Goal: Transaction & Acquisition: Purchase product/service

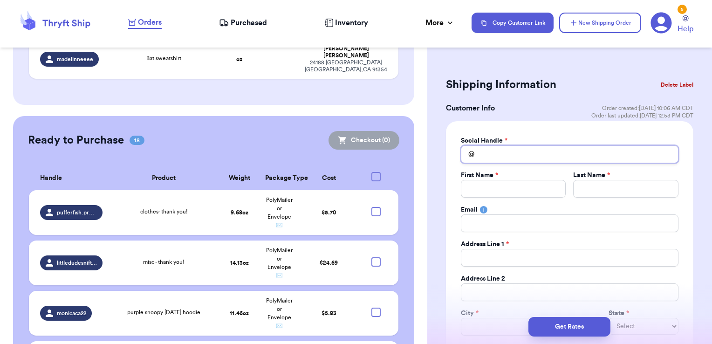
scroll to position [2481, 0]
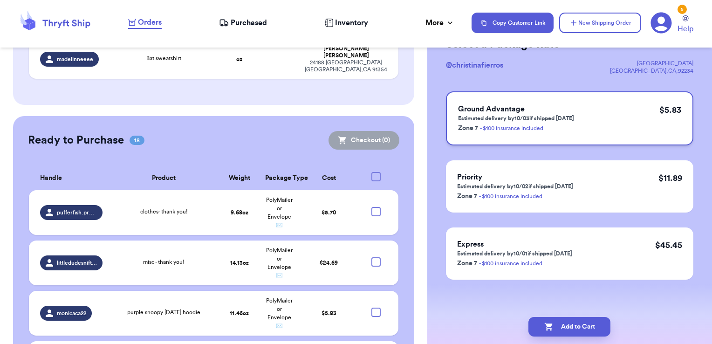
scroll to position [0, 0]
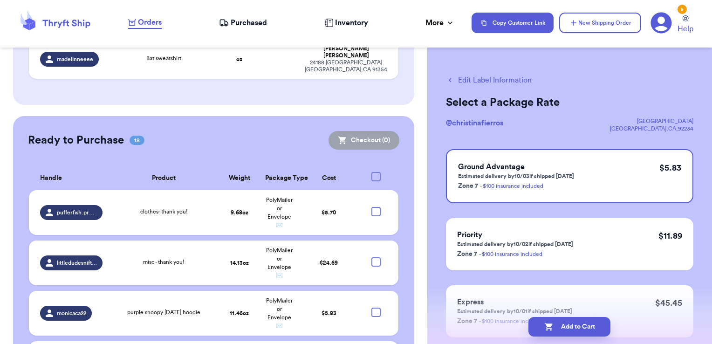
click at [495, 82] on button "Edit Label Information" at bounding box center [489, 80] width 86 height 11
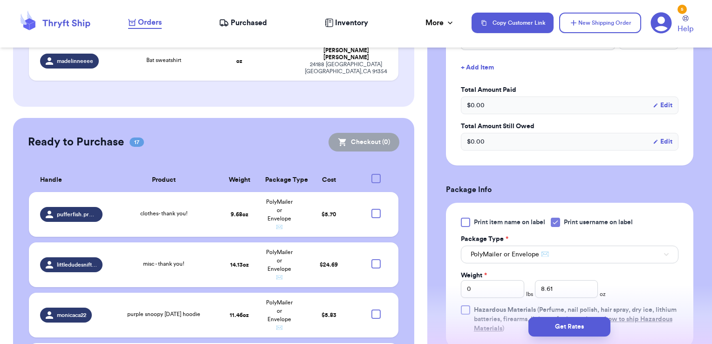
scroll to position [214, 0]
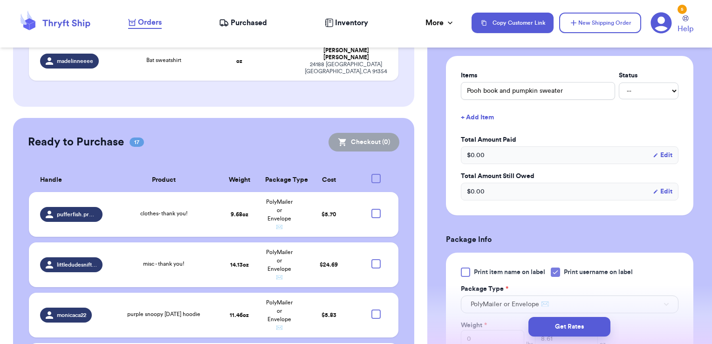
click at [481, 118] on button "+ Add Item" at bounding box center [569, 117] width 225 height 21
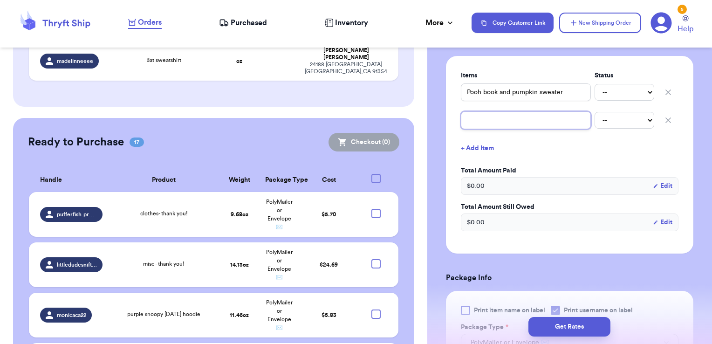
click at [488, 122] on input "text" at bounding box center [526, 120] width 130 height 18
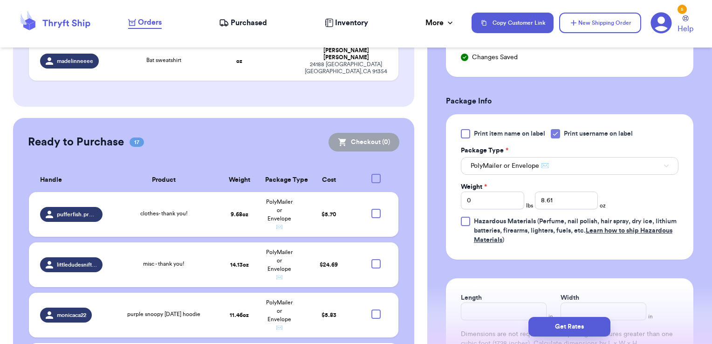
scroll to position [402, 0]
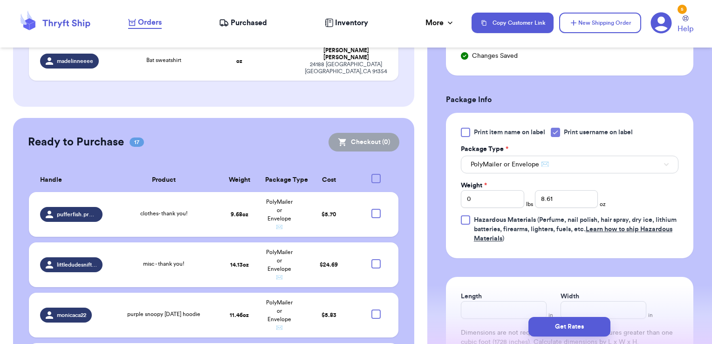
type input "jacket"
drag, startPoint x: 492, startPoint y: 200, endPoint x: 422, endPoint y: 196, distance: 70.5
click at [422, 196] on div "Customer Link New Order Total Balance Payout $ 0.00 Recent Payments View all @ …" at bounding box center [356, 172] width 712 height 344
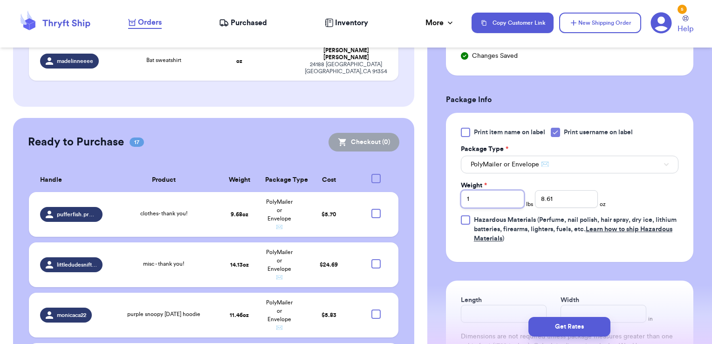
type input "1"
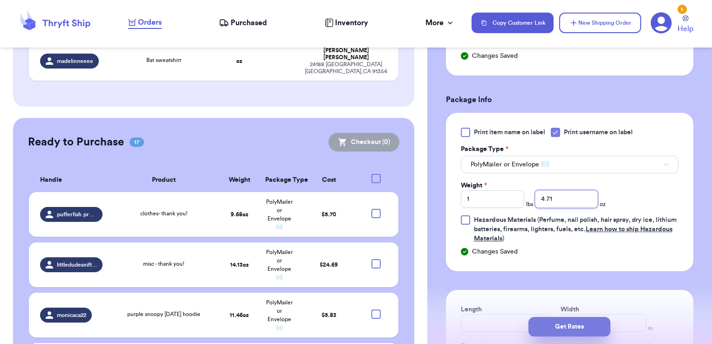
type input "4.71"
click at [559, 324] on button "Get Rates" at bounding box center [570, 327] width 82 height 20
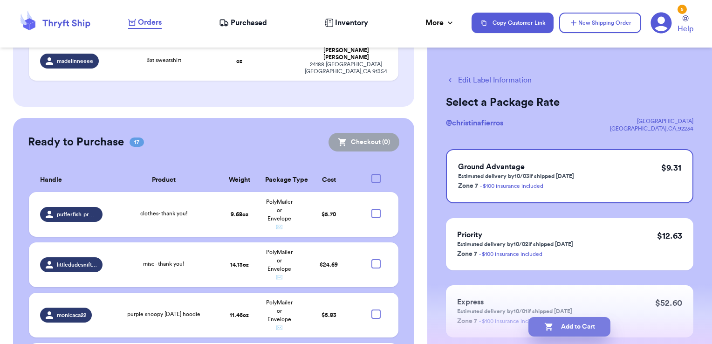
click at [560, 330] on button "Add to Cart" at bounding box center [570, 327] width 82 height 20
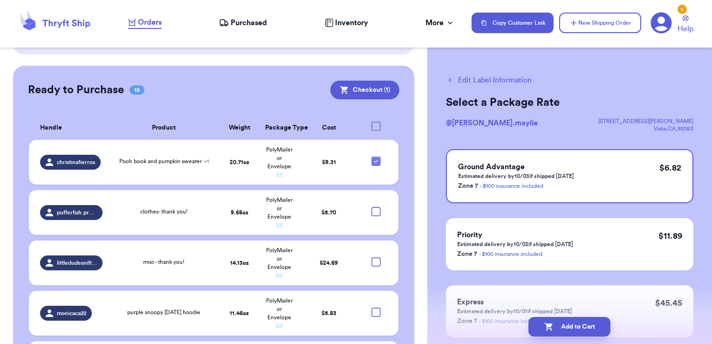
click at [523, 77] on button "Edit Label Information" at bounding box center [489, 80] width 86 height 11
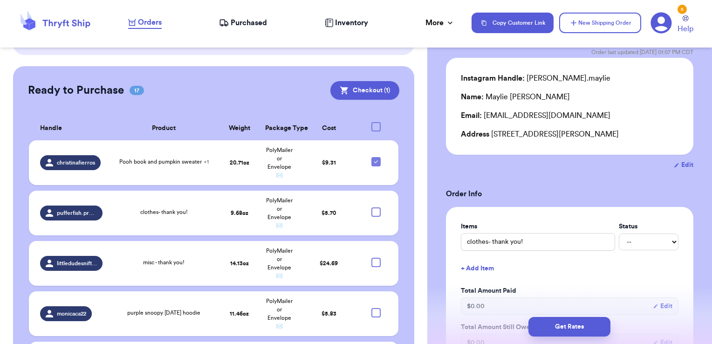
scroll to position [64, 0]
click at [680, 160] on button "Edit" at bounding box center [684, 163] width 20 height 9
select select "CA"
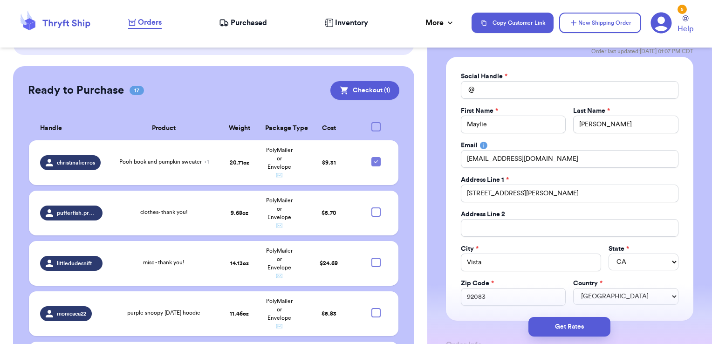
type input "[PERSON_NAME].maylie"
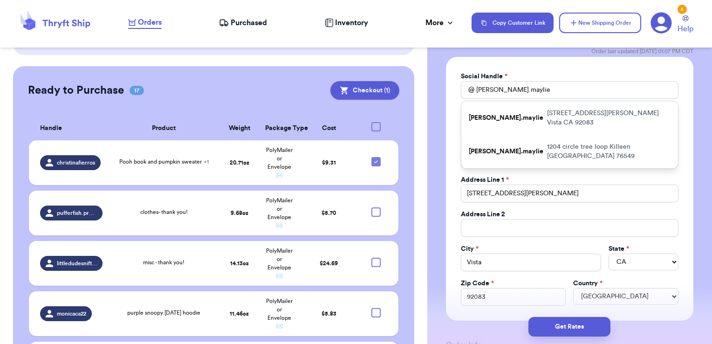
click at [686, 158] on div "Social Handle * @ cruz.maylie cruz.maylie 304 huff street Vista CA 92083 Cruz.m…" at bounding box center [570, 189] width 248 height 264
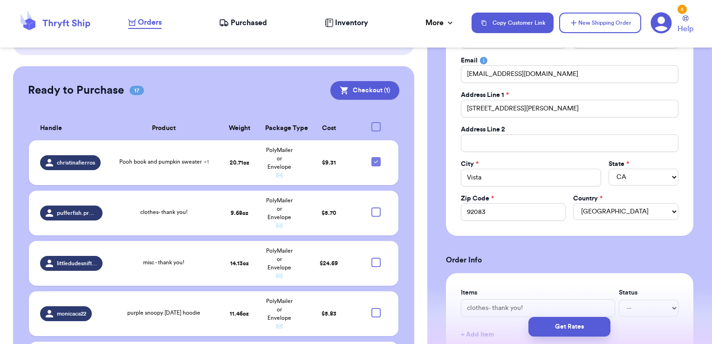
scroll to position [149, 0]
drag, startPoint x: 534, startPoint y: 105, endPoint x: 444, endPoint y: 109, distance: 90.5
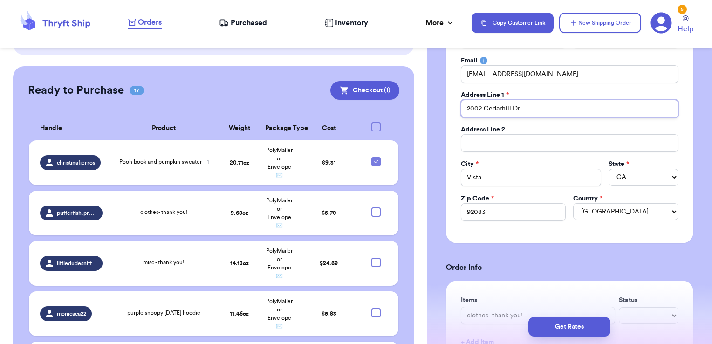
type input "2002 Cedarhill Dr"
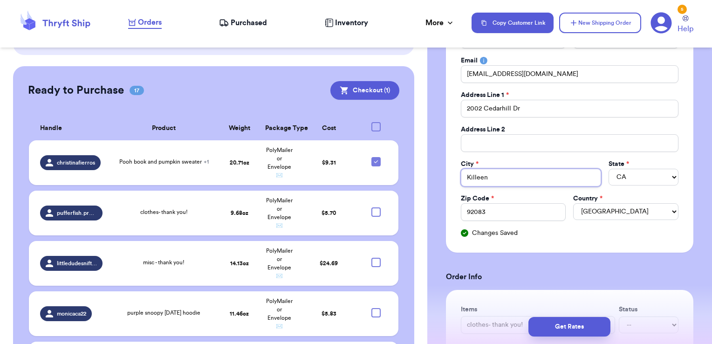
type input "Killeen"
select select "[GEOGRAPHIC_DATA]"
type input "76543"
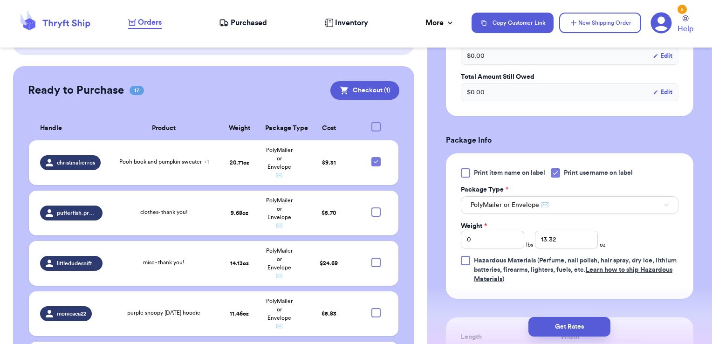
scroll to position [670, 0]
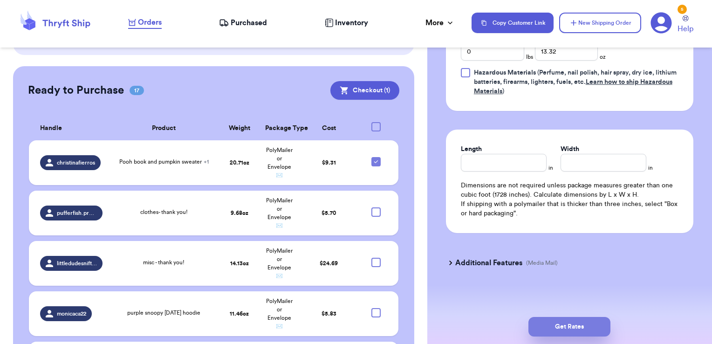
click at [582, 322] on button "Get Rates" at bounding box center [570, 327] width 82 height 20
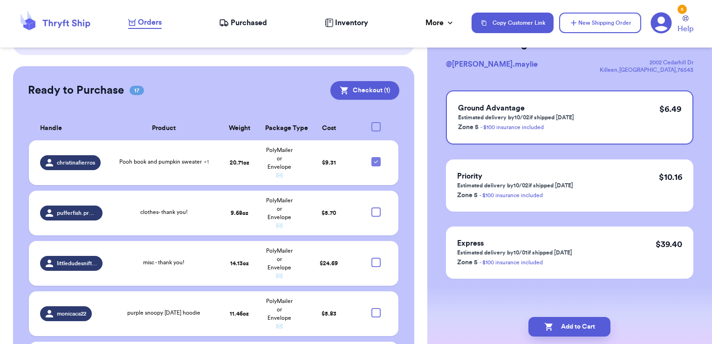
scroll to position [0, 0]
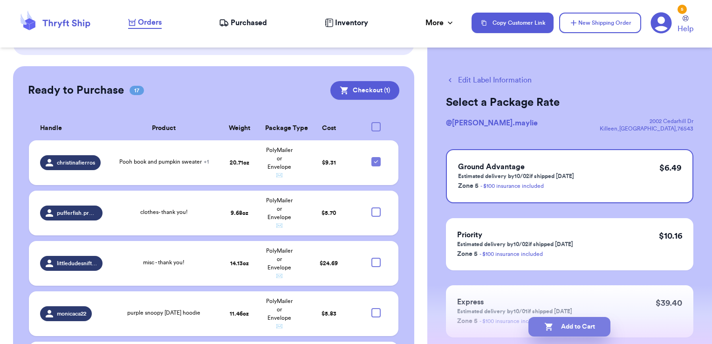
click at [568, 332] on button "Add to Cart" at bounding box center [570, 327] width 82 height 20
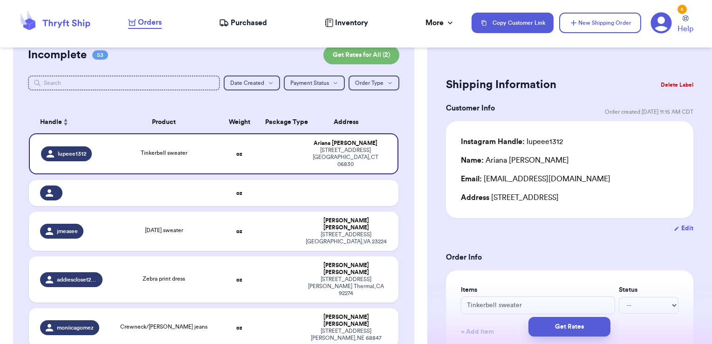
scroll to position [99, 0]
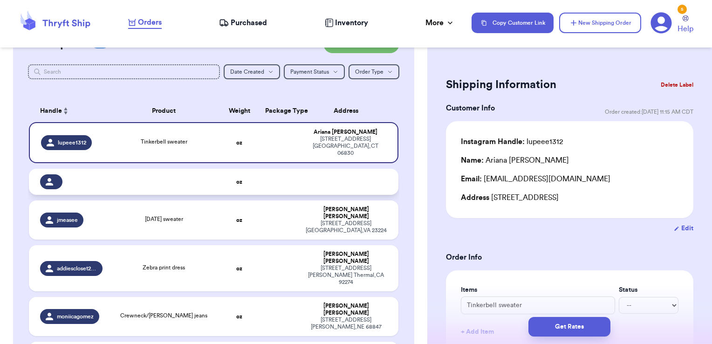
click at [299, 173] on td at bounding box center [348, 182] width 99 height 26
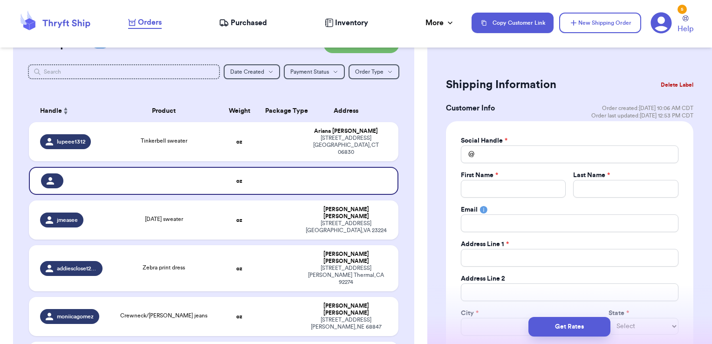
click at [660, 82] on button "Delete Label" at bounding box center [677, 85] width 40 height 21
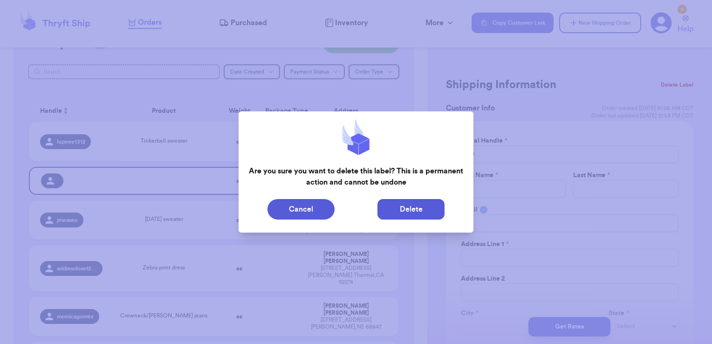
click at [425, 210] on button "Delete" at bounding box center [411, 209] width 67 height 21
type input "Tinkerbell sweater"
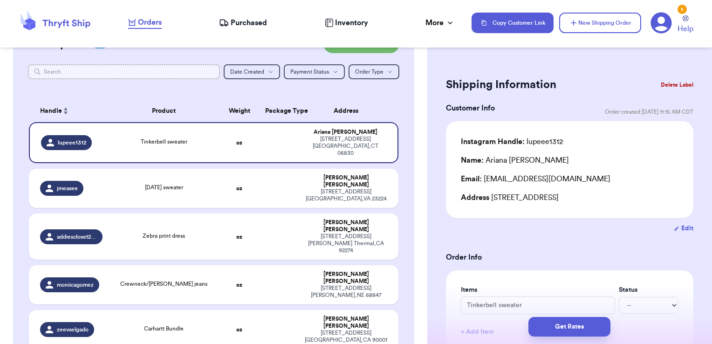
click at [127, 69] on input "text" at bounding box center [124, 71] width 193 height 15
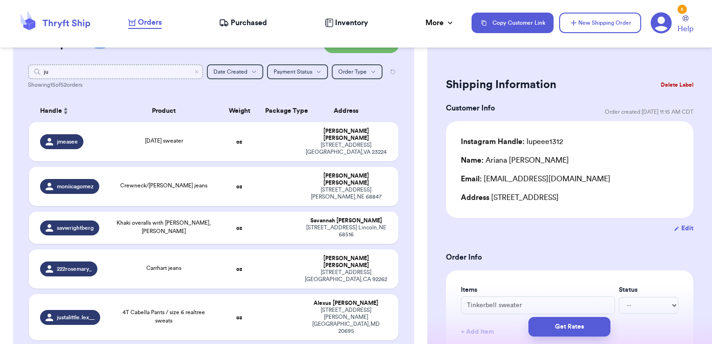
type input "jus"
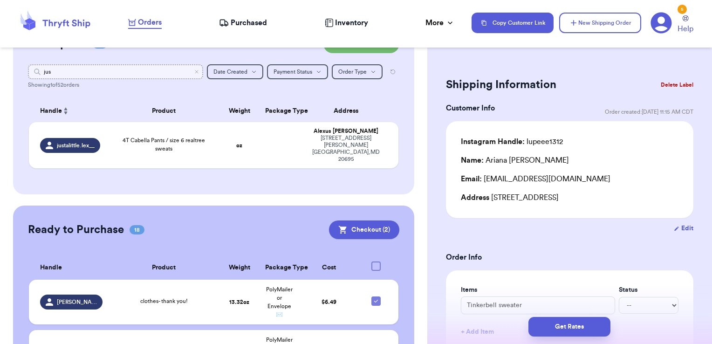
type input "just"
click at [265, 140] on td at bounding box center [280, 145] width 40 height 46
type input "4T Cabella Pants / size 6 realtree sweats"
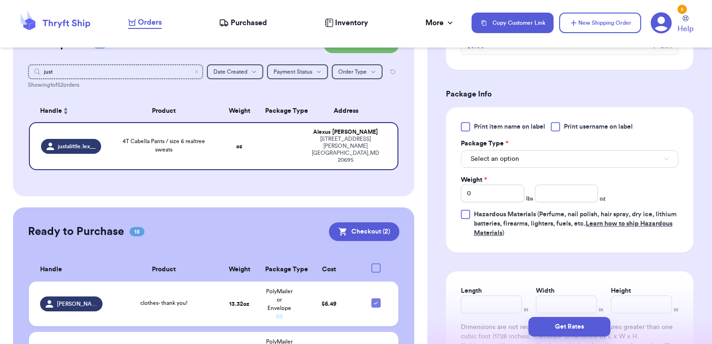
scroll to position [369, 0]
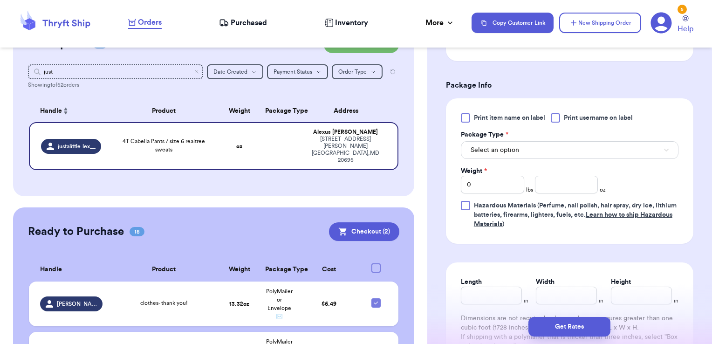
click at [573, 121] on span "Print username on label" at bounding box center [598, 117] width 69 height 9
click at [0, 0] on input "Print username on label" at bounding box center [0, 0] width 0 height 0
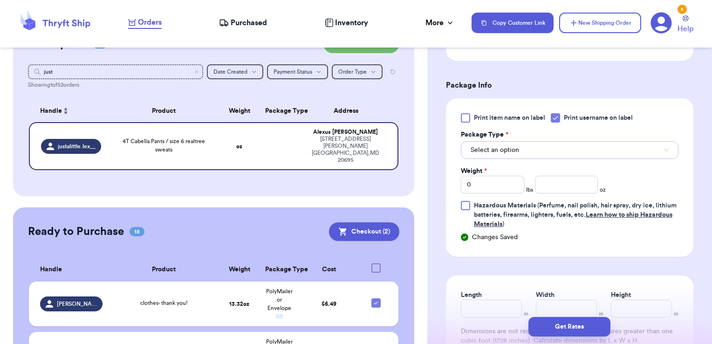
click at [558, 153] on button "Select an option" at bounding box center [570, 150] width 218 height 18
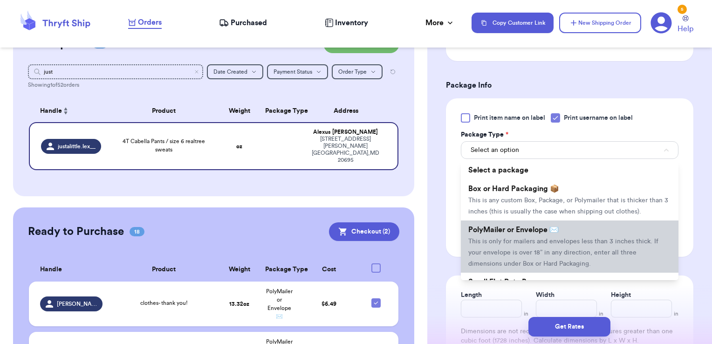
click at [512, 245] on li "PolyMailer or Envelope ✉️ This is only for mailers and envelopes less than 3 in…" at bounding box center [570, 247] width 218 height 52
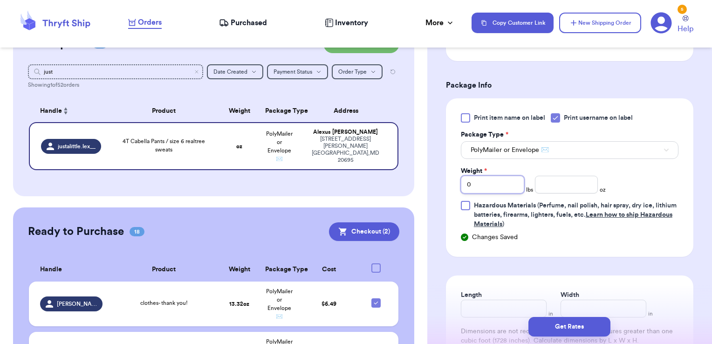
drag, startPoint x: 493, startPoint y: 182, endPoint x: 429, endPoint y: 180, distance: 64.4
click at [429, 180] on div "Shipping Information Delete Label Customer Info Order created: 09/26, 01:10 PM …" at bounding box center [570, 96] width 285 height 819
type input "1"
type input "5.13"
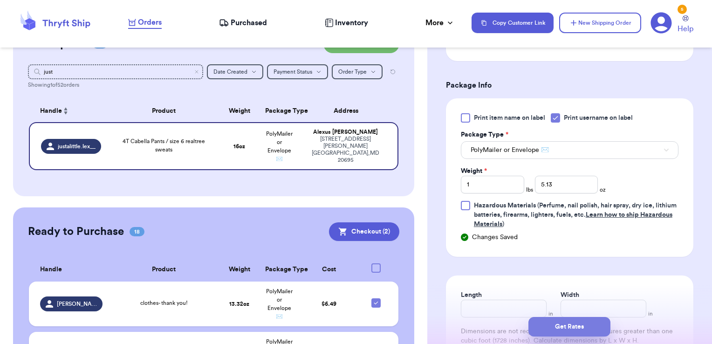
click at [548, 330] on button "Get Rates" at bounding box center [570, 327] width 82 height 20
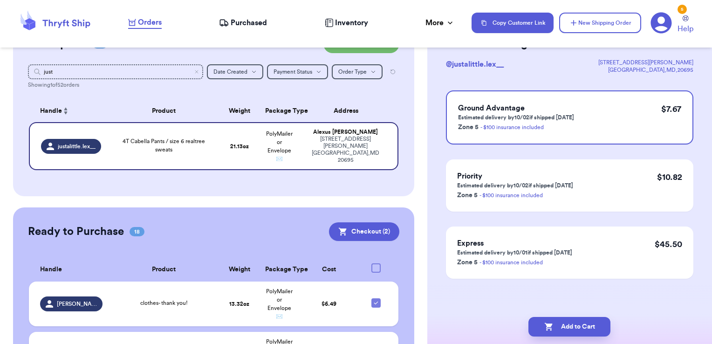
scroll to position [0, 0]
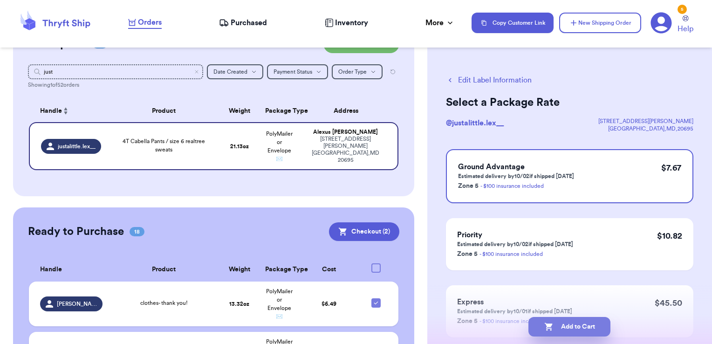
click at [587, 324] on button "Add to Cart" at bounding box center [570, 327] width 82 height 20
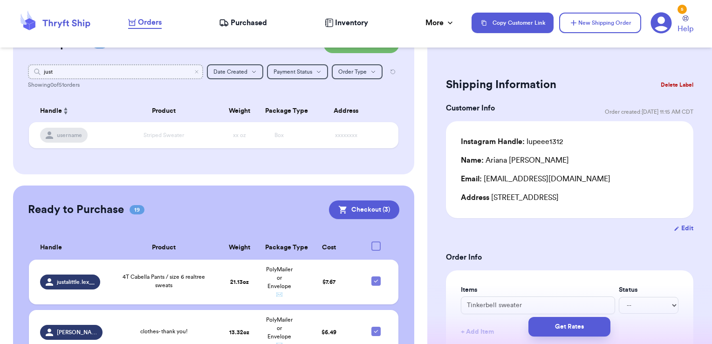
click at [192, 75] on input "just" at bounding box center [116, 71] width 176 height 15
click at [194, 73] on icon "Clear search" at bounding box center [197, 72] width 6 height 6
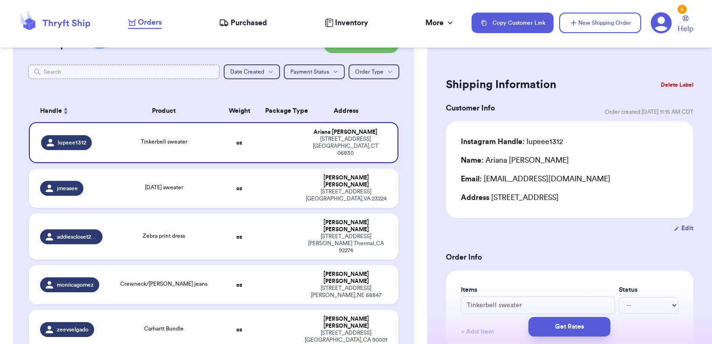
click at [170, 70] on input "text" at bounding box center [124, 71] width 193 height 15
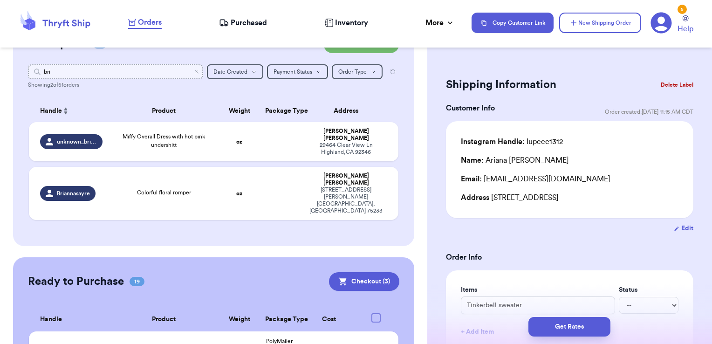
type input "br"
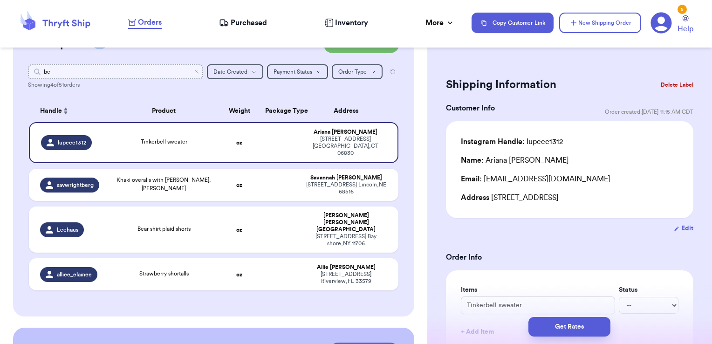
type input "bel"
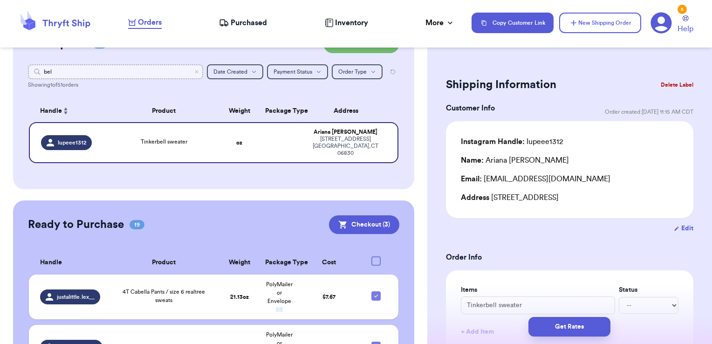
type input "be"
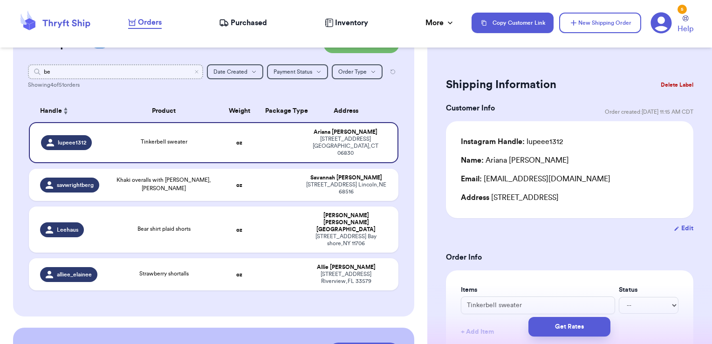
type input "b"
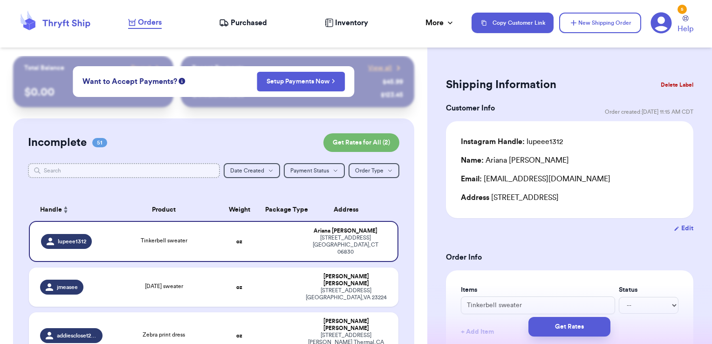
click at [192, 171] on input "text" at bounding box center [124, 170] width 193 height 15
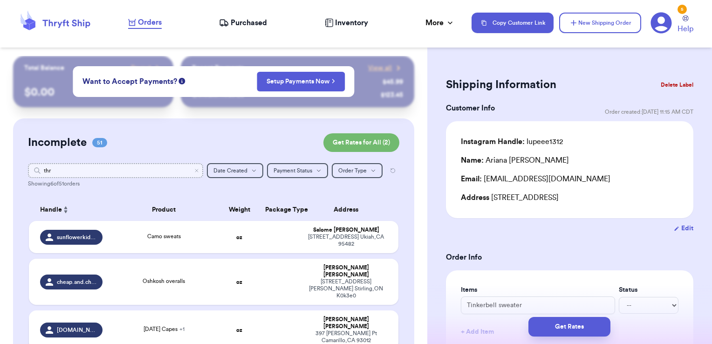
type input "thr"
click at [281, 323] on td at bounding box center [280, 329] width 40 height 39
type input "[DATE] Capes"
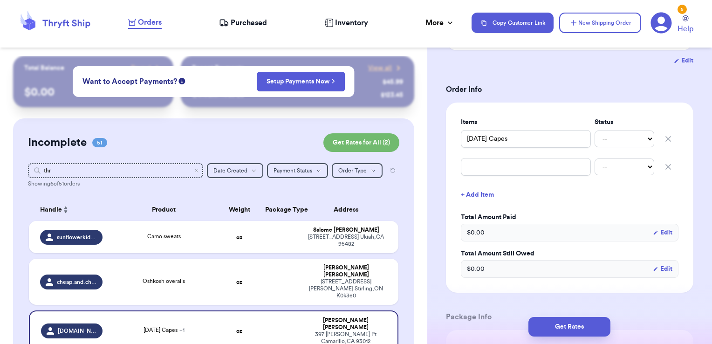
scroll to position [195, 0]
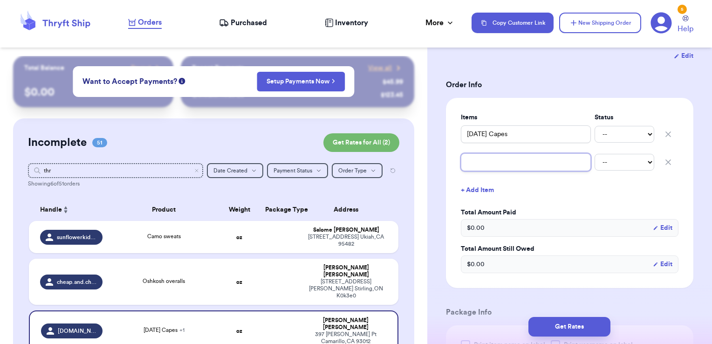
click at [506, 153] on input "text" at bounding box center [526, 162] width 130 height 18
type input "l"
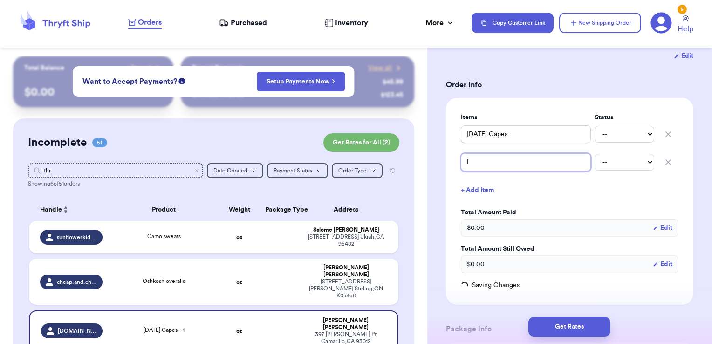
type input "le"
type input "lev"
type input "levi"
type input "levi'"
type input "levi's"
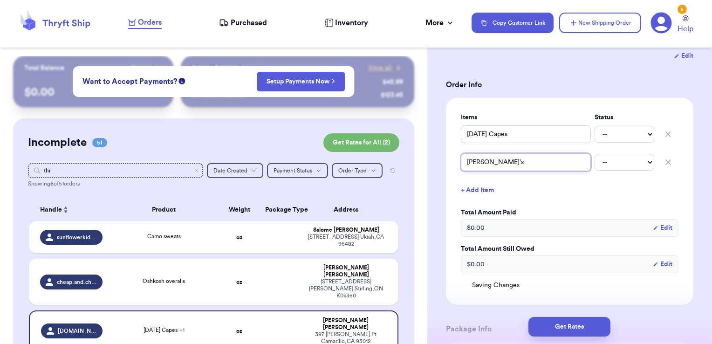
type input "levi's"
type input "levi's j"
type input "levi's ja"
type input "levi's jac"
type input "levi's jack"
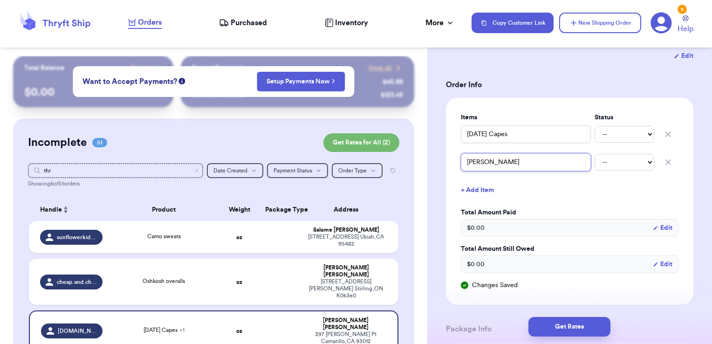
type input "levi's jacke"
type input "levi's jacket"
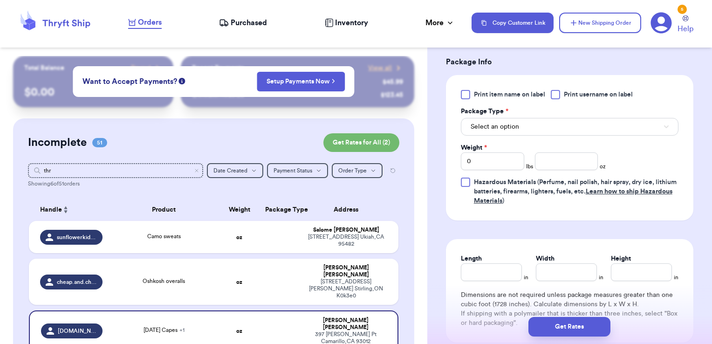
scroll to position [463, 0]
type input "levi's jacket"
click at [604, 89] on span "Print username on label" at bounding box center [598, 93] width 69 height 9
click at [0, 0] on input "Print username on label" at bounding box center [0, 0] width 0 height 0
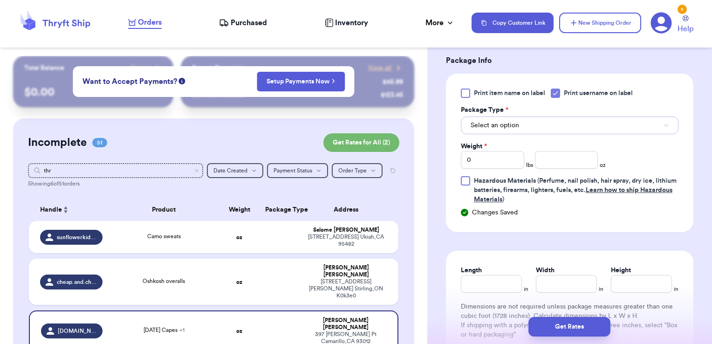
click at [578, 117] on button "Select an option" at bounding box center [570, 126] width 218 height 18
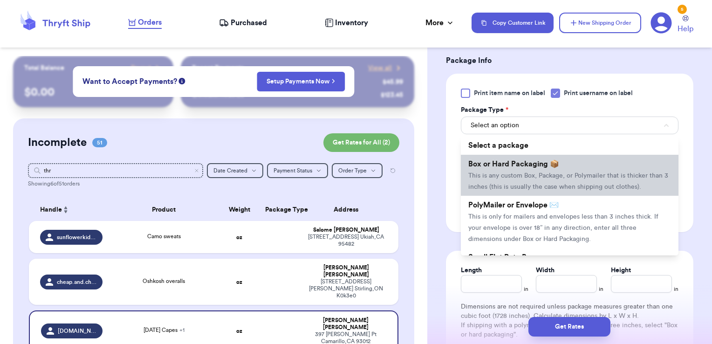
click at [546, 160] on span "Box or Hard Packaging 📦" at bounding box center [514, 163] width 91 height 7
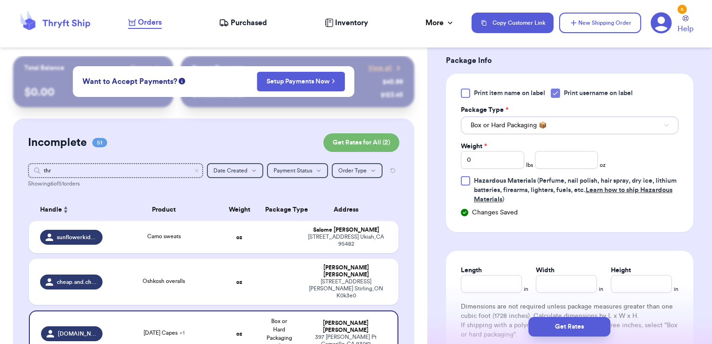
click at [545, 121] on span "Box or Hard Packaging 📦" at bounding box center [509, 125] width 76 height 9
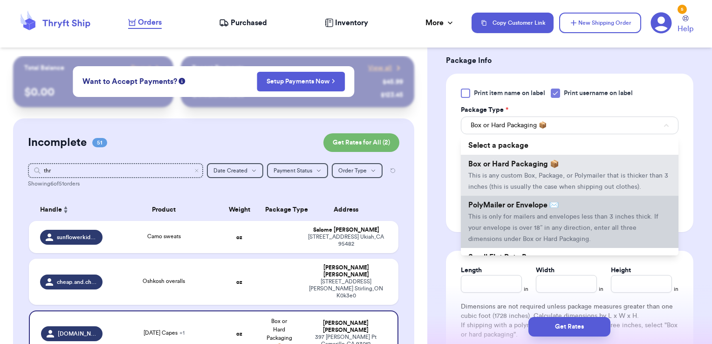
click at [524, 201] on span "PolyMailer or Envelope ✉️" at bounding box center [514, 204] width 90 height 7
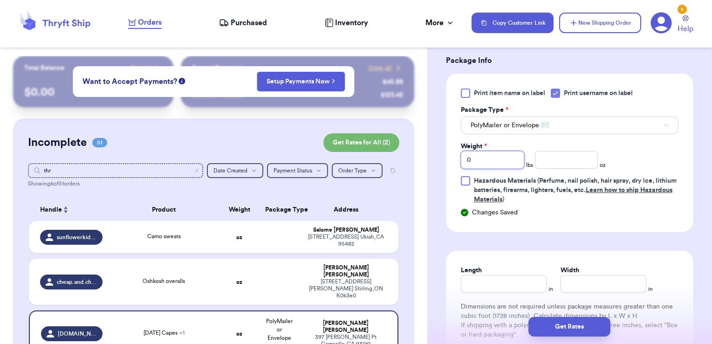
drag, startPoint x: 494, startPoint y: 133, endPoint x: 435, endPoint y: 131, distance: 59.7
click at [435, 131] on div "Shipping Information Delete Label Customer Info Order created: 09/23, 04:38 PM …" at bounding box center [570, 37] width 285 height 889
type input "1"
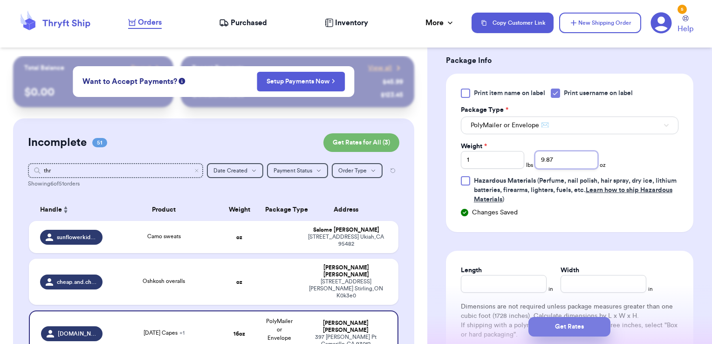
type input "9.87"
click at [543, 324] on button "Get Rates" at bounding box center [570, 327] width 82 height 20
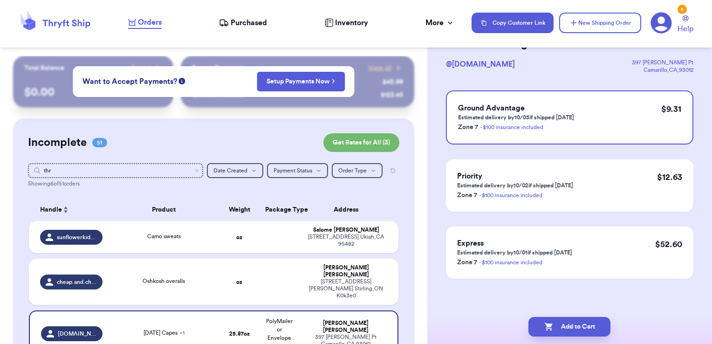
scroll to position [0, 0]
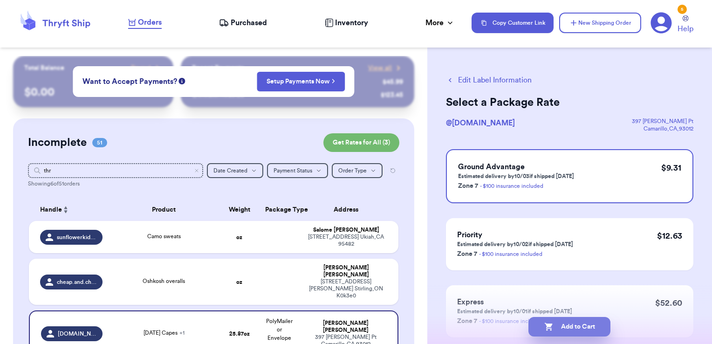
click at [592, 320] on button "Add to Cart" at bounding box center [570, 327] width 82 height 20
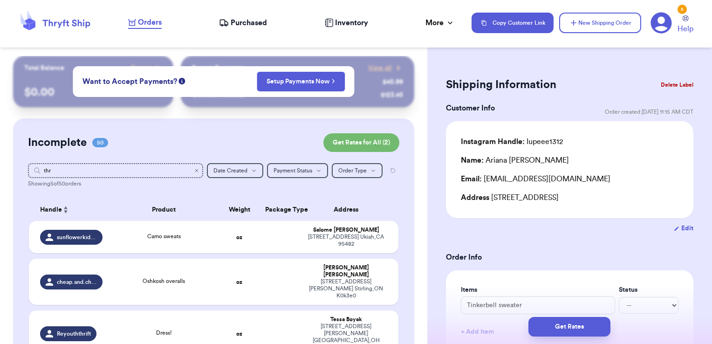
click at [194, 170] on icon "Clear search" at bounding box center [197, 171] width 6 height 6
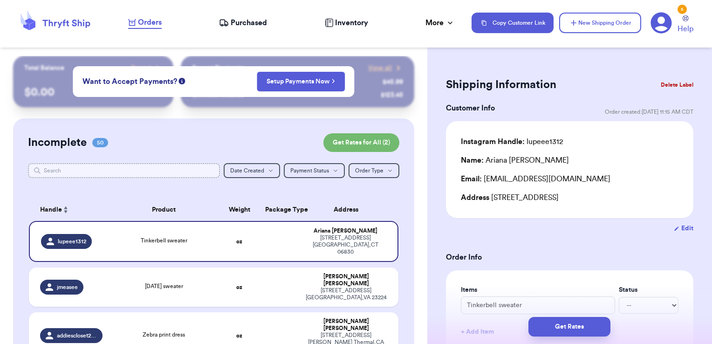
click at [160, 166] on input "text" at bounding box center [124, 170] width 193 height 15
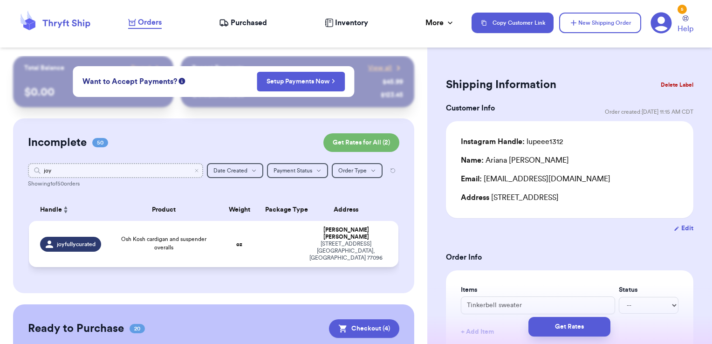
type input "joy"
click at [274, 231] on td at bounding box center [280, 244] width 40 height 46
type input "Osh Kosh cardigan and suspender overalls"
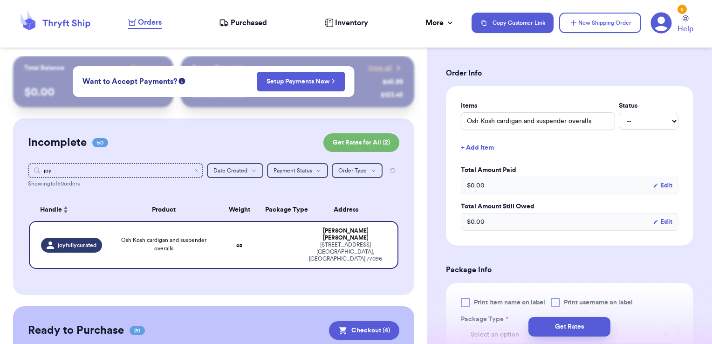
scroll to position [207, 0]
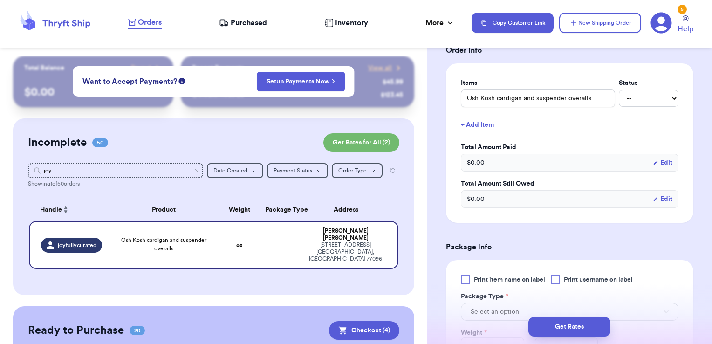
click at [490, 126] on button "+ Add Item" at bounding box center [569, 125] width 225 height 21
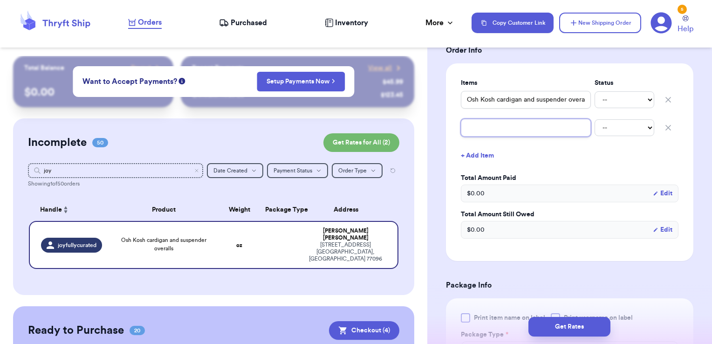
click at [499, 131] on input "text" at bounding box center [526, 128] width 130 height 18
type input "l"
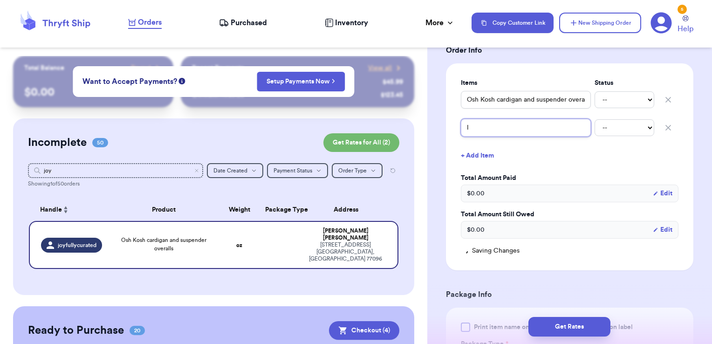
type input "lo"
type input "lon"
type input "lon]"
type input "lon]]"
type input "lon]"
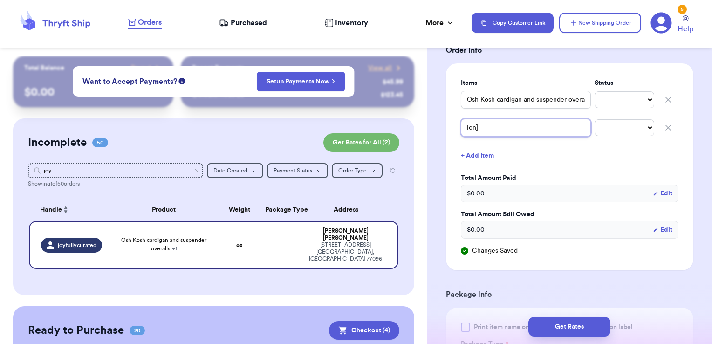
type input "lon"
type input "lo"
type input "loo"
type input "loon"
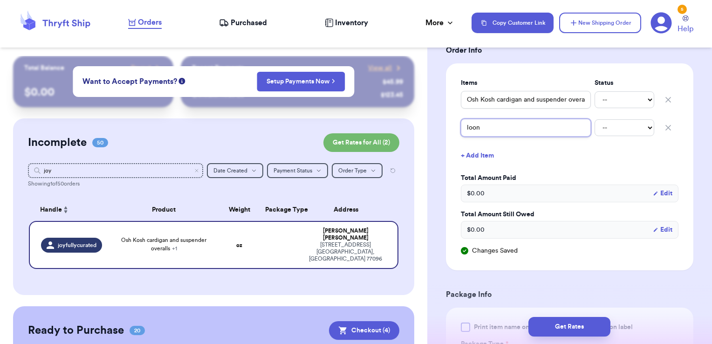
type input "loon l"
type input "loon"
type input "loon i"
type input "loon iv"
type input "loon ive"
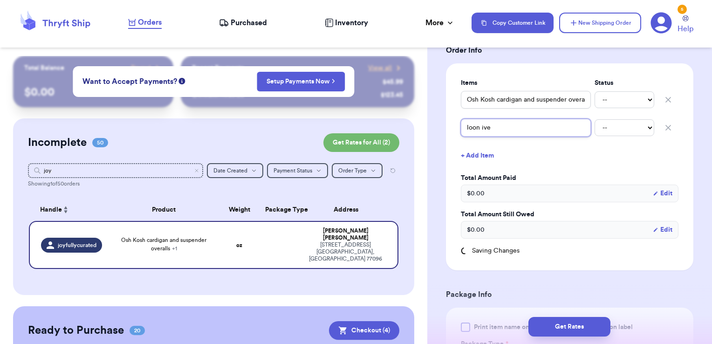
type input "loon iv"
type input "loon i"
type input "loon"
type input "loon o"
type input "loon oc"
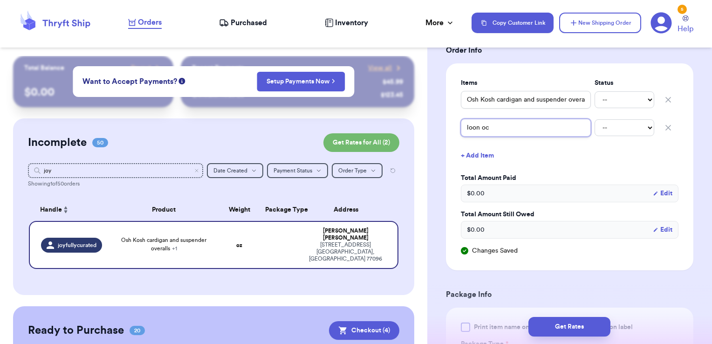
type input "loon o"
type input "loon ov"
type input "loon ove"
type input "loon over"
type input "loon overa"
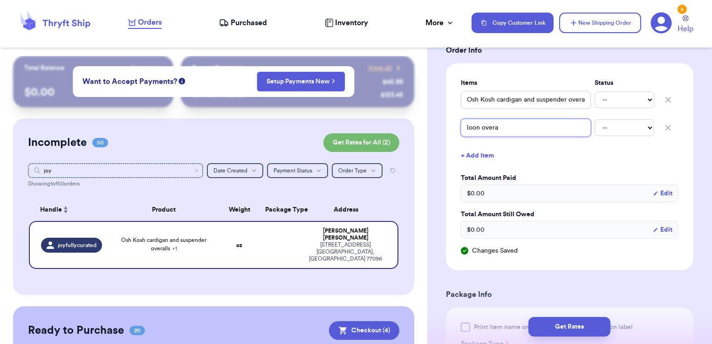
type input "loon overal"
type input "loon overall"
type input "loon overalls"
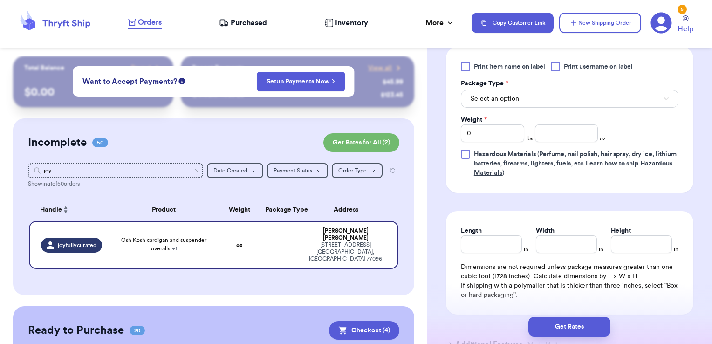
scroll to position [468, 0]
type input "loon overalls"
click at [555, 69] on div at bounding box center [555, 66] width 9 height 9
click at [0, 0] on input "Print username on label" at bounding box center [0, 0] width 0 height 0
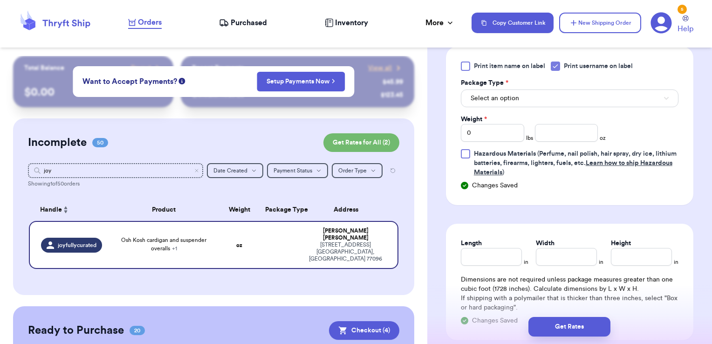
click at [546, 88] on div "Select an option" at bounding box center [570, 98] width 218 height 20
click at [543, 100] on button "Select an option" at bounding box center [570, 99] width 218 height 18
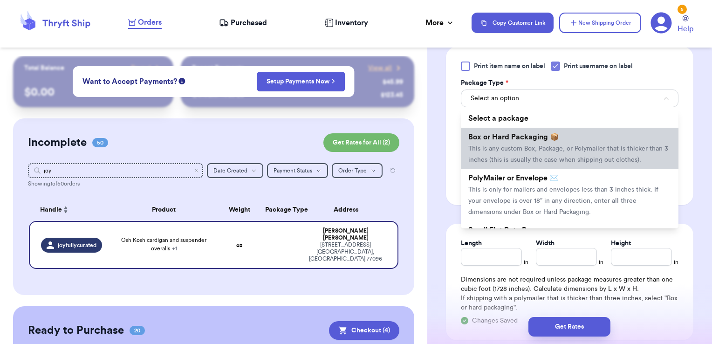
click at [524, 138] on span "Box or Hard Packaging 📦" at bounding box center [514, 136] width 91 height 7
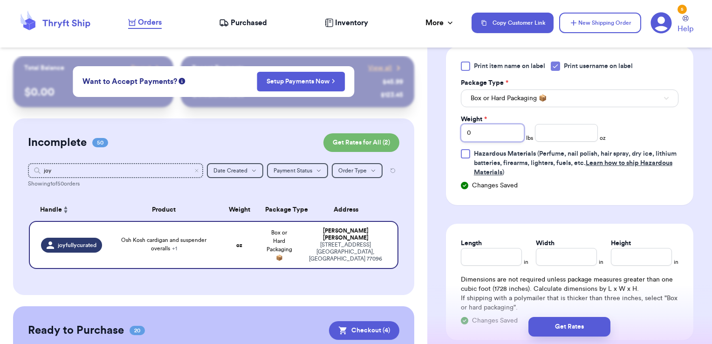
drag, startPoint x: 488, startPoint y: 137, endPoint x: 423, endPoint y: 134, distance: 64.9
click at [423, 134] on div "Customer Link New Order Total Balance Payout $ 0.00 Recent Payments View all @ …" at bounding box center [356, 172] width 712 height 344
type input "1"
type input "6.10"
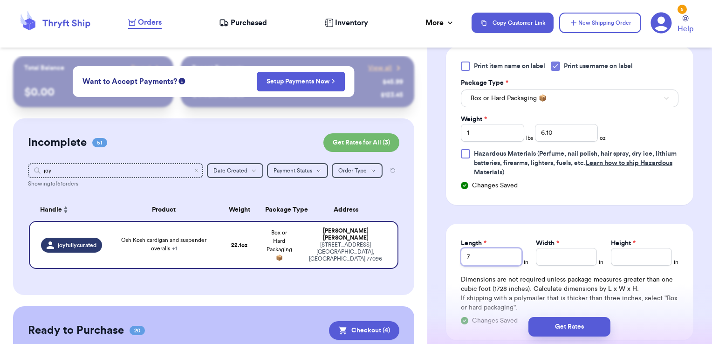
type input "7"
type input "11"
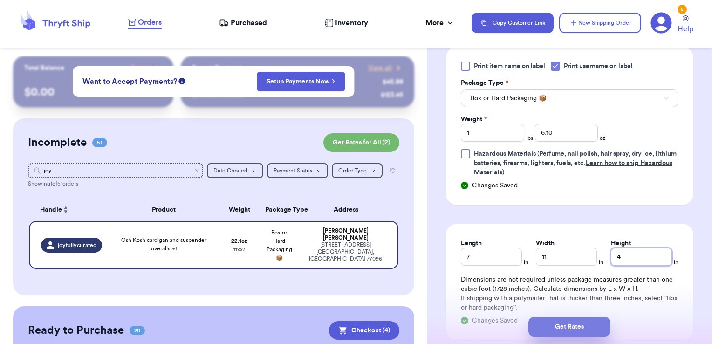
type input "4"
click at [597, 328] on button "Get Rates" at bounding box center [570, 327] width 82 height 20
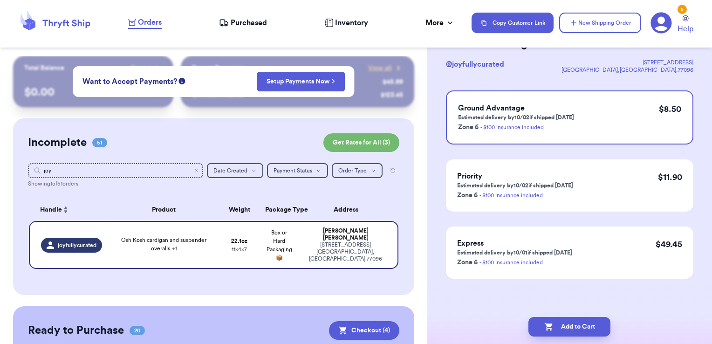
scroll to position [0, 0]
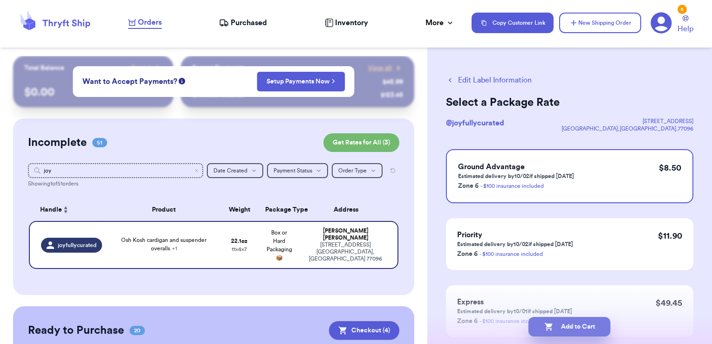
click at [576, 322] on button "Add to Cart" at bounding box center [570, 327] width 82 height 20
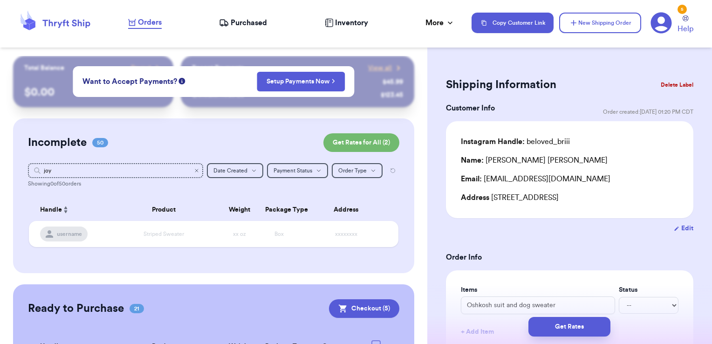
click at [194, 170] on icon "Clear search" at bounding box center [197, 171] width 6 height 6
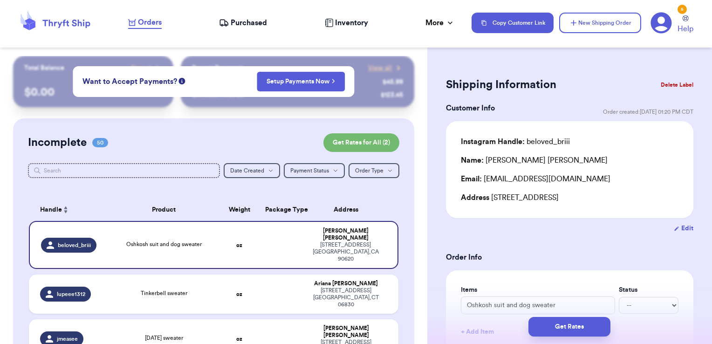
click at [173, 165] on input "text" at bounding box center [124, 170] width 193 height 15
type input "b"
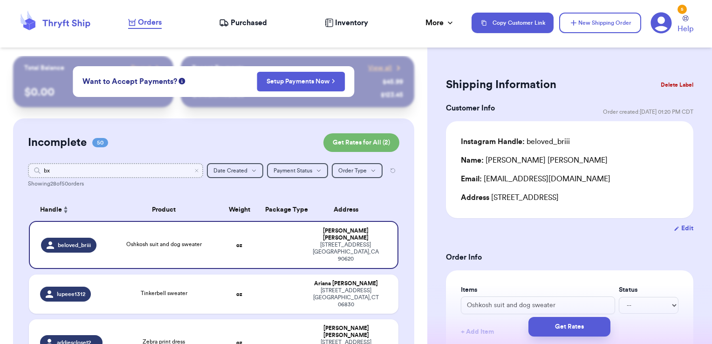
type input "b"
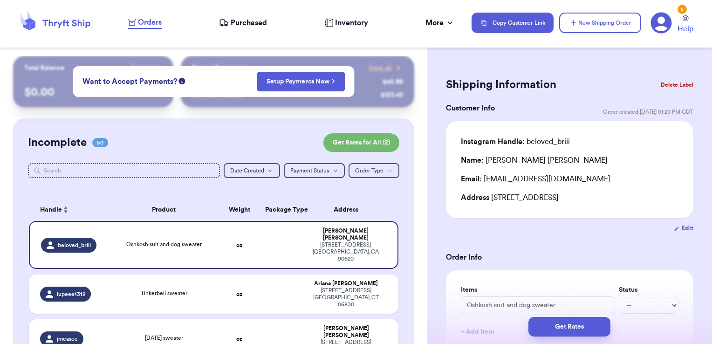
click at [91, 174] on input "text" at bounding box center [124, 170] width 193 height 15
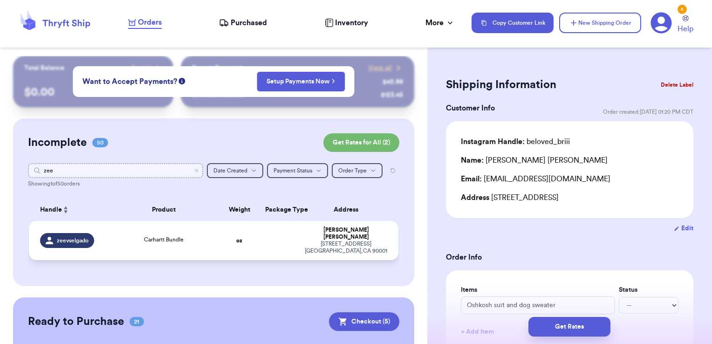
type input "zee"
click at [284, 252] on td at bounding box center [280, 240] width 40 height 39
type input "Carhartt Bundle"
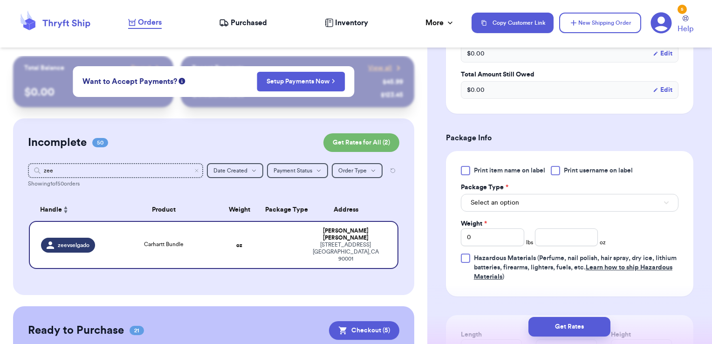
scroll to position [317, 0]
click at [580, 171] on span "Print username on label" at bounding box center [598, 169] width 69 height 9
click at [0, 0] on input "Print username on label" at bounding box center [0, 0] width 0 height 0
click at [570, 202] on button "Select an option" at bounding box center [570, 202] width 218 height 18
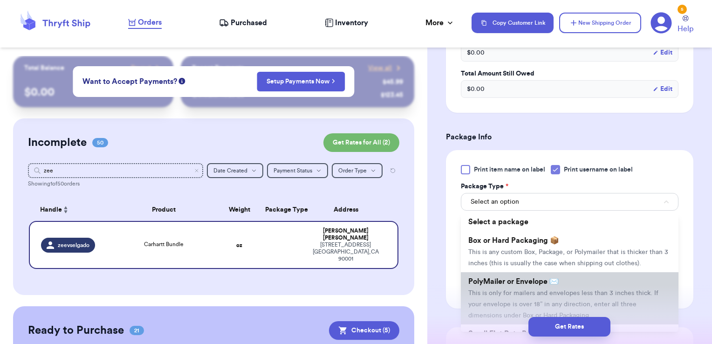
click at [550, 285] on span "PolyMailer or Envelope ✉️" at bounding box center [514, 281] width 90 height 7
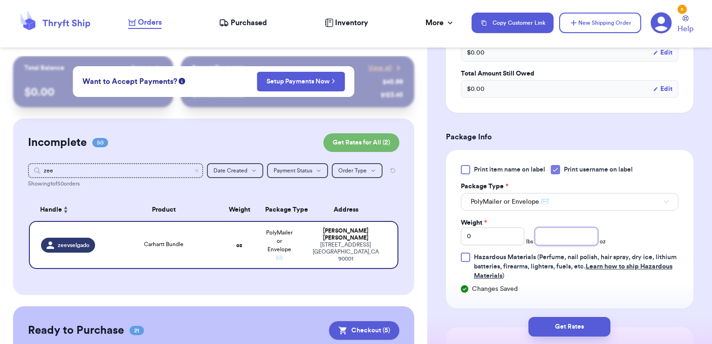
click at [547, 236] on input "number" at bounding box center [566, 237] width 63 height 18
type input "8.34"
click at [591, 324] on button "Get Rates" at bounding box center [570, 327] width 82 height 20
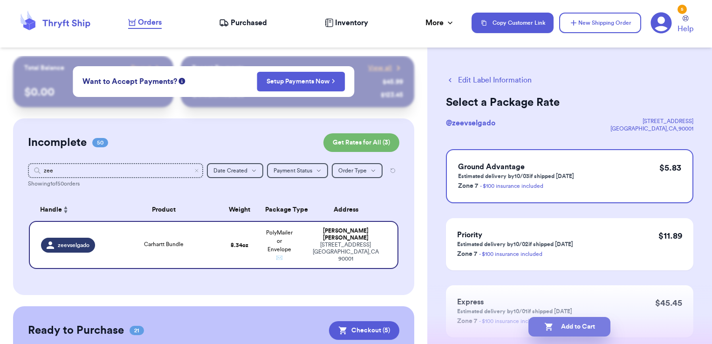
click at [599, 329] on button "Add to Cart" at bounding box center [570, 327] width 82 height 20
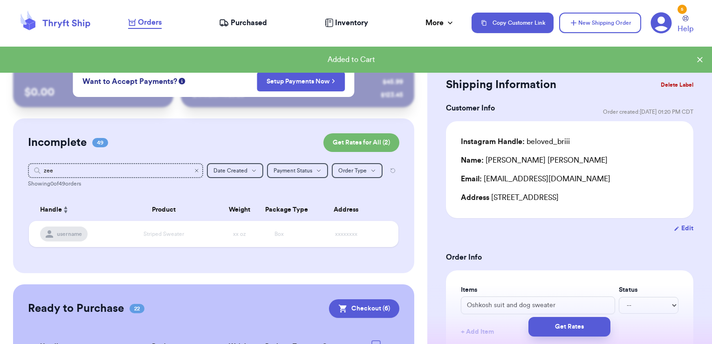
click at [194, 172] on icon "Clear search" at bounding box center [197, 171] width 6 height 6
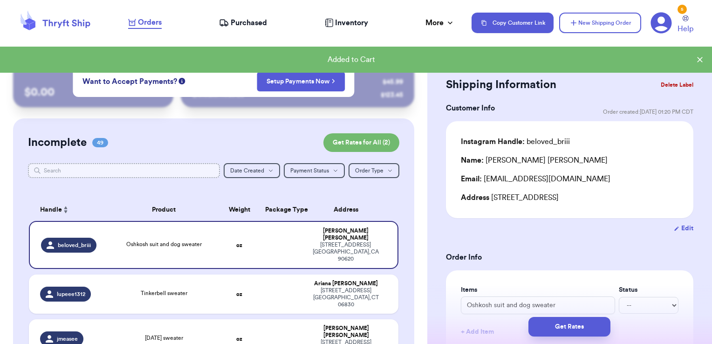
click at [193, 172] on input "text" at bounding box center [124, 170] width 193 height 15
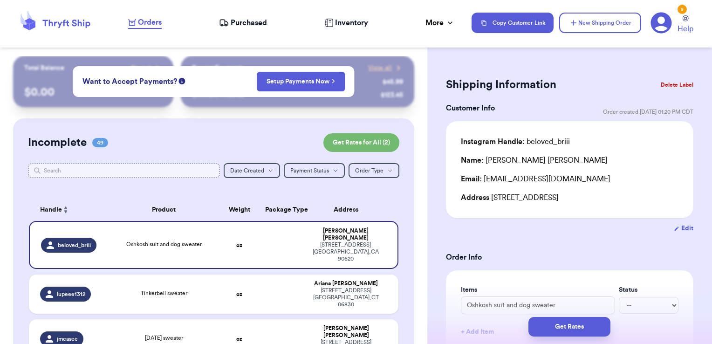
type input "p"
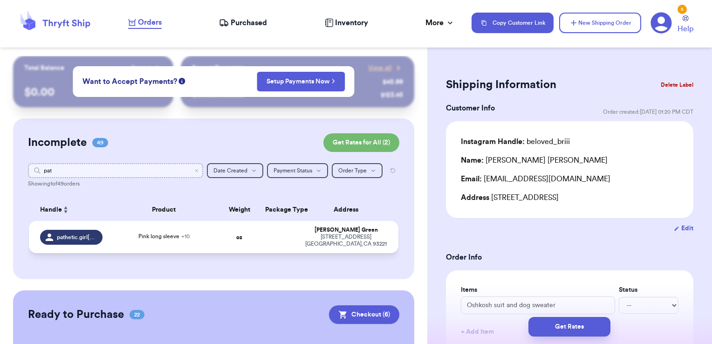
type input "pat"
click at [272, 235] on td at bounding box center [280, 237] width 40 height 32
type input "Pink long sleeve"
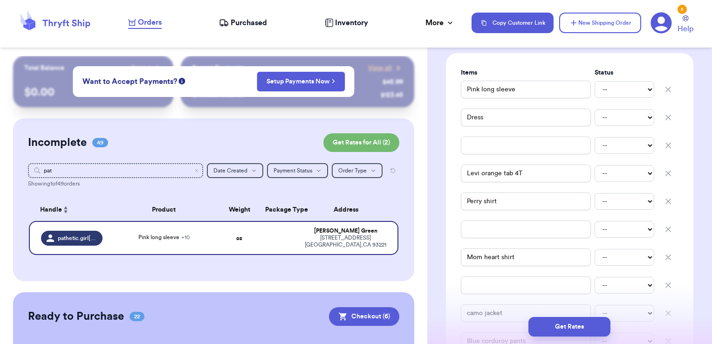
scroll to position [218, 0]
click at [664, 89] on icon "button" at bounding box center [668, 88] width 9 height 9
type input "Dress"
type input "Levi orange tab 4T"
type input "Perry shirt"
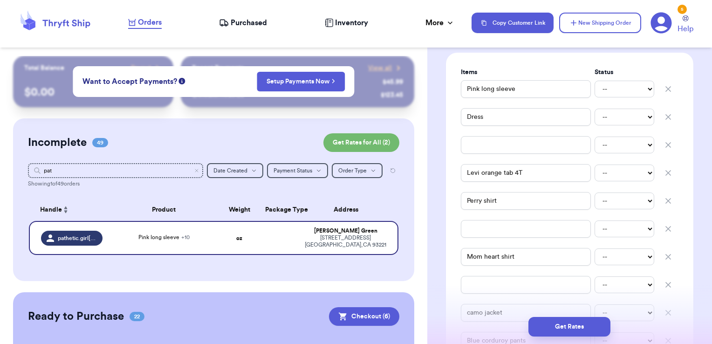
type input "Mom heart shirt"
type input "camo jacket"
type input "Blue corduroy pants"
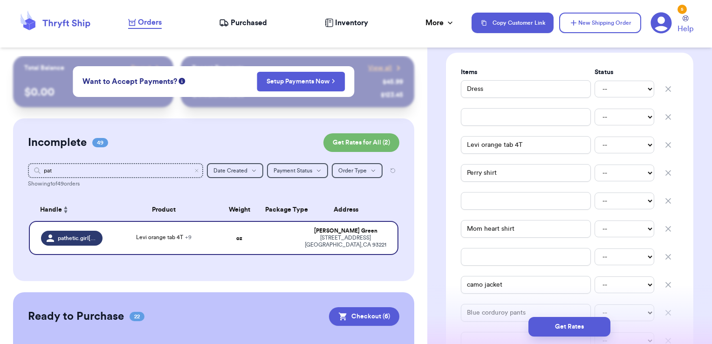
click at [664, 89] on icon "button" at bounding box center [668, 88] width 9 height 9
type input "Levi orange tab 4T"
type input "Perry shirt"
type input "Mom heart shirt"
type input "camo jacket"
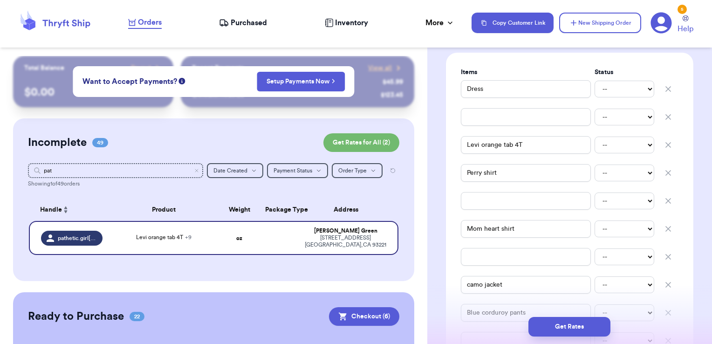
type input "Blue corduroy pants"
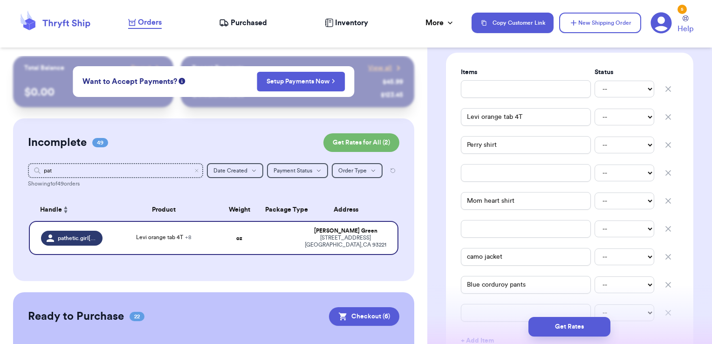
click at [664, 89] on icon "button" at bounding box center [668, 88] width 9 height 9
type input "Levi orange tab 4T"
type input "Perry shirt"
type input "Mom heart shirt"
type input "camo jacket"
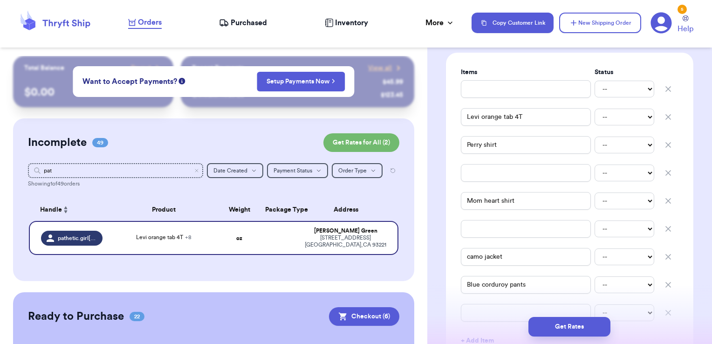
type input "Blue corduroy pants"
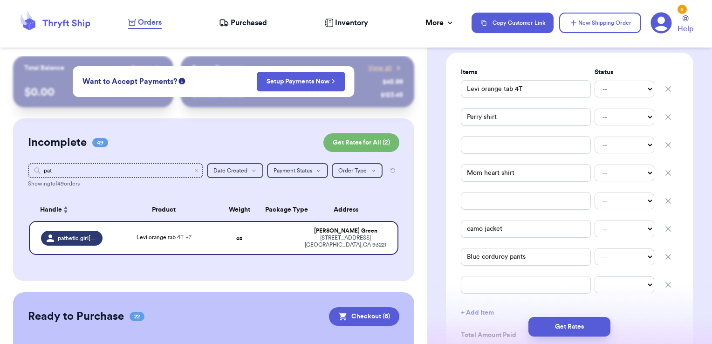
click at [664, 115] on icon "button" at bounding box center [668, 116] width 9 height 9
type input "Mom heart shirt"
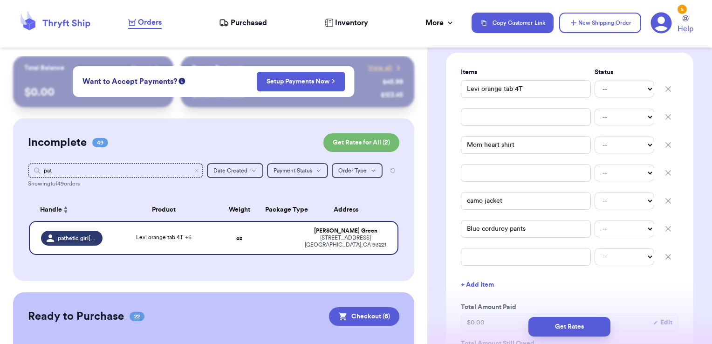
click at [664, 115] on icon "button" at bounding box center [668, 116] width 9 height 9
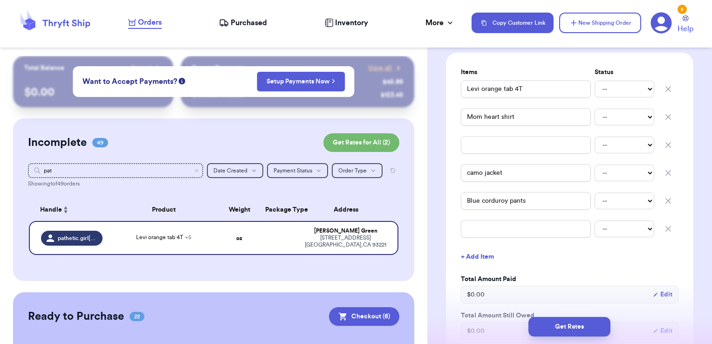
click at [664, 145] on icon "button" at bounding box center [668, 144] width 9 height 9
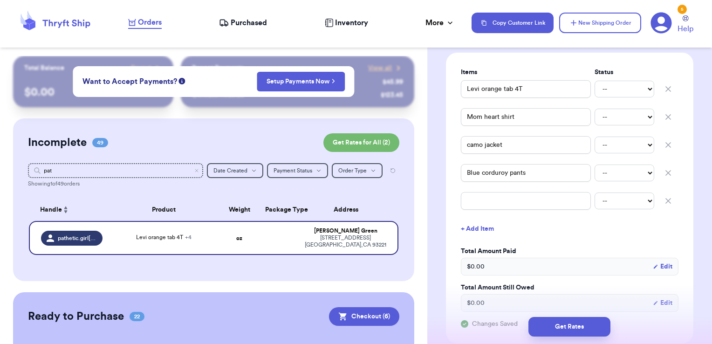
click at [666, 87] on icon "button" at bounding box center [668, 89] width 5 height 5
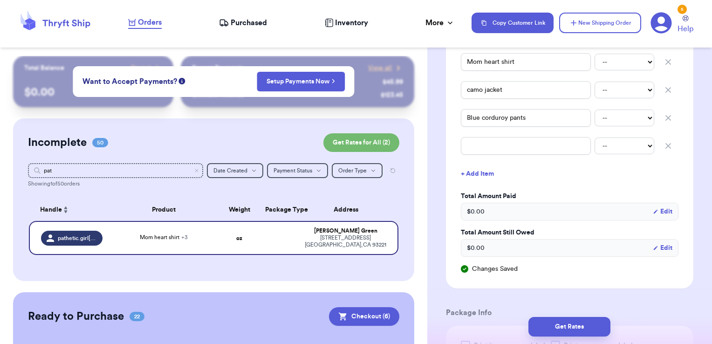
scroll to position [245, 0]
click at [664, 147] on icon "button" at bounding box center [668, 145] width 9 height 9
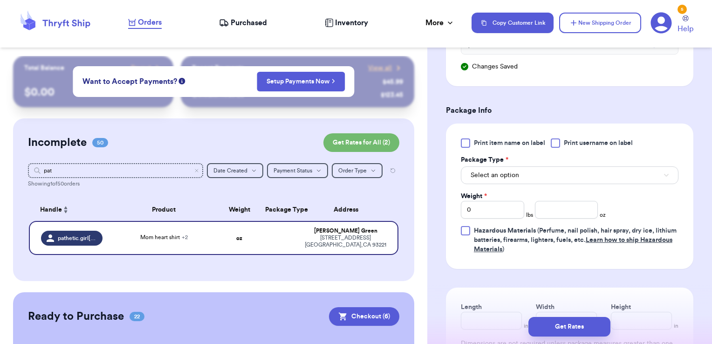
scroll to position [420, 0]
click at [620, 144] on span "Print username on label" at bounding box center [598, 142] width 69 height 9
click at [0, 0] on input "Print username on label" at bounding box center [0, 0] width 0 height 0
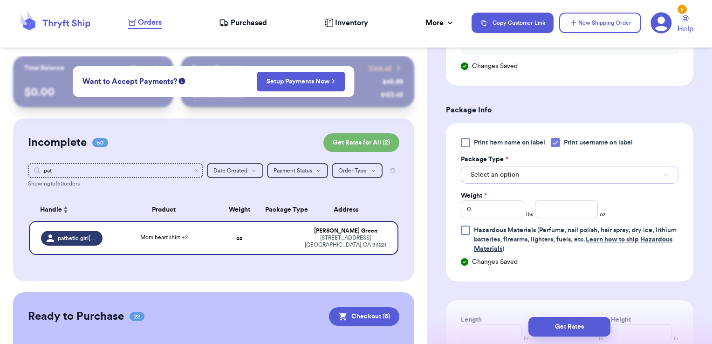
click at [563, 175] on button "Select an option" at bounding box center [570, 175] width 218 height 18
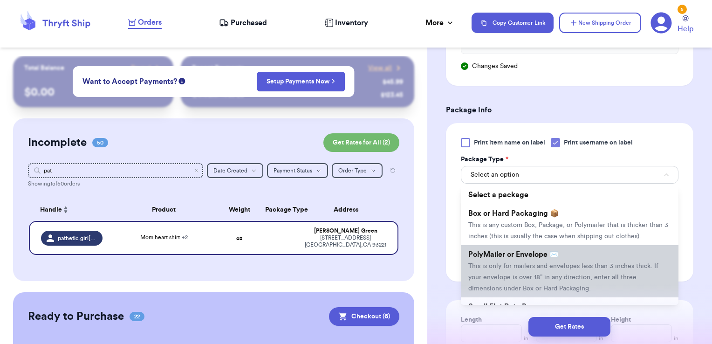
click at [531, 279] on span "This is only for mailers and envelopes less than 3 inches thick. If your envelo…" at bounding box center [564, 277] width 190 height 29
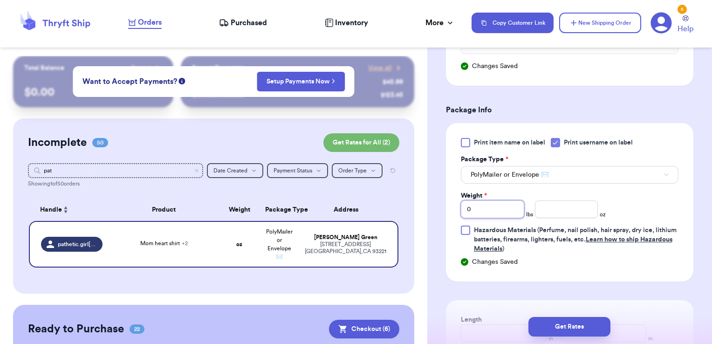
drag, startPoint x: 494, startPoint y: 210, endPoint x: 393, endPoint y: 210, distance: 101.2
click at [393, 210] on div "Customer Link New Order Total Balance Payout $ 0.00 Recent Payments View all @ …" at bounding box center [356, 172] width 712 height 344
click at [487, 208] on input "11" at bounding box center [492, 209] width 63 height 18
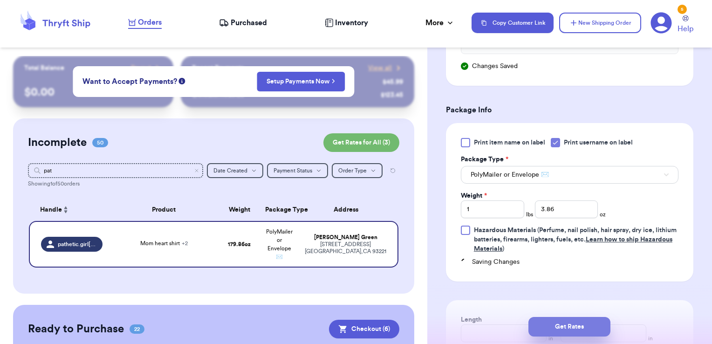
click at [605, 332] on button "Get Rates" at bounding box center [570, 327] width 82 height 20
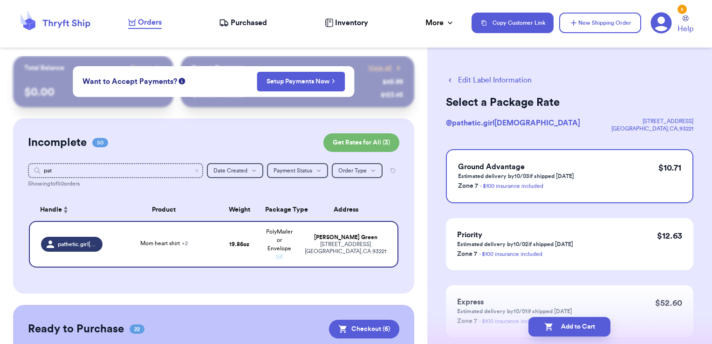
click at [521, 81] on button "Edit Label Information" at bounding box center [489, 80] width 86 height 11
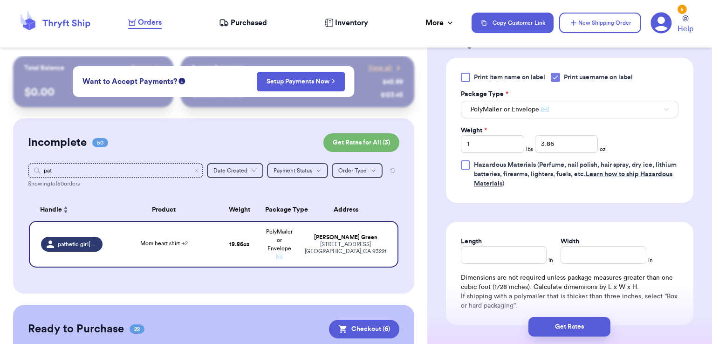
scroll to position [479, 0]
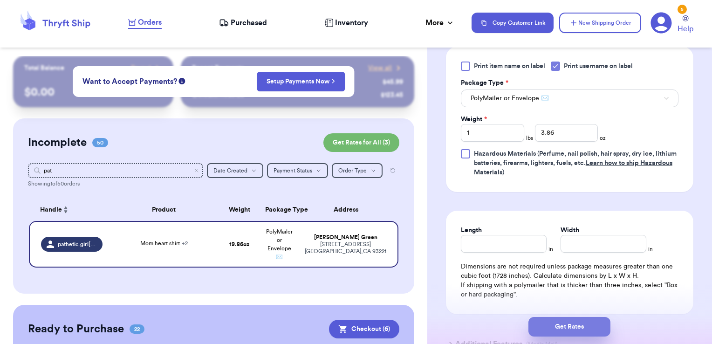
click at [590, 329] on button "Get Rates" at bounding box center [570, 327] width 82 height 20
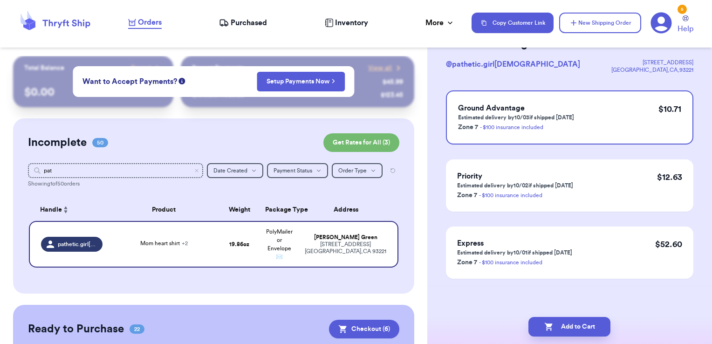
scroll to position [0, 0]
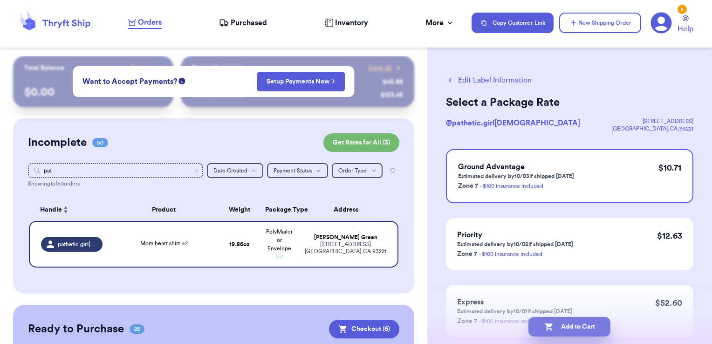
click at [596, 323] on button "Add to Cart" at bounding box center [570, 327] width 82 height 20
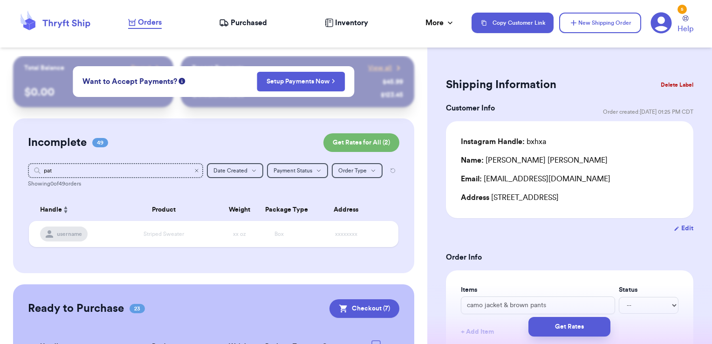
click at [194, 170] on icon "Clear search" at bounding box center [197, 171] width 6 height 6
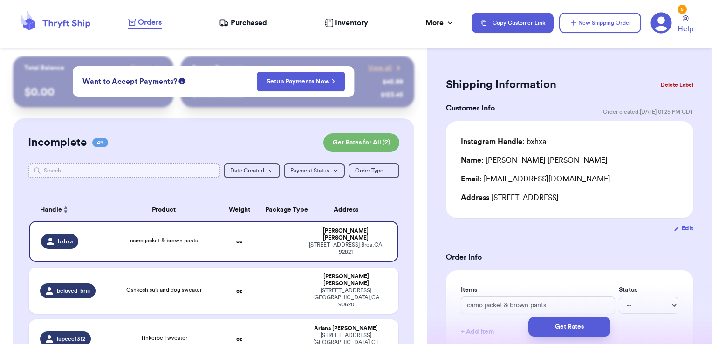
click at [166, 167] on input "text" at bounding box center [124, 170] width 193 height 15
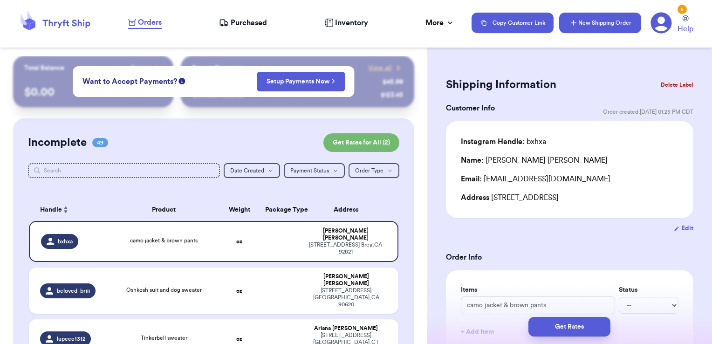
click at [581, 21] on button "New Shipping Order" at bounding box center [600, 23] width 82 height 21
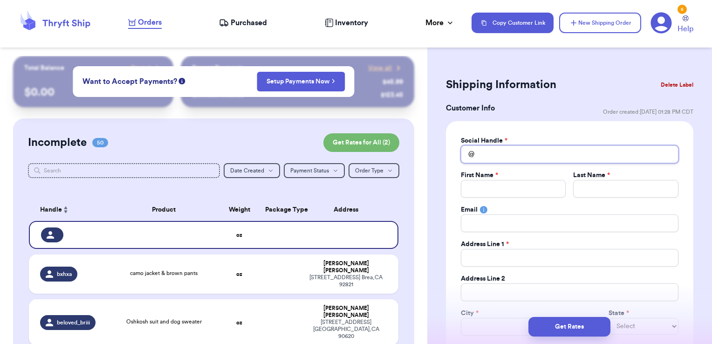
click at [537, 151] on input "Total Amount Paid" at bounding box center [570, 154] width 218 height 18
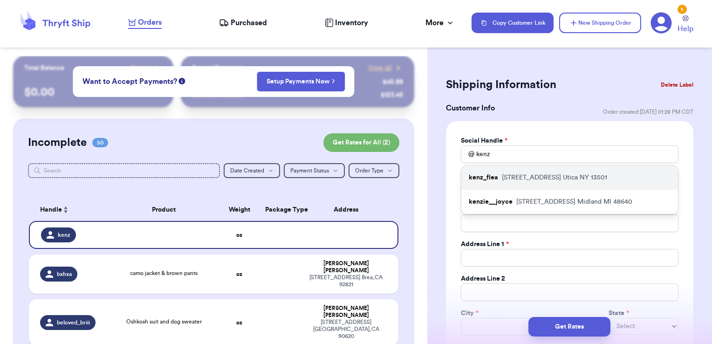
click at [536, 179] on p "1921 Briar Ave Utica NY 13501" at bounding box center [554, 177] width 105 height 9
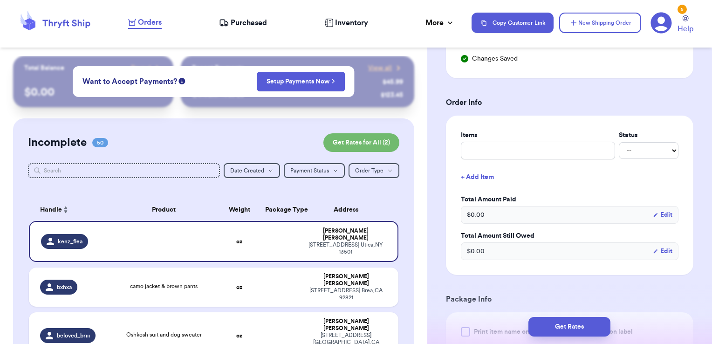
scroll to position [324, 0]
click at [538, 144] on input "text" at bounding box center [538, 150] width 154 height 18
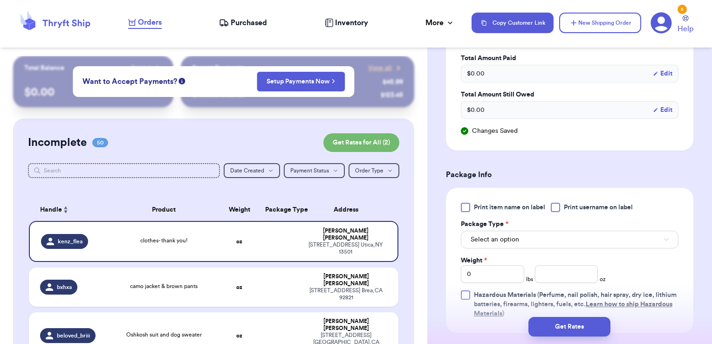
scroll to position [511, 0]
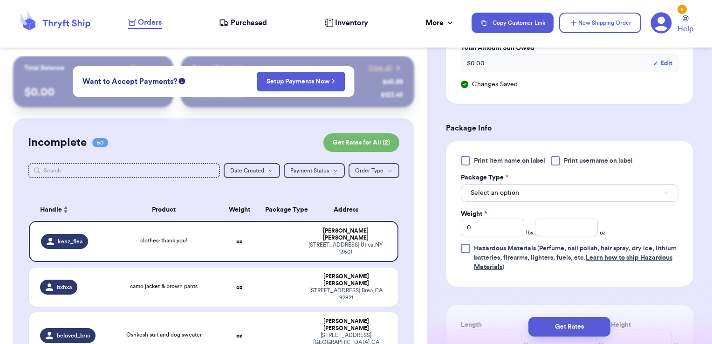
click at [580, 159] on span "Print username on label" at bounding box center [598, 160] width 69 height 9
click at [0, 0] on input "Print username on label" at bounding box center [0, 0] width 0 height 0
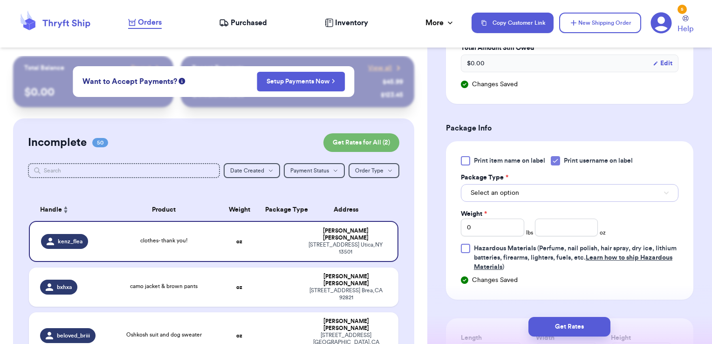
click at [559, 198] on button "Select an option" at bounding box center [570, 193] width 218 height 18
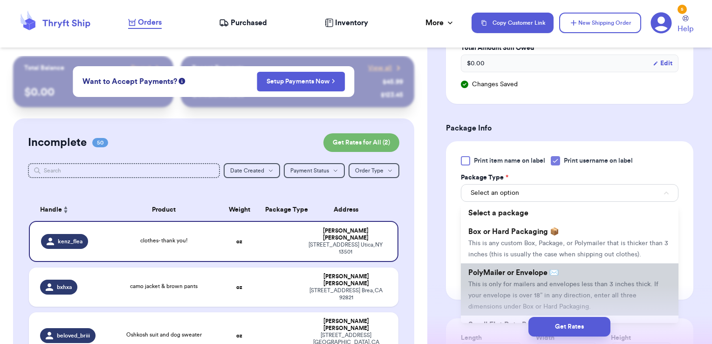
click at [532, 276] on span "PolyMailer or Envelope ✉️" at bounding box center [514, 272] width 90 height 7
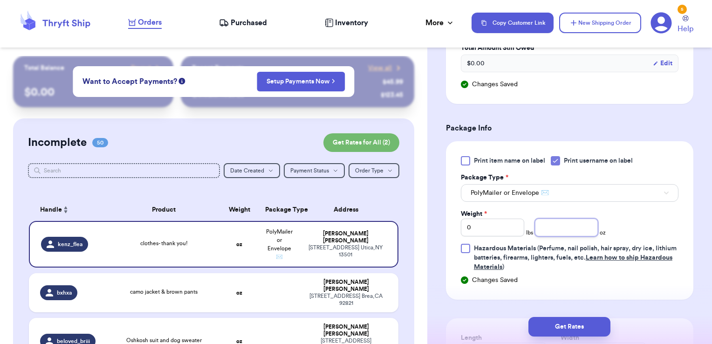
click at [553, 228] on input "number" at bounding box center [566, 228] width 63 height 18
click at [556, 322] on button "Get Rates" at bounding box center [570, 327] width 82 height 20
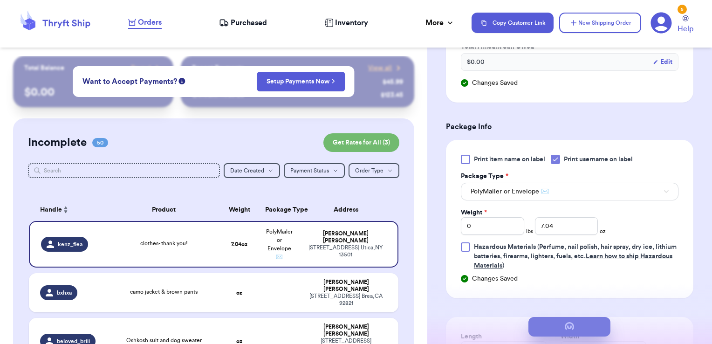
scroll to position [0, 0]
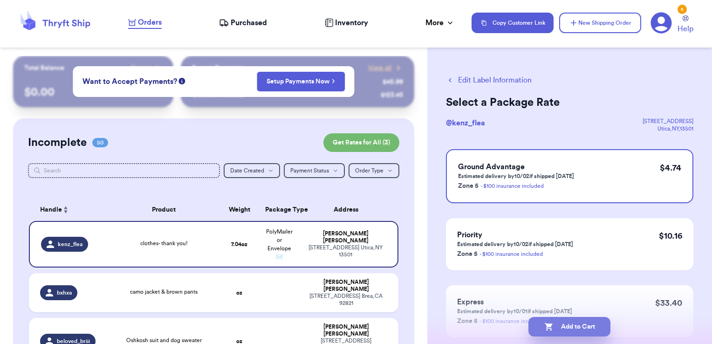
click at [569, 328] on button "Add to Cart" at bounding box center [570, 327] width 82 height 20
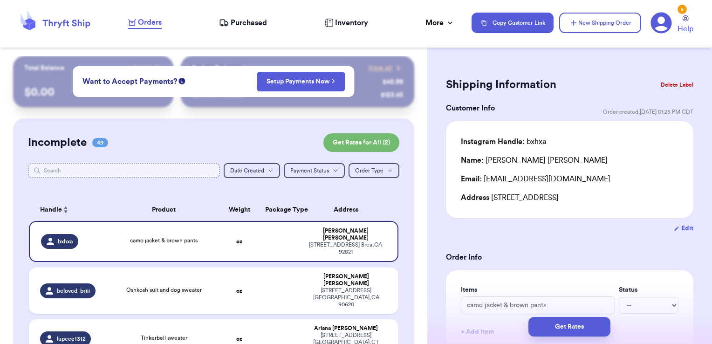
click at [150, 178] on input "text" at bounding box center [124, 170] width 193 height 15
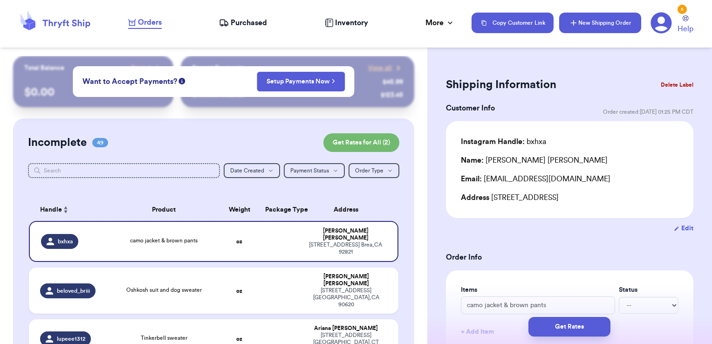
click at [625, 31] on button "New Shipping Order" at bounding box center [600, 23] width 82 height 21
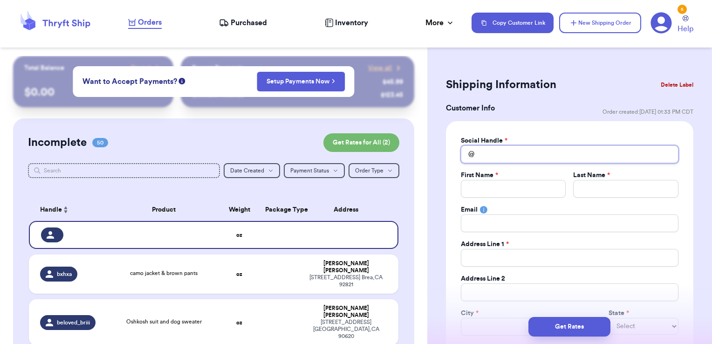
click at [530, 160] on input "Total Amount Paid" at bounding box center [570, 154] width 218 height 18
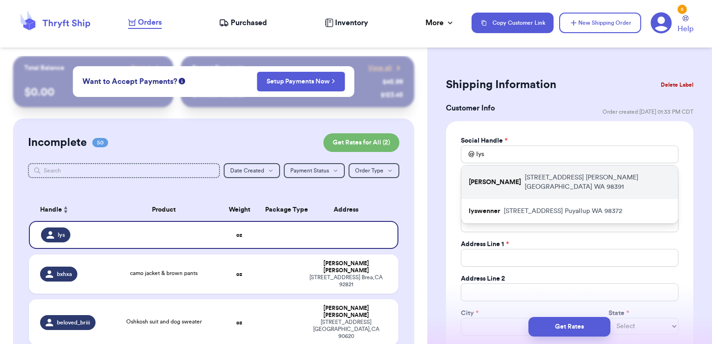
click at [541, 178] on p "19602 127th st e Bonney lake WA 98391" at bounding box center [598, 182] width 146 height 19
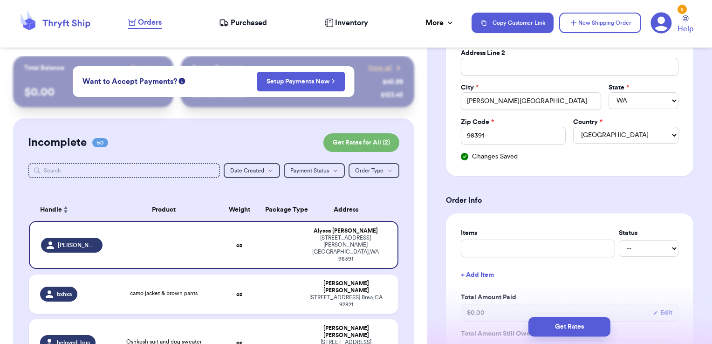
scroll to position [282, 0]
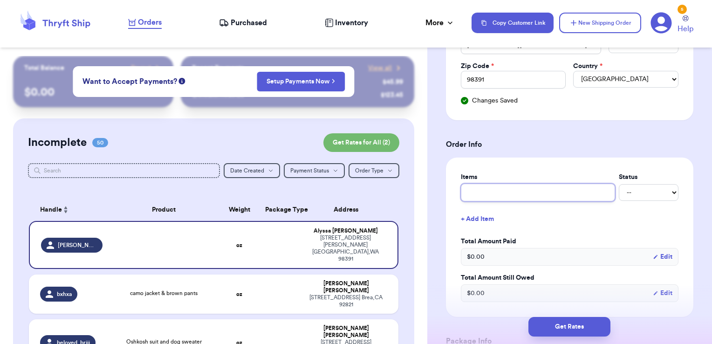
click at [552, 186] on input "text" at bounding box center [538, 193] width 154 height 18
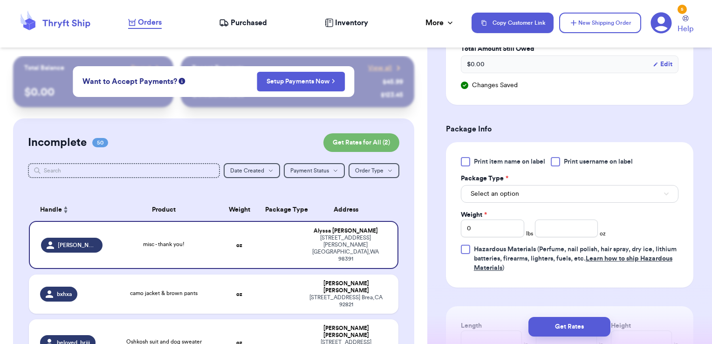
scroll to position [513, 0]
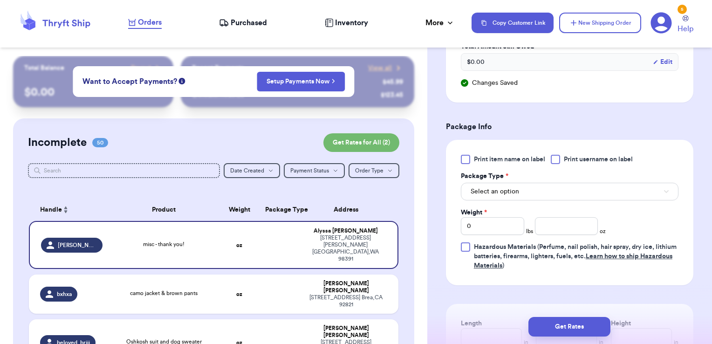
click at [604, 157] on span "Print username on label" at bounding box center [598, 159] width 69 height 9
click at [0, 0] on input "Print username on label" at bounding box center [0, 0] width 0 height 0
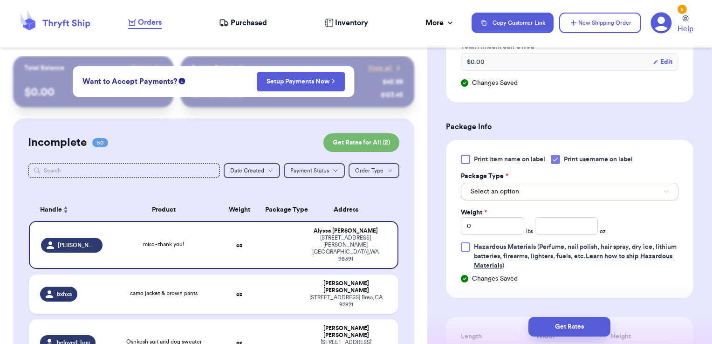
click at [574, 193] on button "Select an option" at bounding box center [570, 192] width 218 height 18
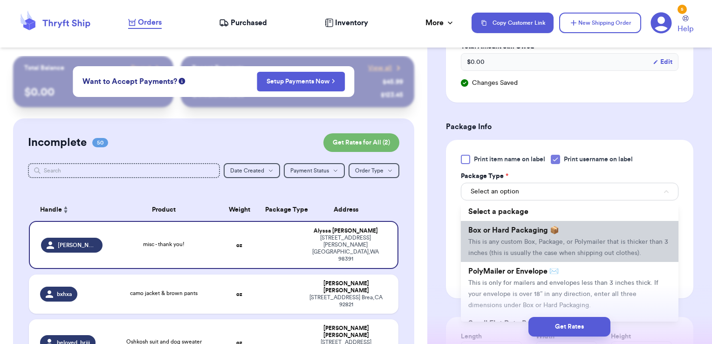
click at [557, 223] on li "Box or Hard Packaging 📦 This is any custom Box, Package, or Polymailer that is …" at bounding box center [570, 241] width 218 height 41
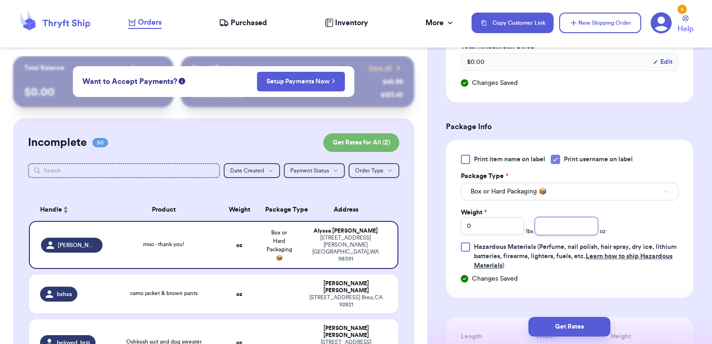
click at [563, 222] on input "number" at bounding box center [566, 226] width 63 height 18
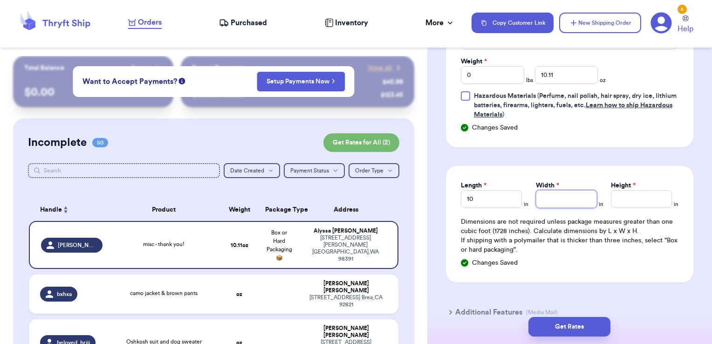
scroll to position [667, 0]
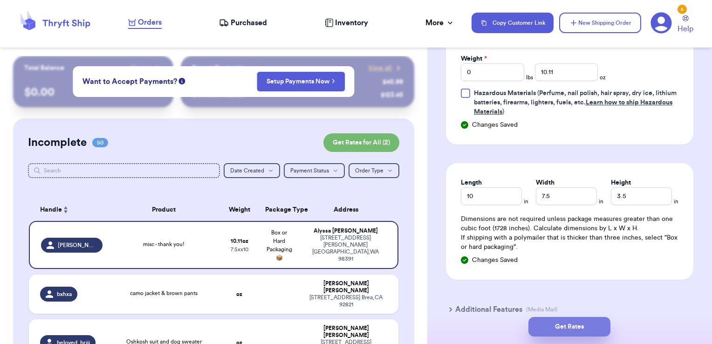
click at [602, 323] on button "Get Rates" at bounding box center [570, 327] width 82 height 20
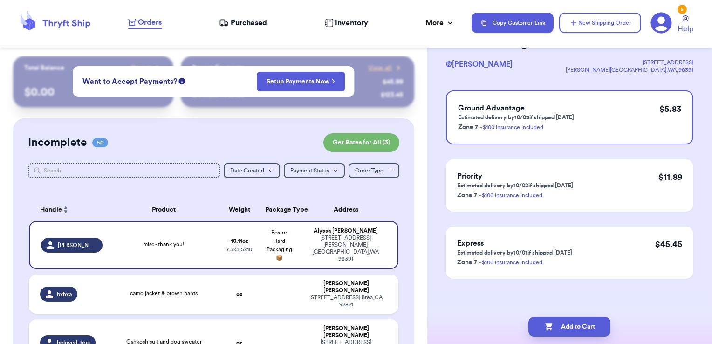
scroll to position [0, 0]
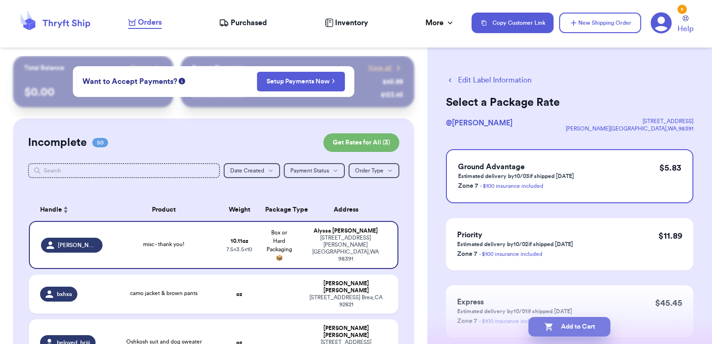
click at [591, 324] on button "Add to Cart" at bounding box center [570, 327] width 82 height 20
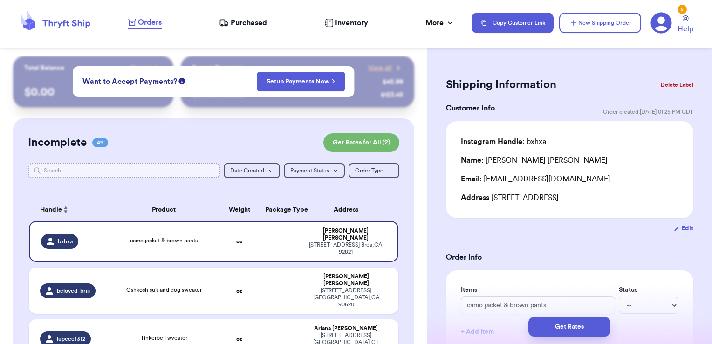
click at [155, 174] on input "text" at bounding box center [124, 170] width 193 height 15
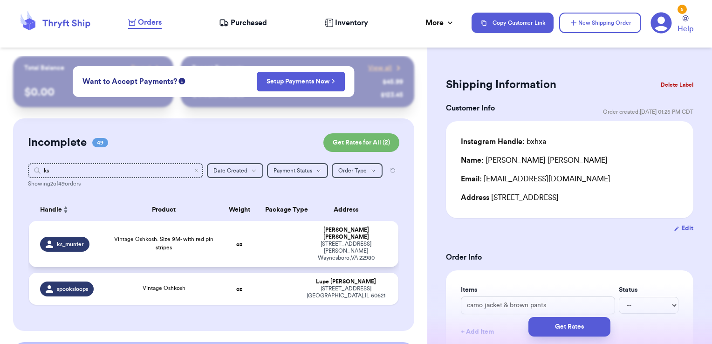
click at [269, 236] on td at bounding box center [280, 244] width 40 height 46
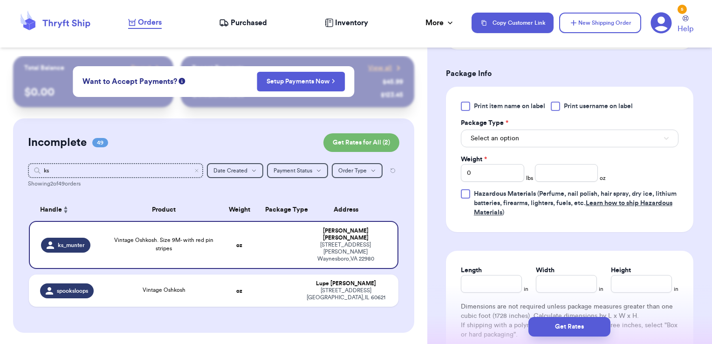
scroll to position [382, 0]
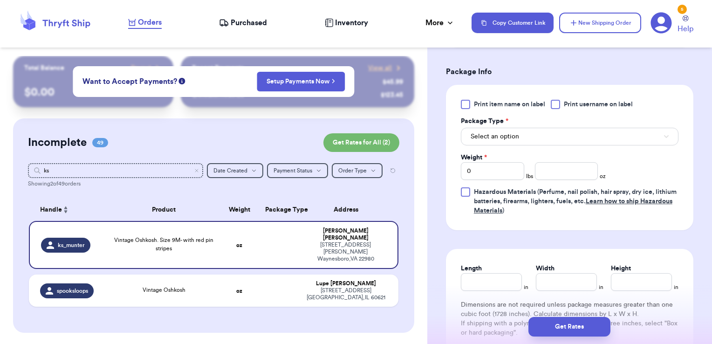
click at [581, 100] on span "Print username on label" at bounding box center [598, 104] width 69 height 9
click at [0, 0] on input "Print username on label" at bounding box center [0, 0] width 0 height 0
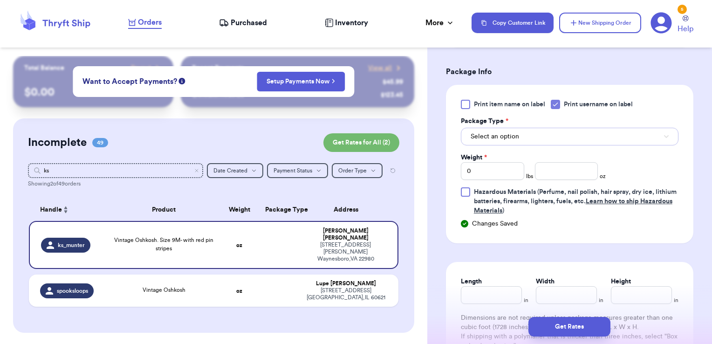
click at [560, 136] on button "Select an option" at bounding box center [570, 137] width 218 height 18
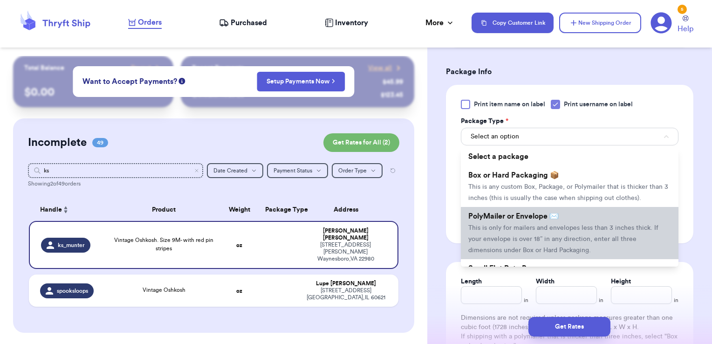
click at [526, 240] on span "This is only for mailers and envelopes less than 3 inches thick. If your envelo…" at bounding box center [564, 239] width 190 height 29
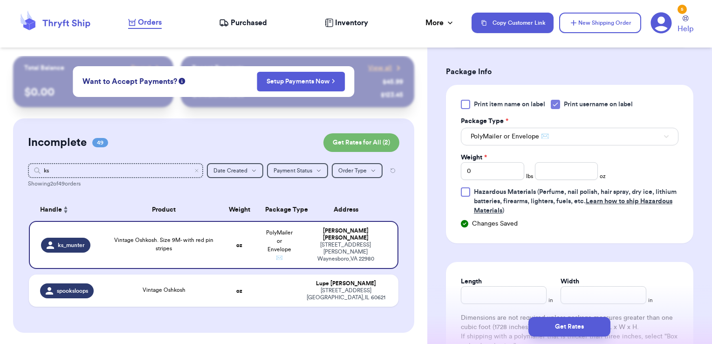
scroll to position [461, 0]
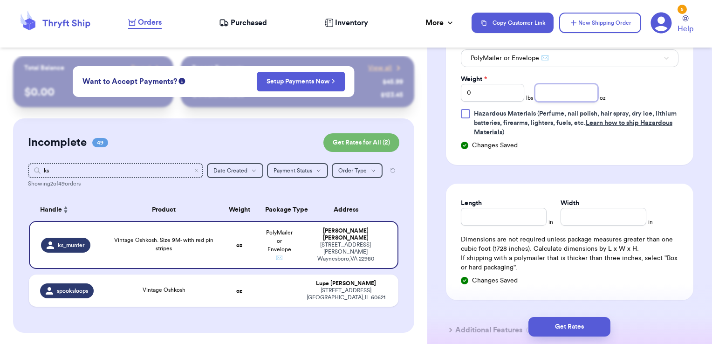
click at [565, 84] on input "number" at bounding box center [566, 93] width 63 height 18
click at [577, 316] on div "Get Rates" at bounding box center [570, 327] width 285 height 34
click at [577, 322] on button "Get Rates" at bounding box center [570, 327] width 82 height 20
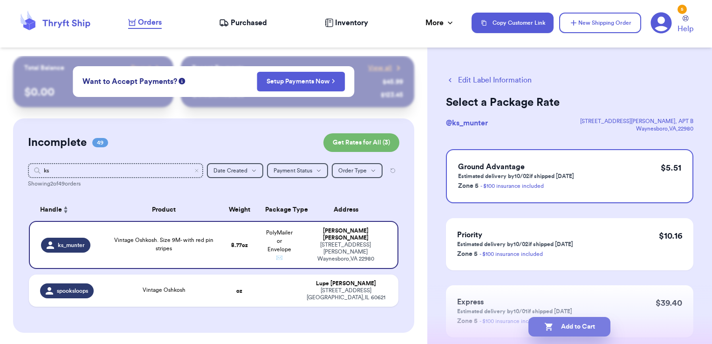
click at [593, 327] on button "Add to Cart" at bounding box center [570, 327] width 82 height 20
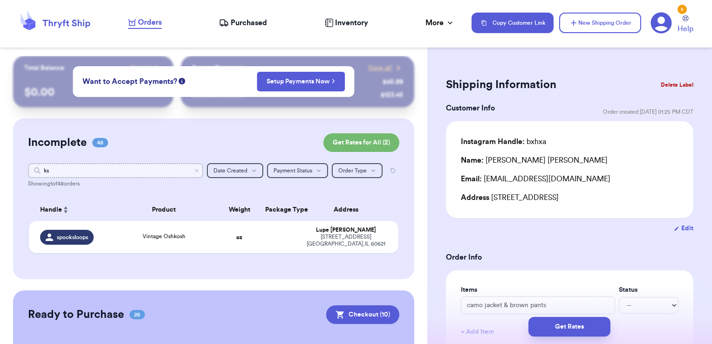
click at [189, 173] on input "ks" at bounding box center [116, 170] width 176 height 15
click at [194, 172] on icon "Clear search" at bounding box center [197, 171] width 6 height 6
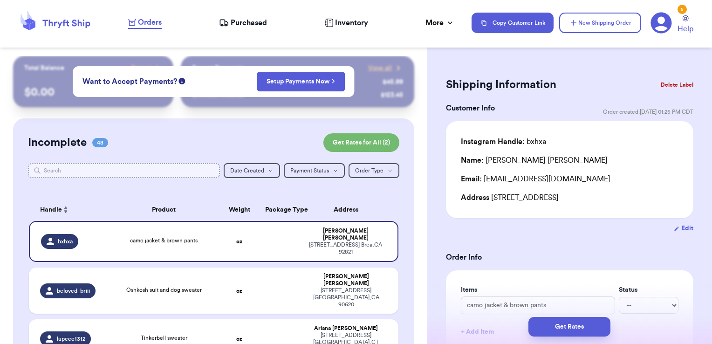
click at [169, 172] on input "text" at bounding box center [124, 170] width 193 height 15
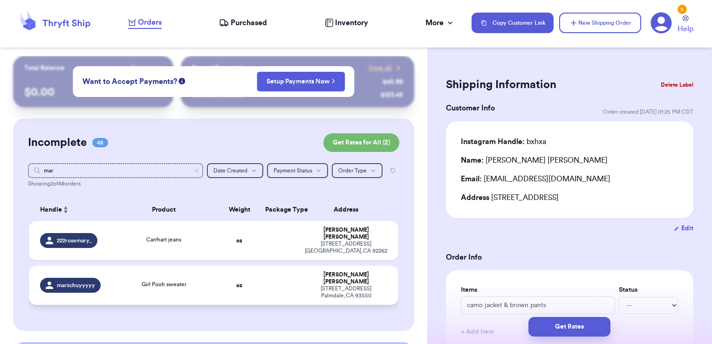
click at [266, 276] on td at bounding box center [280, 285] width 40 height 39
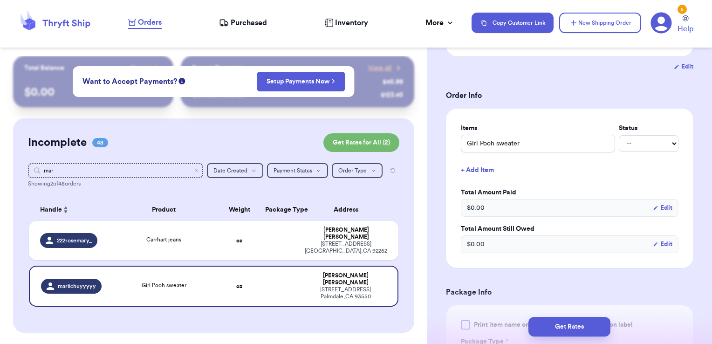
scroll to position [162, 0]
click at [524, 144] on input "Girl Pooh sweater" at bounding box center [538, 143] width 154 height 18
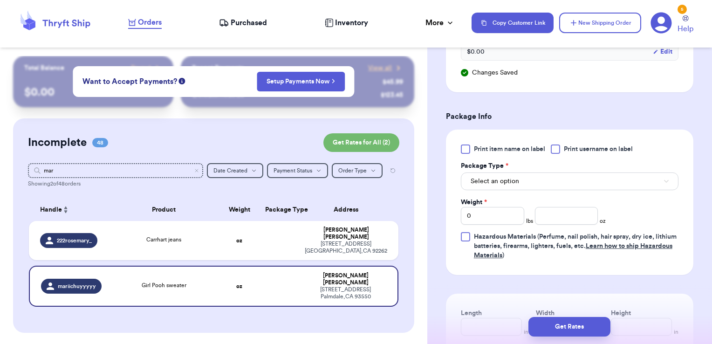
scroll to position [355, 0]
click at [589, 147] on span "Print username on label" at bounding box center [598, 148] width 69 height 9
click at [0, 0] on input "Print username on label" at bounding box center [0, 0] width 0 height 0
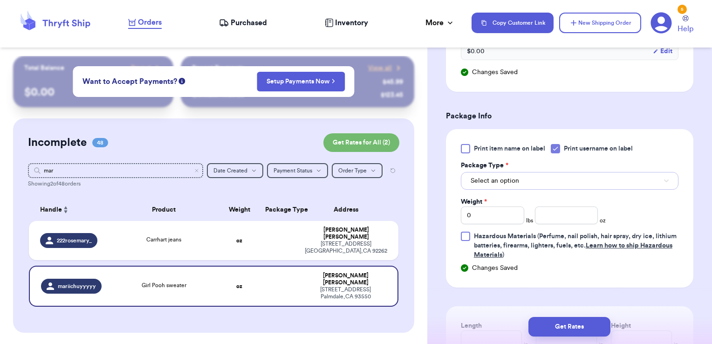
click at [573, 176] on button "Select an option" at bounding box center [570, 181] width 218 height 18
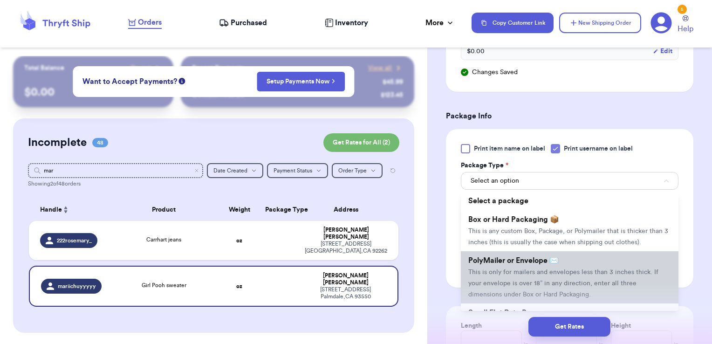
click at [531, 264] on span "PolyMailer or Envelope ✉️" at bounding box center [514, 260] width 90 height 7
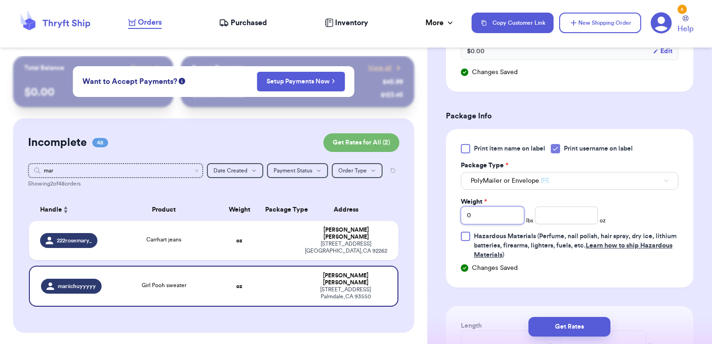
drag, startPoint x: 498, startPoint y: 217, endPoint x: 423, endPoint y: 217, distance: 74.6
click at [423, 217] on div "Customer Link New Order Total Balance Payout $ 0.00 Recent Payments View all @ …" at bounding box center [356, 172] width 712 height 344
click at [559, 331] on button "Get Rates" at bounding box center [570, 327] width 82 height 20
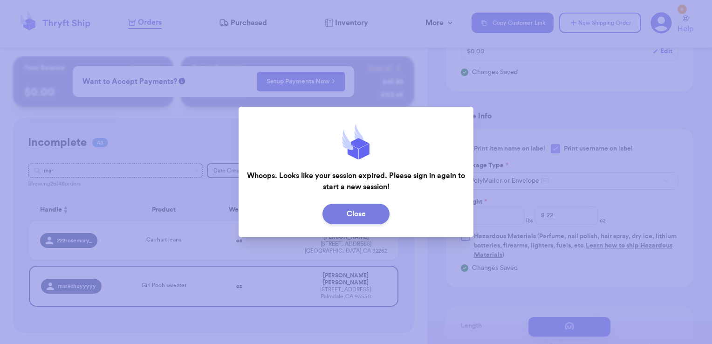
click at [345, 210] on button "Close" at bounding box center [356, 214] width 67 height 21
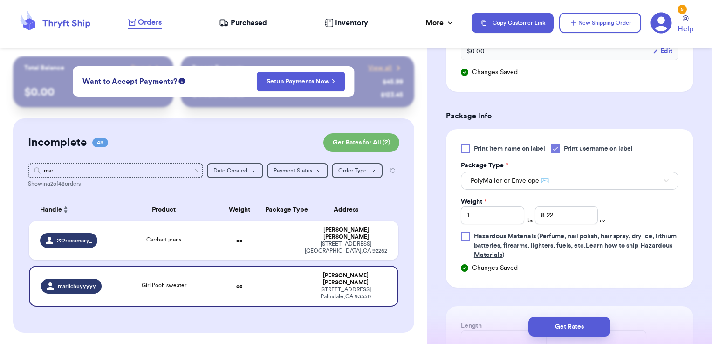
click at [66, 27] on icon at bounding box center [55, 22] width 75 height 25
click at [559, 318] on button "Get Rates" at bounding box center [570, 327] width 82 height 20
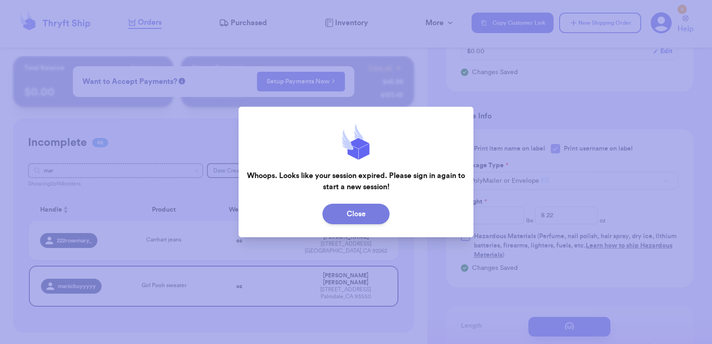
click at [355, 211] on button "Close" at bounding box center [356, 214] width 67 height 21
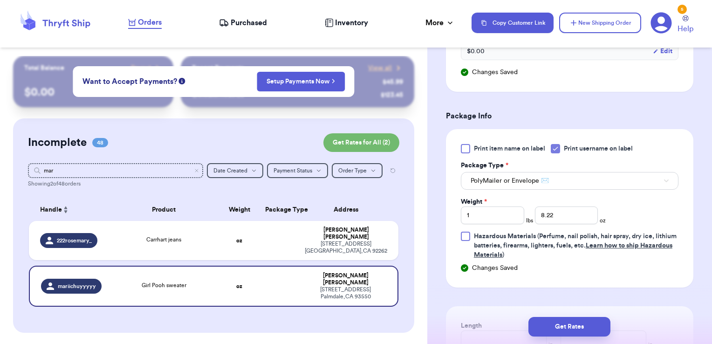
click at [655, 32] on icon at bounding box center [661, 22] width 21 height 21
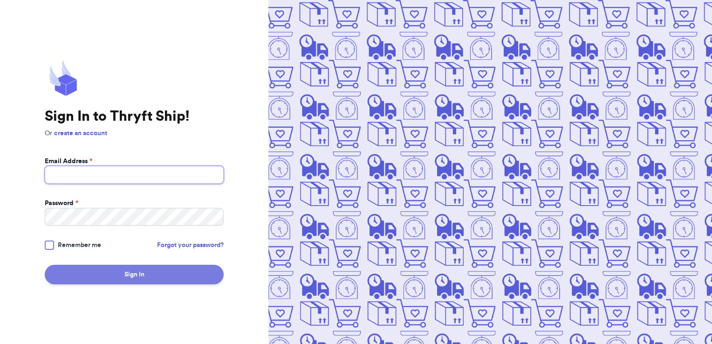
type input "[PERSON_NAME][EMAIL_ADDRESS][PERSON_NAME][DOMAIN_NAME]"
click at [136, 271] on button "Sign In" at bounding box center [134, 275] width 179 height 20
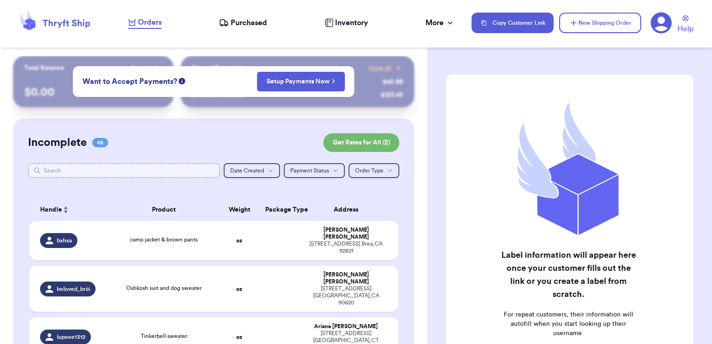
click at [128, 174] on input "text" at bounding box center [124, 170] width 193 height 15
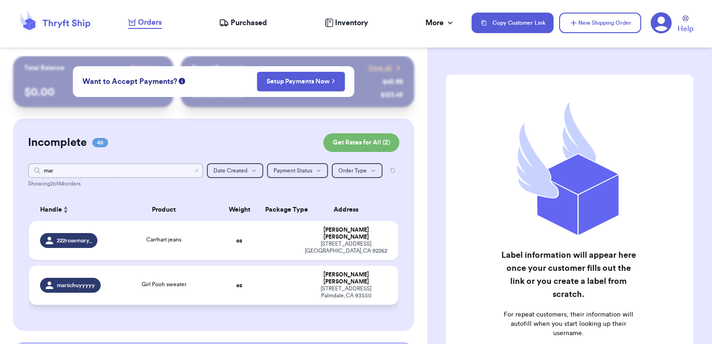
type input "mar"
click at [270, 279] on td at bounding box center [280, 285] width 40 height 39
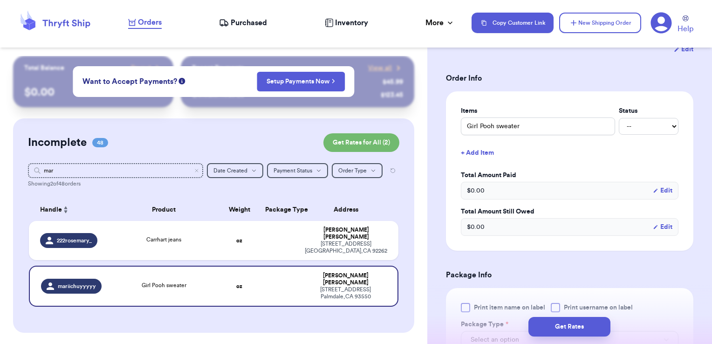
scroll to position [184, 0]
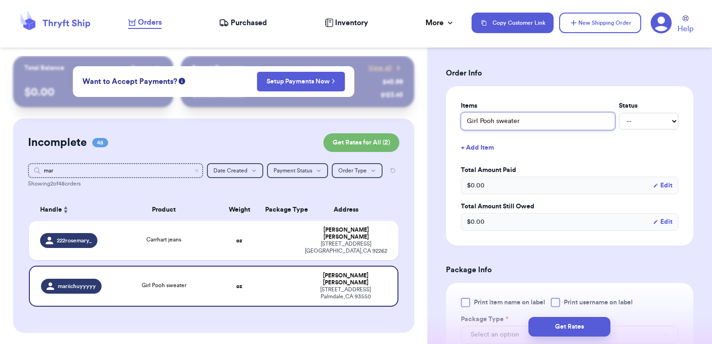
click at [532, 116] on input "Girl Pooh sweater" at bounding box center [538, 121] width 154 height 18
type input "Girl Pooh sweater"
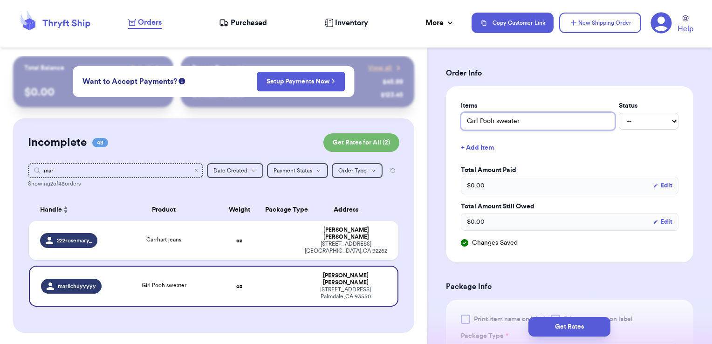
type input "Girl Pooh sweater & overalls"
type input "8.22"
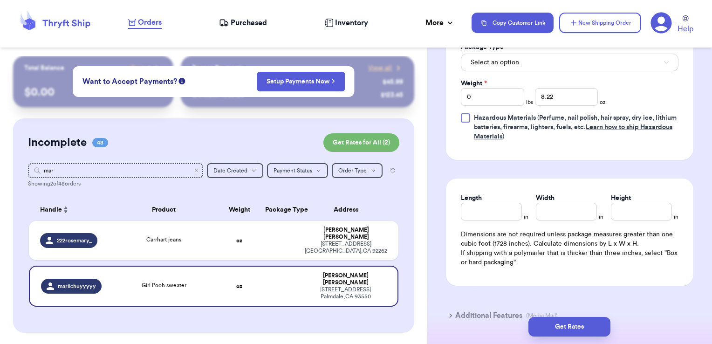
scroll to position [483, 0]
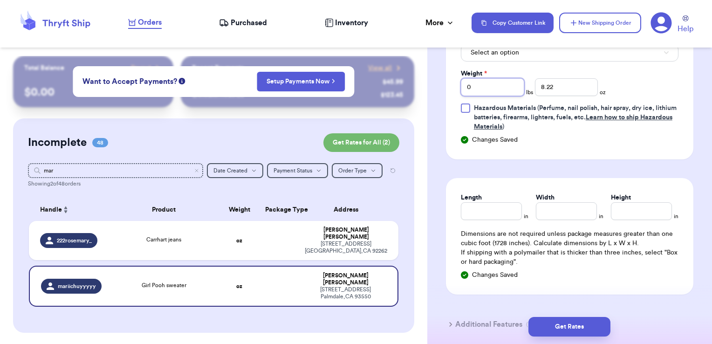
drag, startPoint x: 497, startPoint y: 87, endPoint x: 426, endPoint y: 91, distance: 70.5
click at [426, 91] on div "Customer Link New Order Total Balance Payout $ 0.00 Recent Payments View all @ …" at bounding box center [356, 172] width 712 height 344
type input "1"
click at [591, 325] on button "Get Rates" at bounding box center [570, 327] width 82 height 20
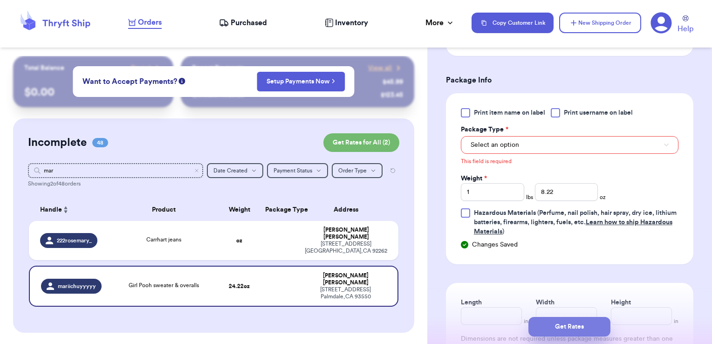
scroll to position [364, 0]
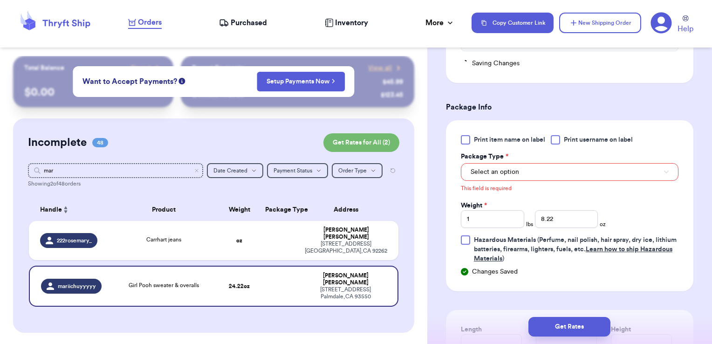
click at [519, 162] on div "Select an option" at bounding box center [570, 171] width 218 height 20
click at [506, 176] on button "Select an option" at bounding box center [570, 172] width 218 height 18
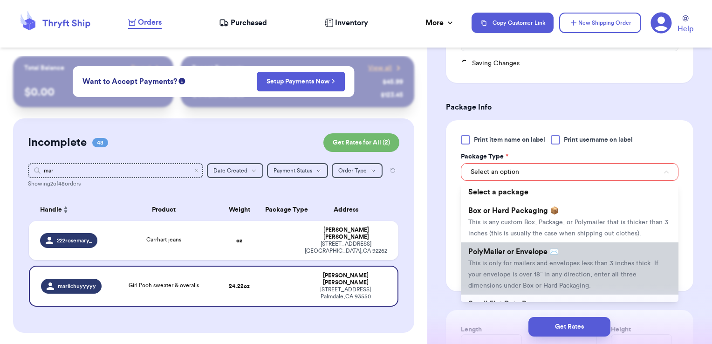
click at [492, 253] on li "PolyMailer or Envelope ✉️ This is only for mailers and envelopes less than 3 in…" at bounding box center [570, 268] width 218 height 52
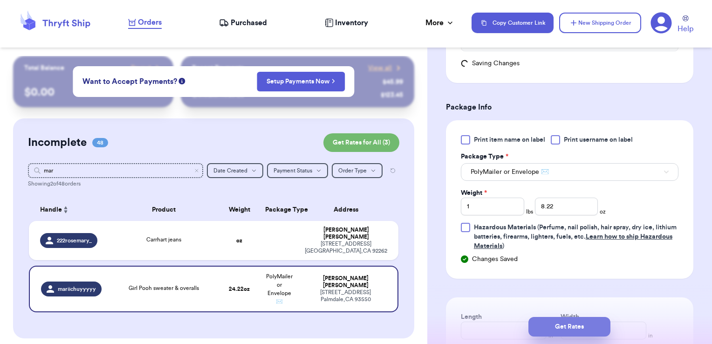
click at [560, 328] on button "Get Rates" at bounding box center [570, 327] width 82 height 20
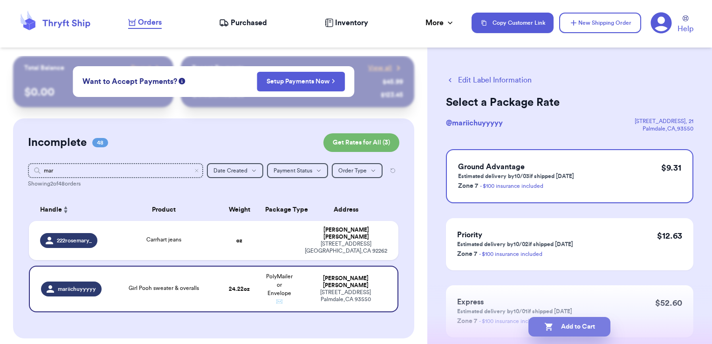
click at [600, 327] on button "Add to Cart" at bounding box center [570, 327] width 82 height 20
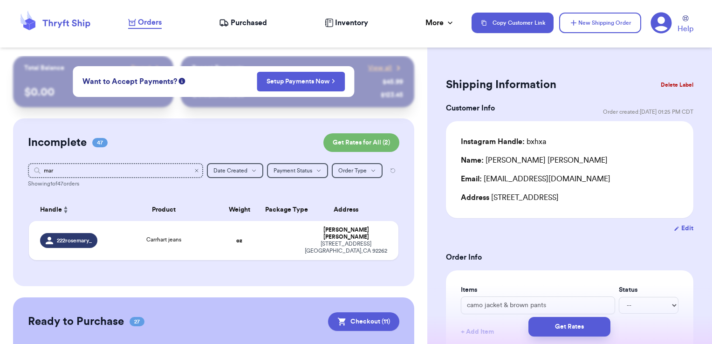
click at [194, 172] on icon "Clear search" at bounding box center [197, 171] width 6 height 6
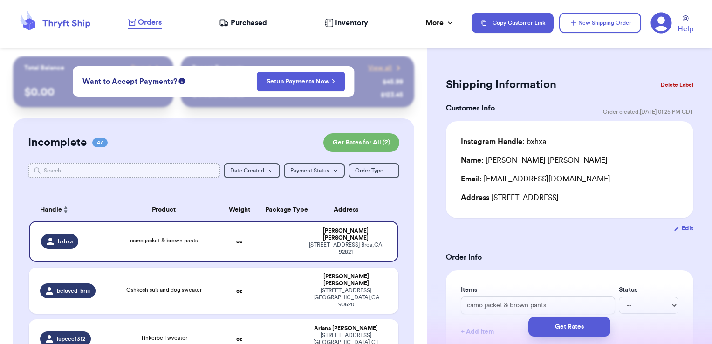
click at [171, 174] on input "text" at bounding box center [124, 170] width 193 height 15
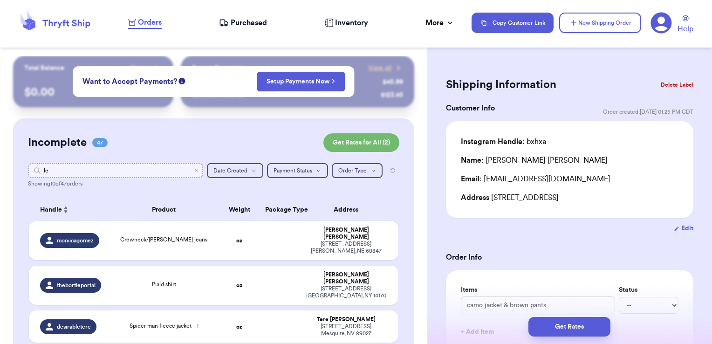
type input "l"
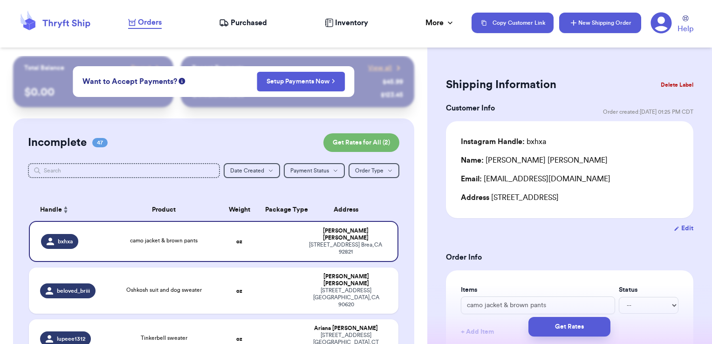
click at [619, 17] on button "New Shipping Order" at bounding box center [600, 23] width 82 height 21
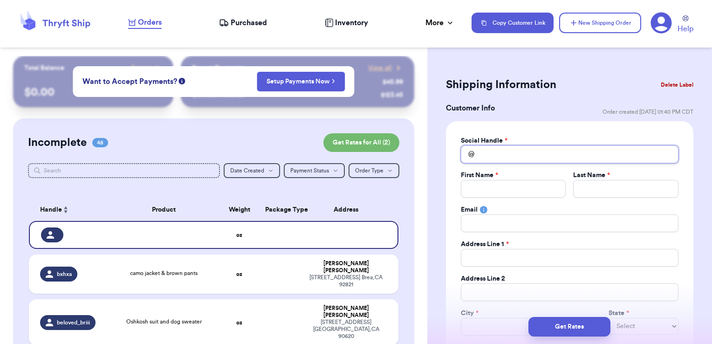
click at [509, 161] on input "Total Amount Paid" at bounding box center [570, 154] width 218 height 18
type input "l"
type input "le"
type input "lea"
type input "leas"
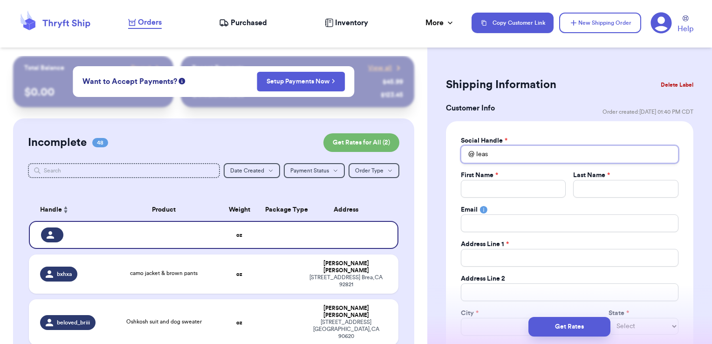
type input "leasy"
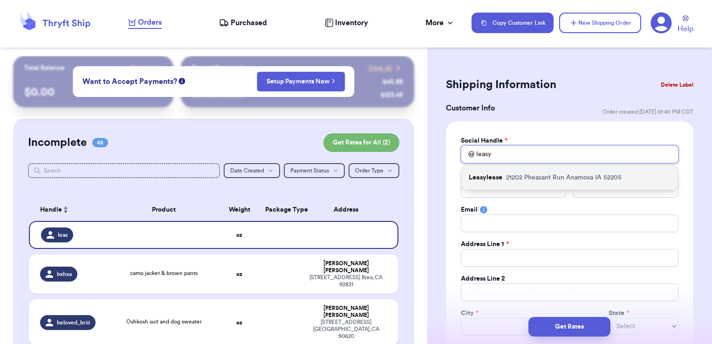
type input "leasy"
click at [507, 176] on p "21202 Pheasant Run Anamosa IA 52205" at bounding box center [564, 177] width 116 height 9
type input "Leasylease"
type input "Aleasea"
type input "[PERSON_NAME]"
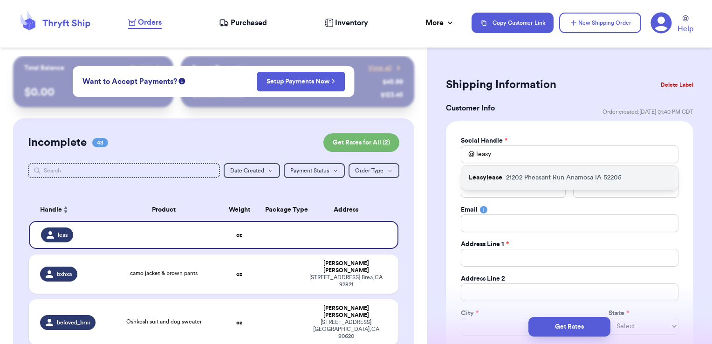
type input "[EMAIL_ADDRESS][PERSON_NAME][DOMAIN_NAME]"
type input "21202 Pheasant Run"
type input "Anamosa"
select select "IA"
type input "52205"
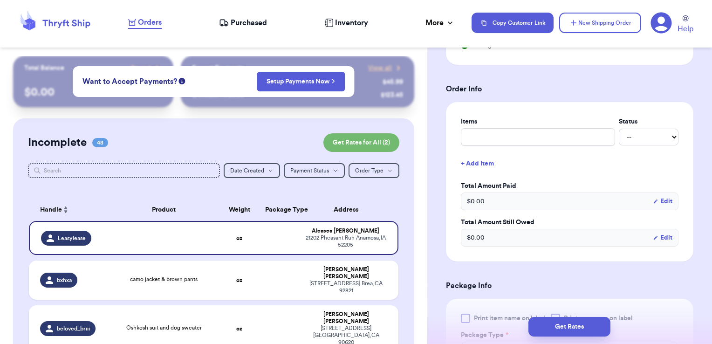
scroll to position [339, 0]
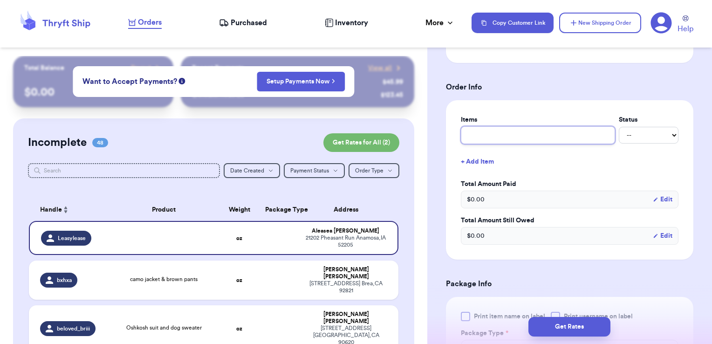
click at [500, 136] on input "text" at bounding box center [538, 135] width 154 height 18
type input "clothes- thank you!"
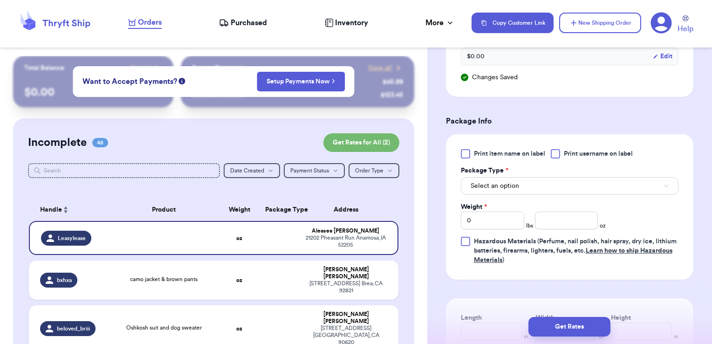
scroll to position [520, 0]
click at [570, 153] on span "Print username on label" at bounding box center [598, 151] width 69 height 9
click at [0, 0] on input "Print username on label" at bounding box center [0, 0] width 0 height 0
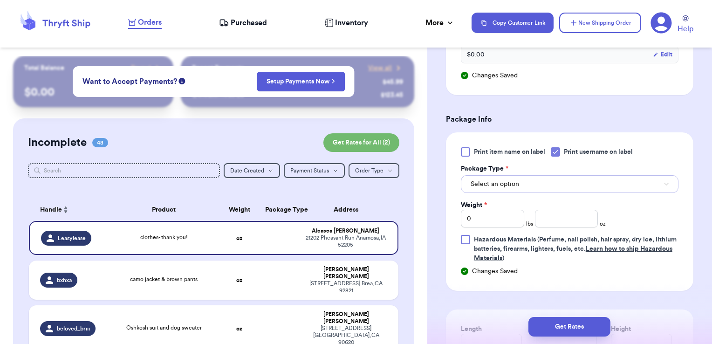
click at [549, 185] on button "Select an option" at bounding box center [570, 184] width 218 height 18
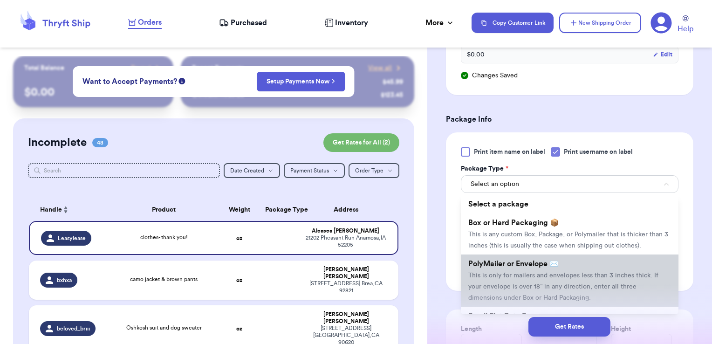
click at [529, 268] on li "PolyMailer or Envelope ✉️ This is only for mailers and envelopes less than 3 in…" at bounding box center [570, 281] width 218 height 52
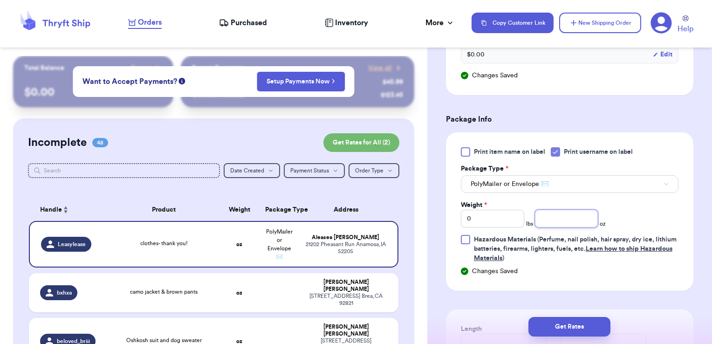
click at [552, 214] on input "number" at bounding box center [566, 219] width 63 height 18
type input "11.09"
click at [566, 324] on button "Get Rates" at bounding box center [570, 327] width 82 height 20
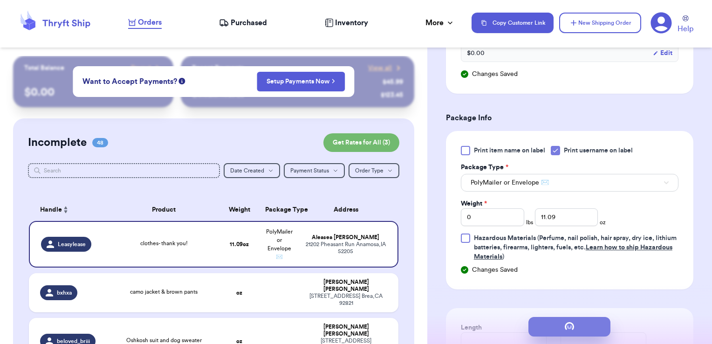
scroll to position [0, 0]
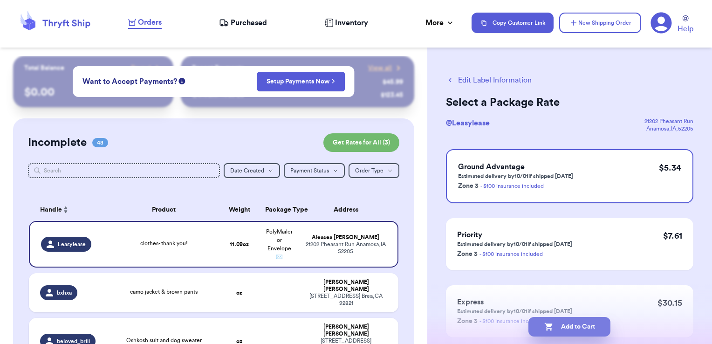
click at [597, 322] on button "Add to Cart" at bounding box center [570, 327] width 82 height 20
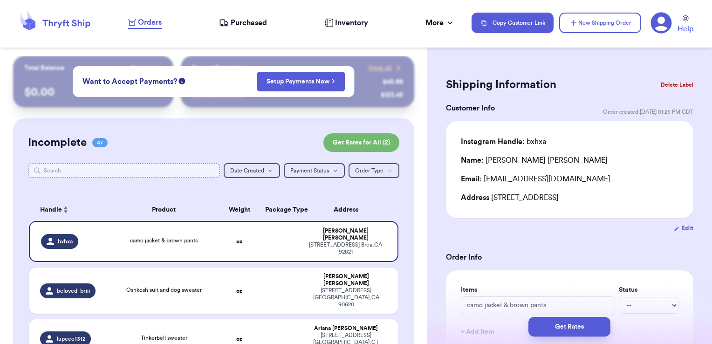
click at [152, 172] on input "text" at bounding box center [124, 170] width 193 height 15
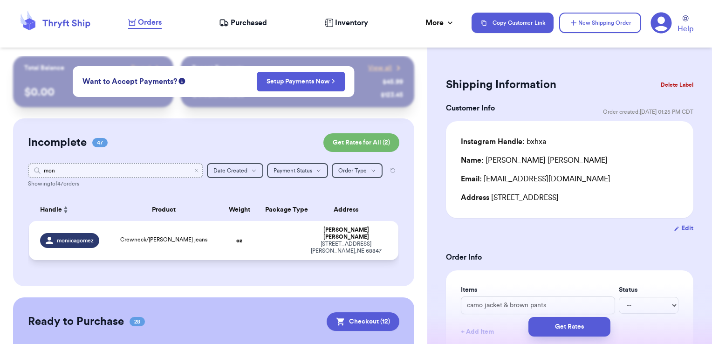
type input "mon"
click at [260, 233] on td at bounding box center [280, 240] width 40 height 39
type input "Crewneck/[PERSON_NAME] jeans"
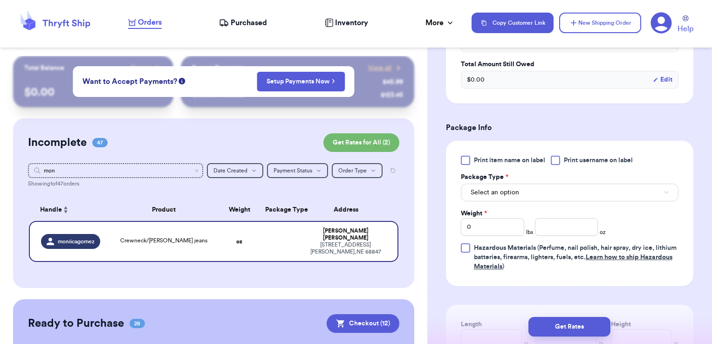
scroll to position [345, 0]
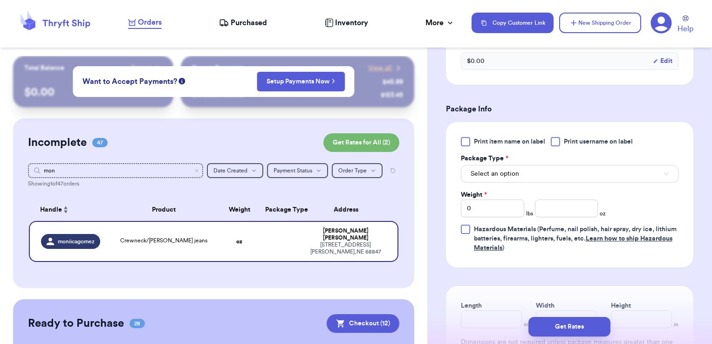
click at [572, 141] on span "Print username on label" at bounding box center [598, 141] width 69 height 9
click at [0, 0] on input "Print username on label" at bounding box center [0, 0] width 0 height 0
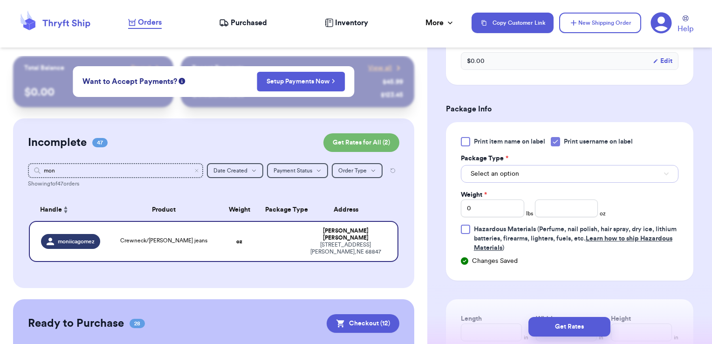
click at [554, 175] on button "Select an option" at bounding box center [570, 174] width 218 height 18
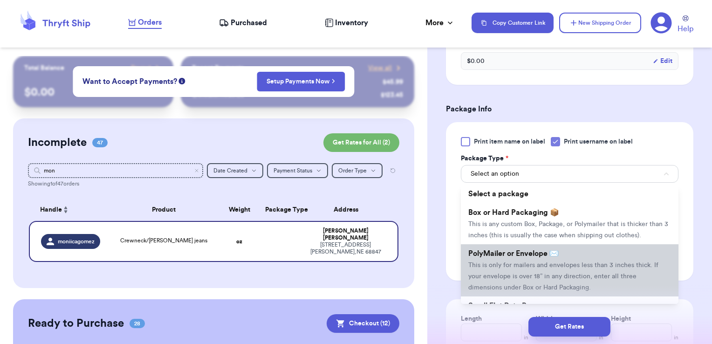
click at [535, 269] on li "PolyMailer or Envelope ✉️ This is only for mailers and envelopes less than 3 in…" at bounding box center [570, 270] width 218 height 52
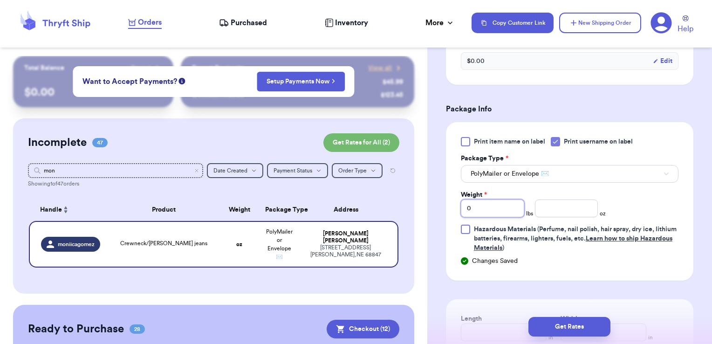
drag, startPoint x: 480, startPoint y: 209, endPoint x: 435, endPoint y: 205, distance: 44.9
click at [435, 205] on div "Shipping Information Delete Label Customer Info Order created: [DATE] 10:55 PM …" at bounding box center [570, 120] width 285 height 819
type input "1"
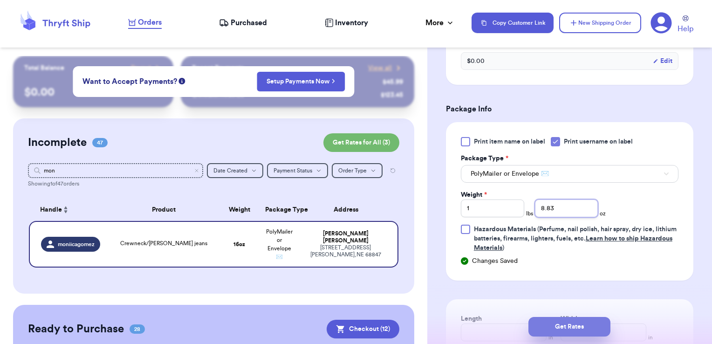
type input "8.83"
click at [595, 332] on button "Get Rates" at bounding box center [570, 327] width 82 height 20
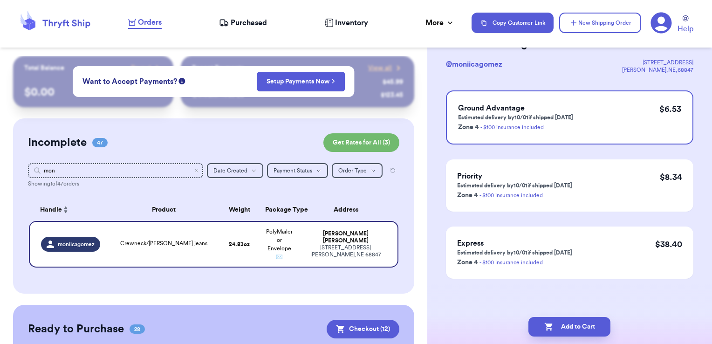
scroll to position [0, 0]
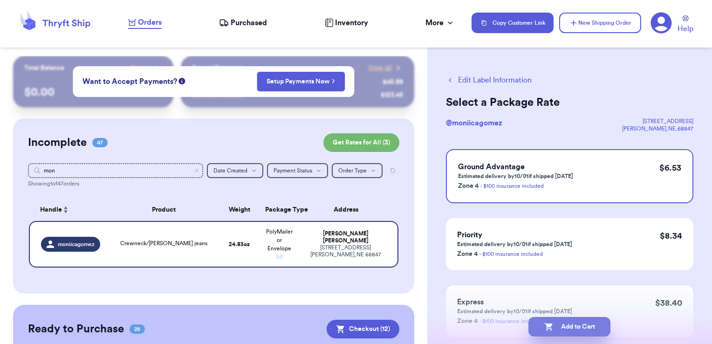
click at [561, 324] on button "Add to Cart" at bounding box center [570, 327] width 82 height 20
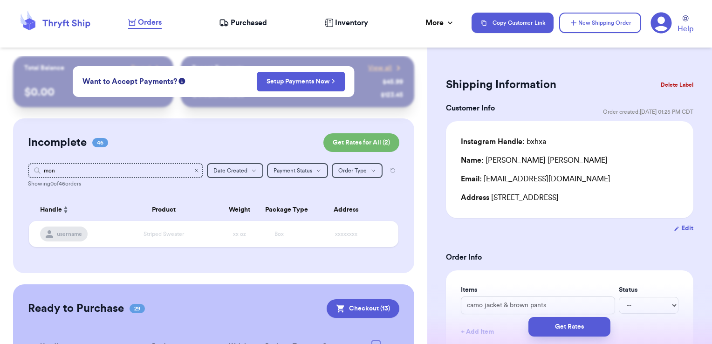
click at [194, 172] on icon "Clear search" at bounding box center [197, 171] width 6 height 6
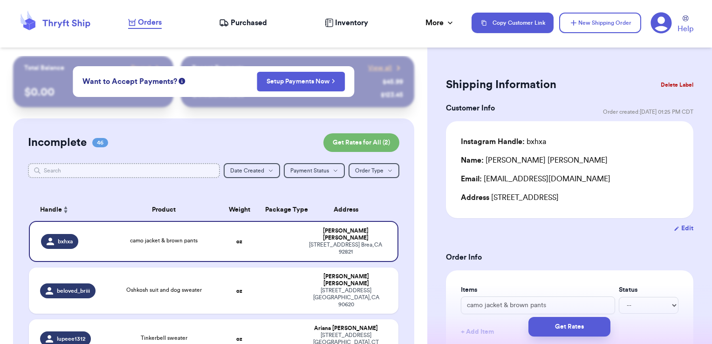
click at [168, 174] on input "text" at bounding box center [124, 170] width 193 height 15
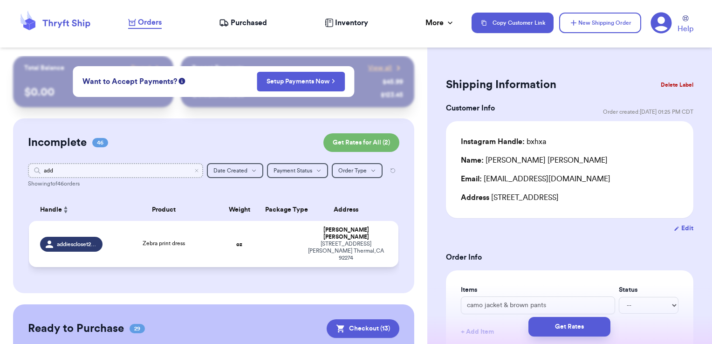
type input "add"
click at [263, 239] on td at bounding box center [280, 244] width 40 height 46
type input "Zebra print dress"
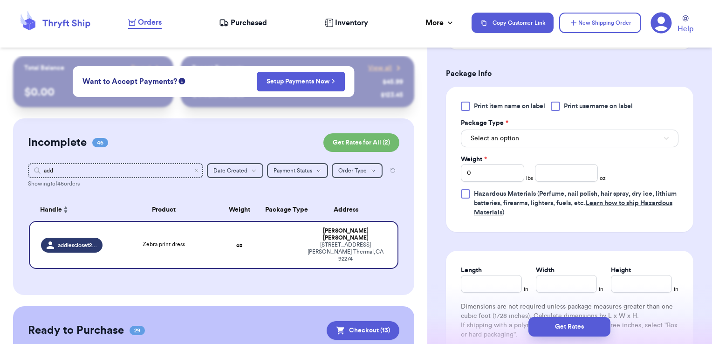
scroll to position [380, 0]
click at [565, 102] on span "Print username on label" at bounding box center [598, 106] width 69 height 9
click at [0, 0] on input "Print username on label" at bounding box center [0, 0] width 0 height 0
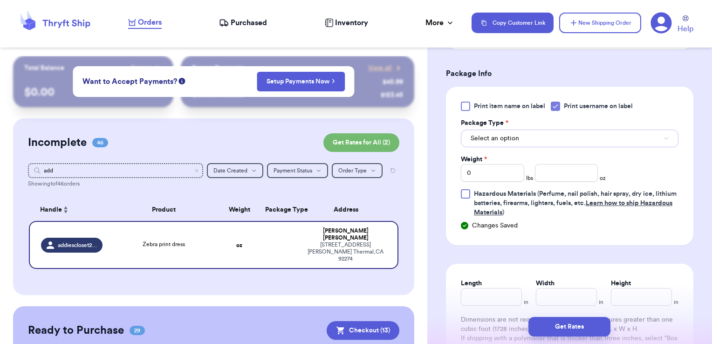
click at [554, 132] on button "Select an option" at bounding box center [570, 139] width 218 height 18
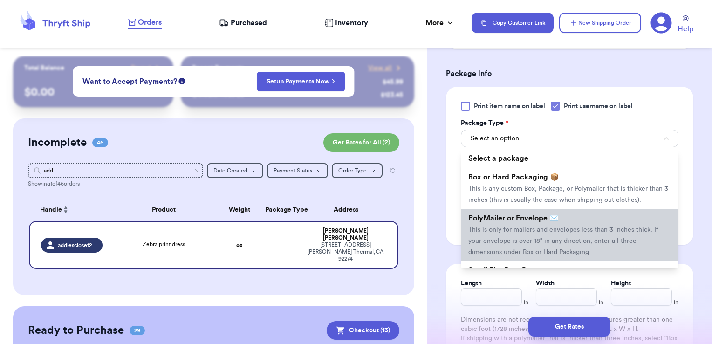
click at [522, 238] on span "This is only for mailers and envelopes less than 3 inches thick. If your envelo…" at bounding box center [564, 241] width 190 height 29
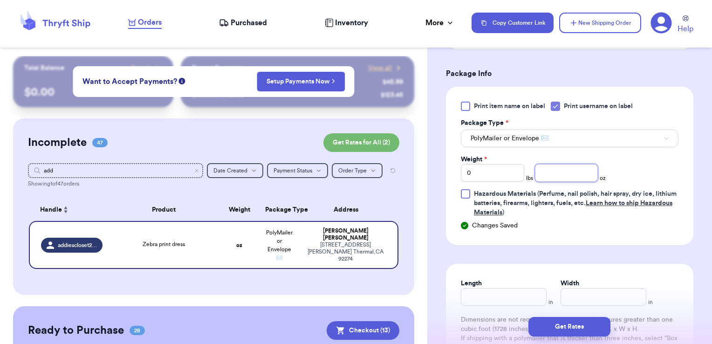
click at [545, 172] on input "number" at bounding box center [566, 173] width 63 height 18
type input "6.84"
click at [573, 333] on button "Get Rates" at bounding box center [570, 327] width 82 height 20
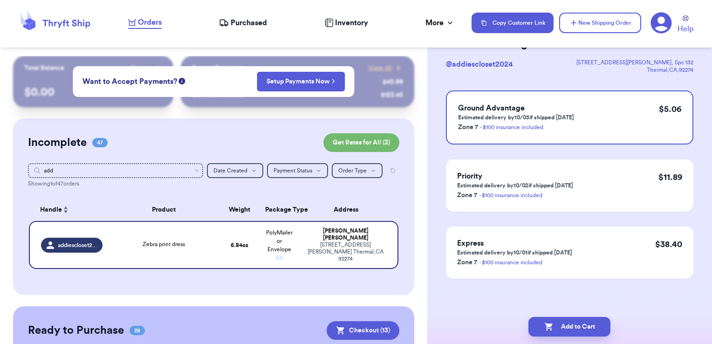
scroll to position [0, 0]
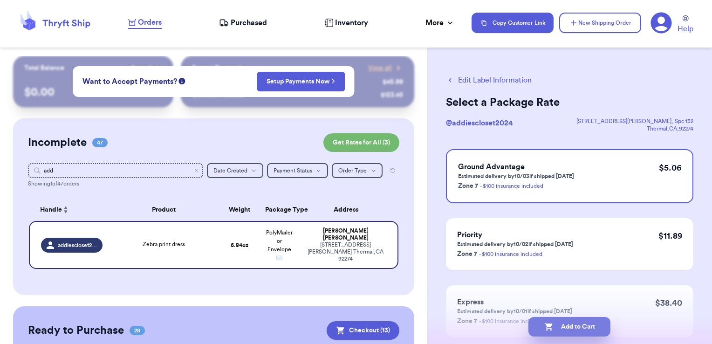
click at [592, 334] on button "Add to Cart" at bounding box center [570, 327] width 82 height 20
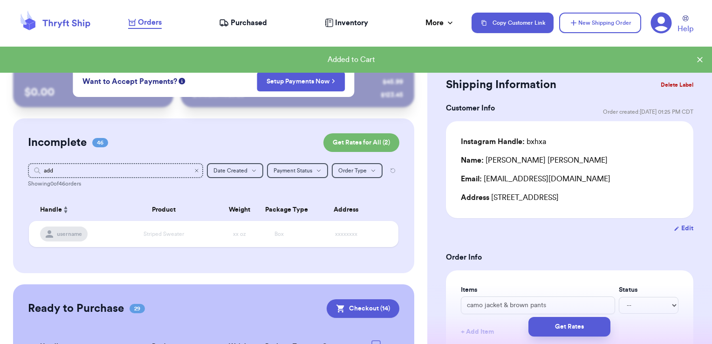
click at [194, 170] on icon "Clear search" at bounding box center [197, 171] width 6 height 6
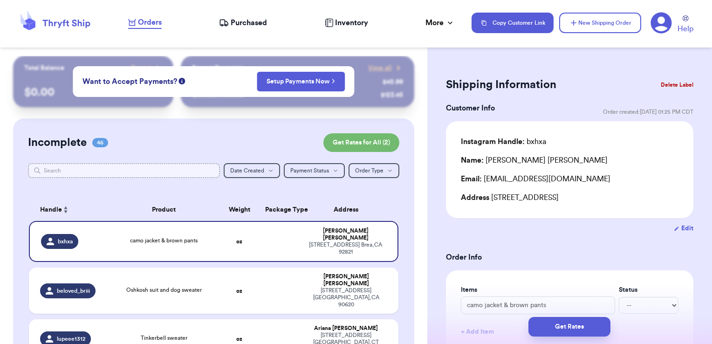
click at [105, 169] on input "text" at bounding box center [124, 170] width 193 height 15
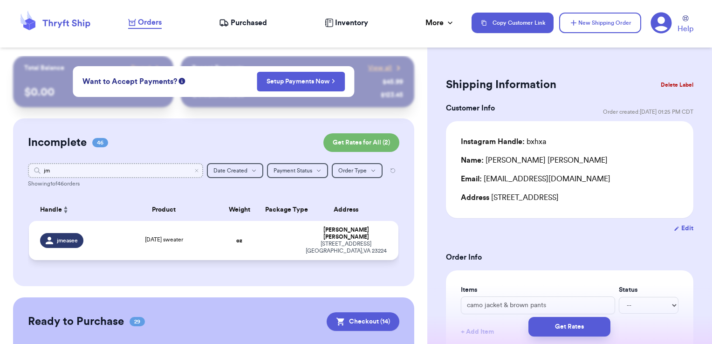
type input "jm"
click at [260, 245] on td at bounding box center [280, 240] width 40 height 39
type input "[DATE] sweater"
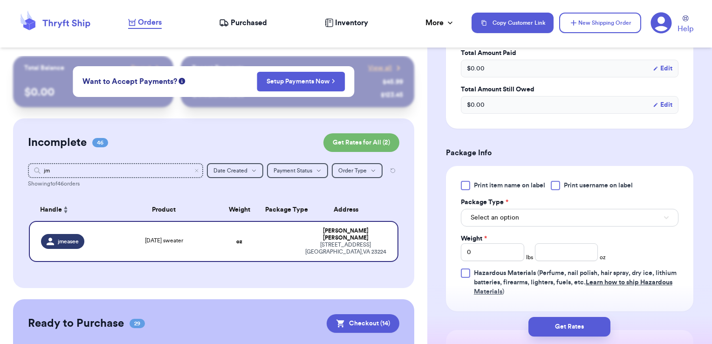
scroll to position [305, 0]
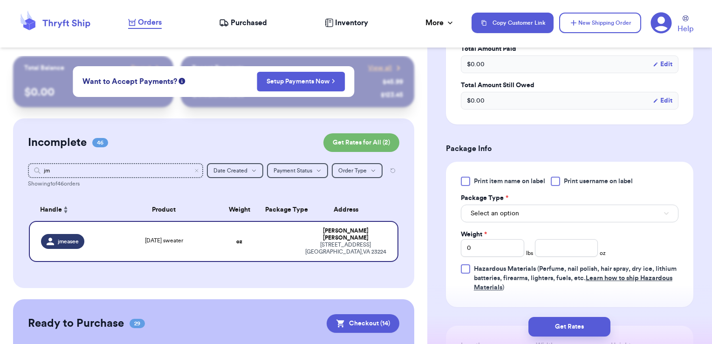
click at [579, 186] on div "Print item name on label Print username on label Package Type * Select an optio…" at bounding box center [570, 235] width 218 height 116
click at [579, 184] on span "Print username on label" at bounding box center [598, 181] width 69 height 9
click at [0, 0] on input "Print username on label" at bounding box center [0, 0] width 0 height 0
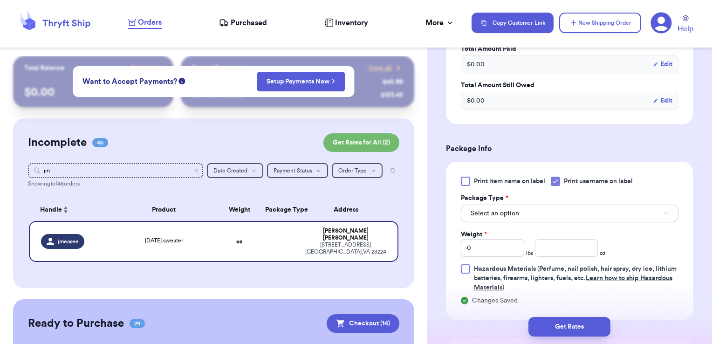
click at [568, 209] on button "Select an option" at bounding box center [570, 214] width 218 height 18
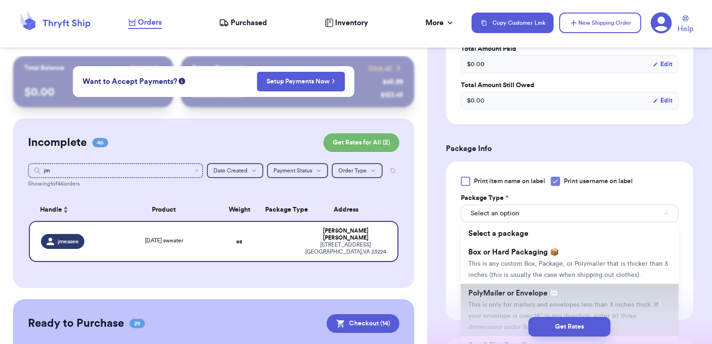
click at [532, 297] on span "PolyMailer or Envelope ✉️" at bounding box center [514, 293] width 90 height 7
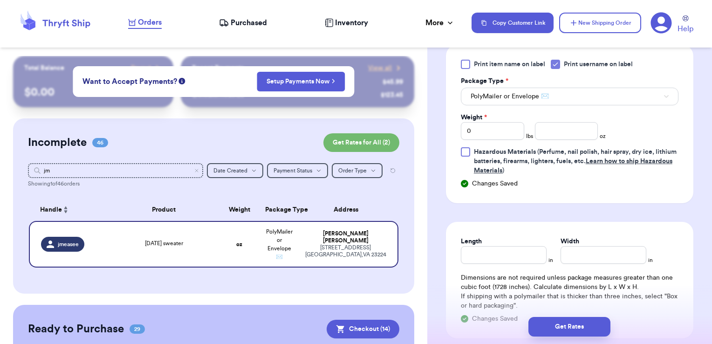
scroll to position [429, 0]
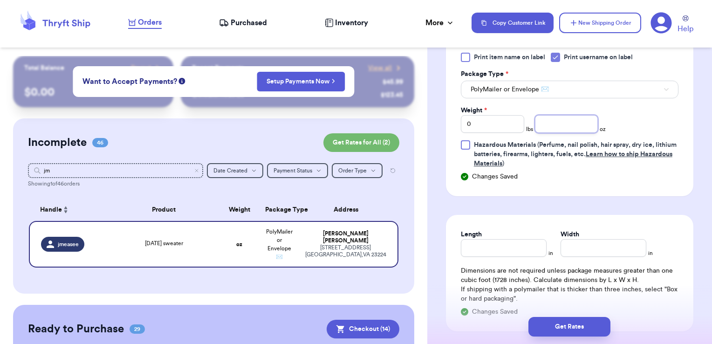
click at [558, 115] on input "number" at bounding box center [566, 124] width 63 height 18
type input "15.75"
click at [565, 326] on button "Get Rates" at bounding box center [570, 327] width 82 height 20
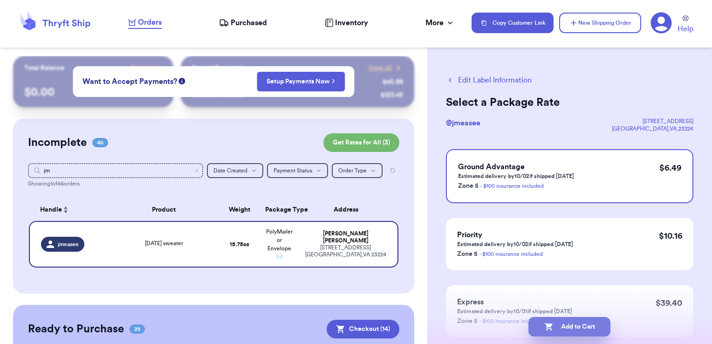
click at [592, 328] on button "Add to Cart" at bounding box center [570, 327] width 82 height 20
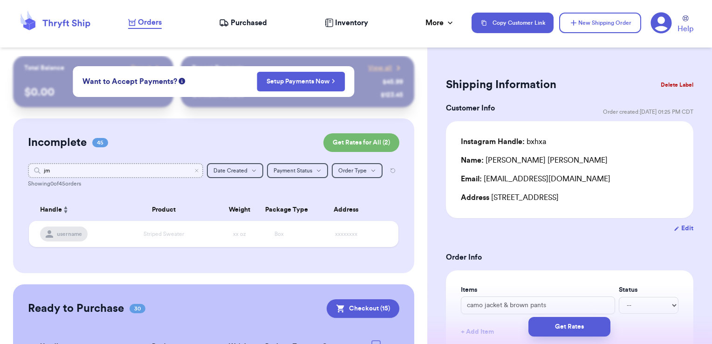
click at [193, 174] on input "jm" at bounding box center [116, 170] width 176 height 15
click at [194, 172] on icon "Clear search" at bounding box center [197, 171] width 6 height 6
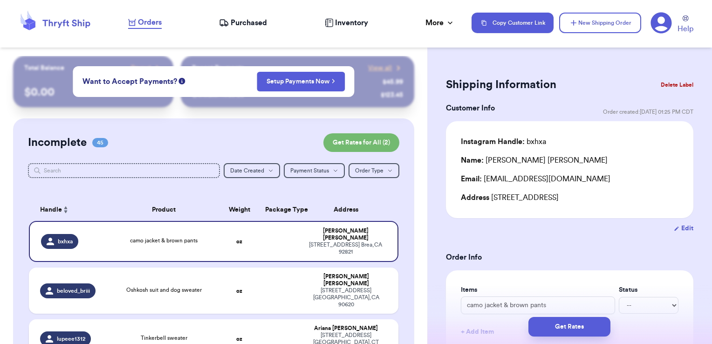
click at [268, 319] on td at bounding box center [280, 338] width 40 height 39
type input "Tinkerbell sweater"
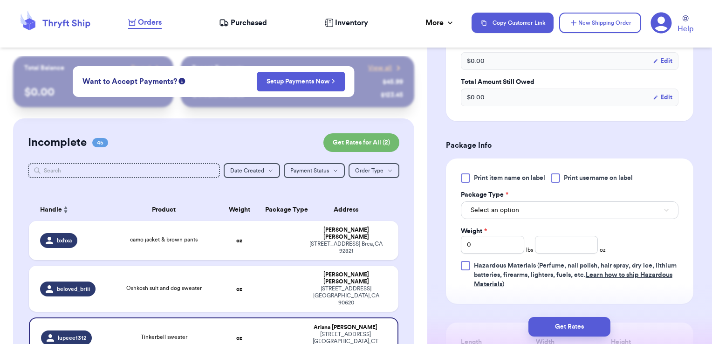
scroll to position [309, 0]
click at [558, 178] on div at bounding box center [555, 177] width 9 height 9
click at [0, 0] on input "Print username on label" at bounding box center [0, 0] width 0 height 0
click at [537, 209] on button "Select an option" at bounding box center [570, 210] width 218 height 18
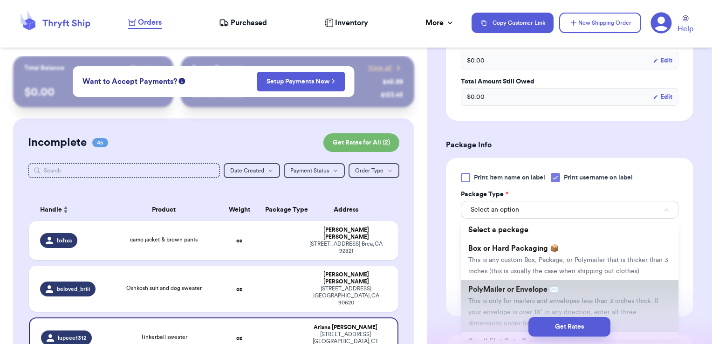
click at [504, 293] on span "PolyMailer or Envelope ✉️" at bounding box center [514, 289] width 90 height 7
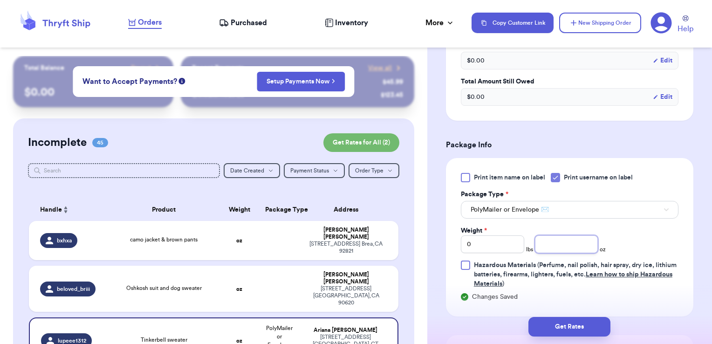
click at [550, 240] on input "number" at bounding box center [566, 244] width 63 height 18
type input "7.85"
click at [573, 326] on button "Get Rates" at bounding box center [570, 327] width 82 height 20
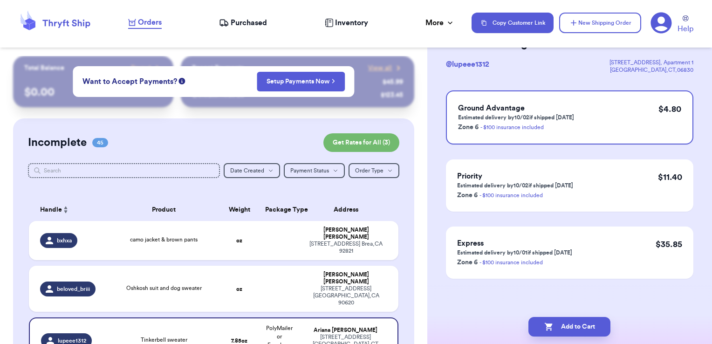
scroll to position [0, 0]
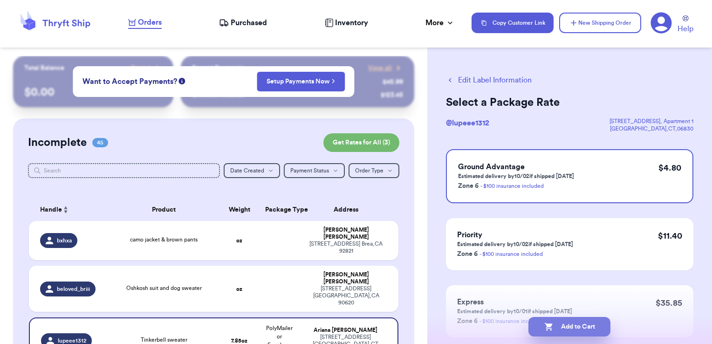
click at [600, 326] on button "Add to Cart" at bounding box center [570, 327] width 82 height 20
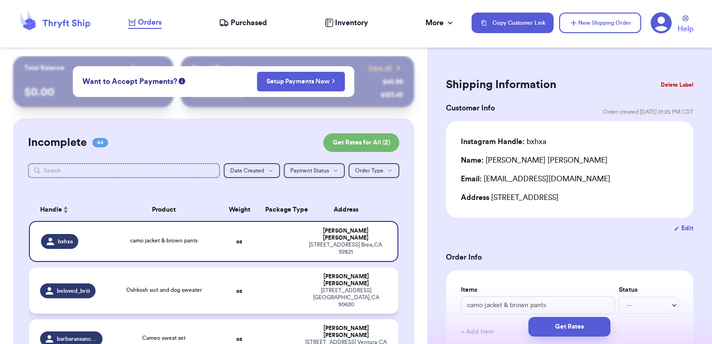
click at [260, 277] on td at bounding box center [280, 291] width 40 height 46
type input "Oshkosh suit and dog sweater"
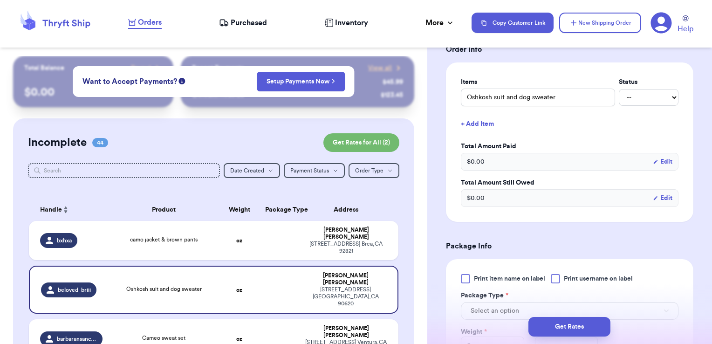
scroll to position [331, 0]
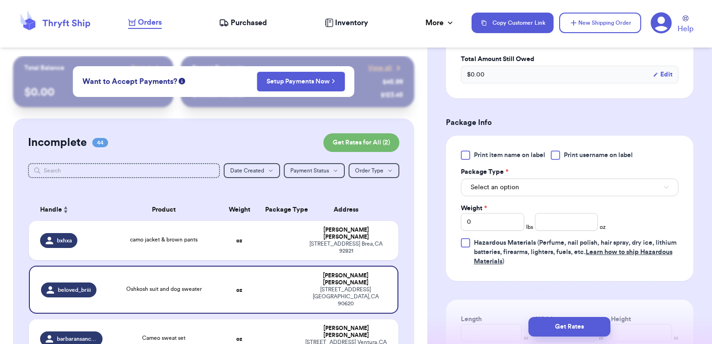
click at [571, 157] on span "Print username on label" at bounding box center [598, 155] width 69 height 9
click at [0, 0] on input "Print username on label" at bounding box center [0, 0] width 0 height 0
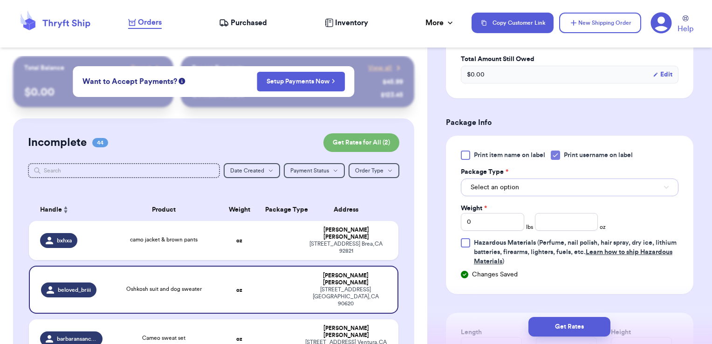
click at [556, 186] on button "Select an option" at bounding box center [570, 188] width 218 height 18
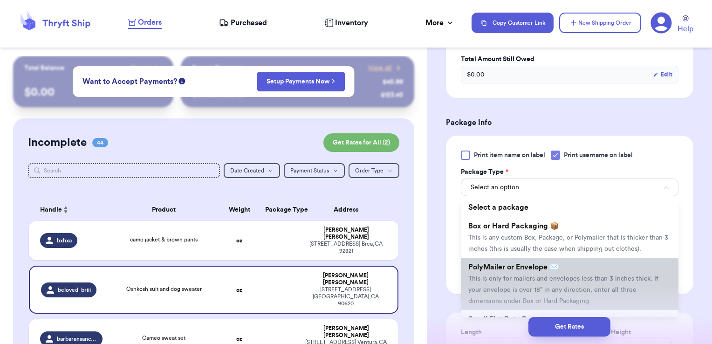
click at [527, 271] on span "PolyMailer or Envelope ✉️" at bounding box center [514, 266] width 90 height 7
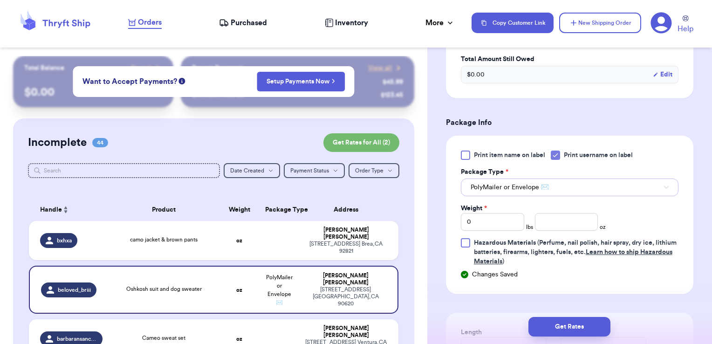
click at [548, 185] on span "PolyMailer or Envelope ✉️" at bounding box center [510, 187] width 78 height 9
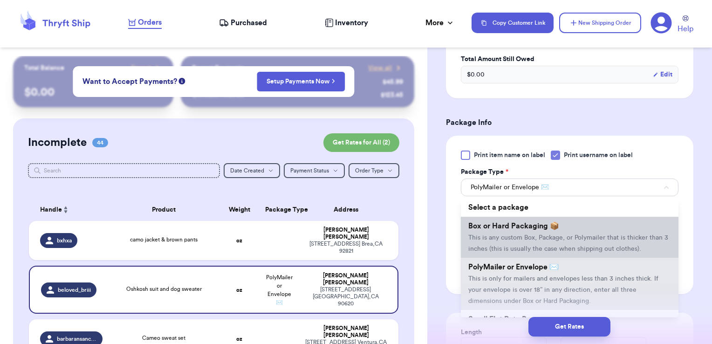
click at [536, 220] on li "Box or Hard Packaging 📦 This is any custom Box, Package, or Polymailer that is …" at bounding box center [570, 237] width 218 height 41
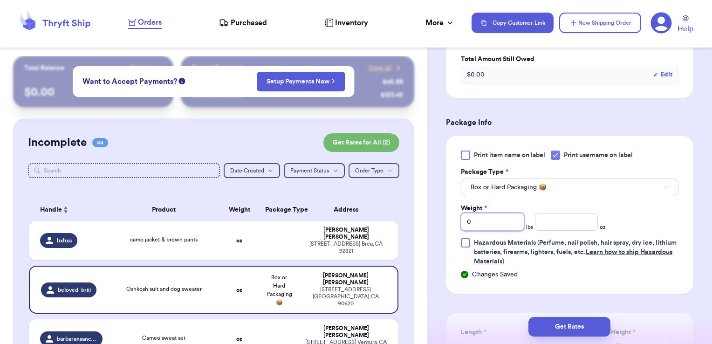
drag, startPoint x: 490, startPoint y: 221, endPoint x: 421, endPoint y: 219, distance: 69.5
click at [421, 219] on div "Customer Link New Order Total Balance Payout $ 0.00 Recent Payments View all @ …" at bounding box center [356, 172] width 712 height 344
type input "1"
type input "2.17"
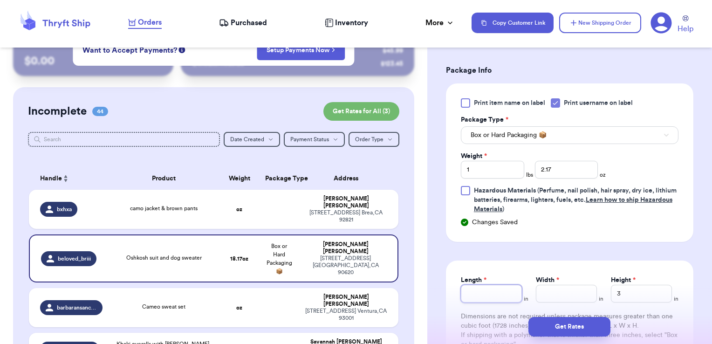
scroll to position [397, 0]
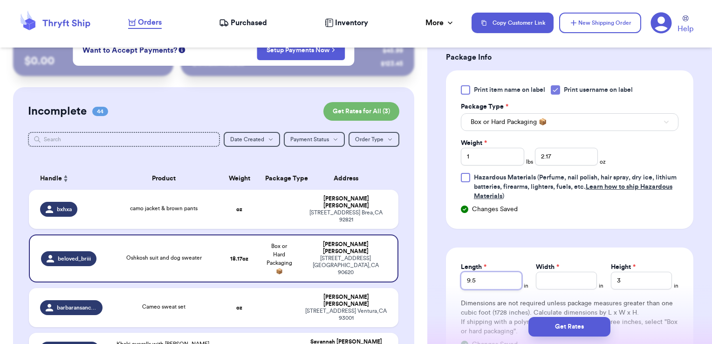
type input "9.5"
type input "7"
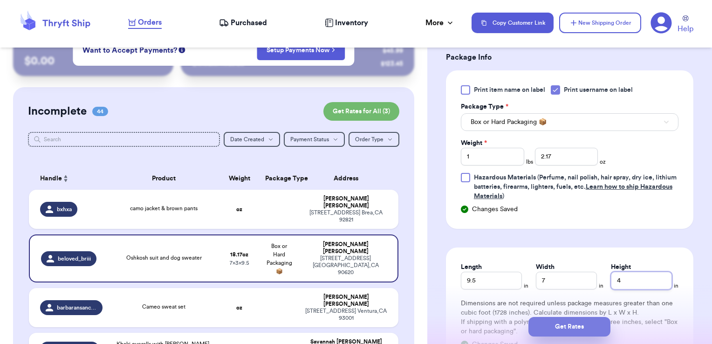
type input "4"
click at [571, 327] on button "Get Rates" at bounding box center [570, 327] width 82 height 20
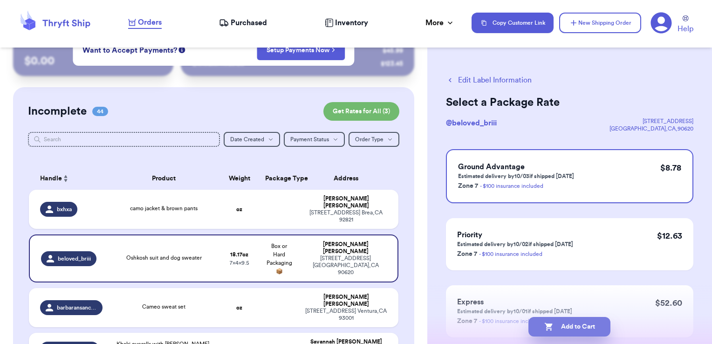
click at [598, 325] on button "Add to Cart" at bounding box center [570, 327] width 82 height 20
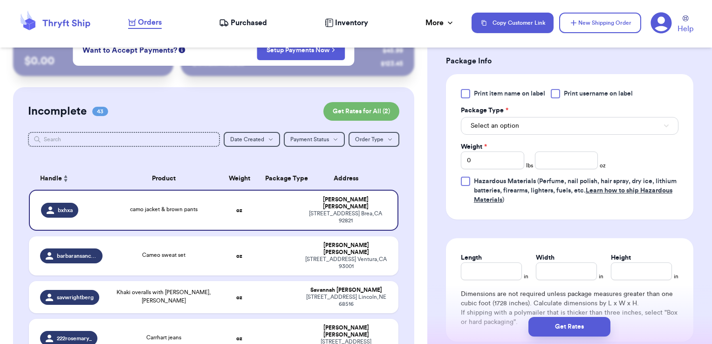
scroll to position [393, 0]
click at [559, 92] on div at bounding box center [555, 93] width 9 height 9
click at [0, 0] on input "Print username on label" at bounding box center [0, 0] width 0 height 0
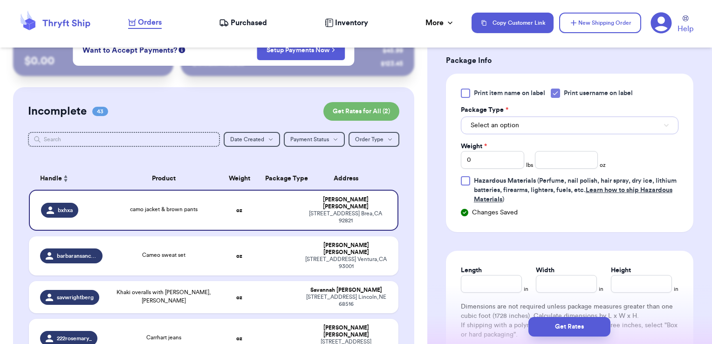
click at [540, 125] on button "Select an option" at bounding box center [570, 126] width 218 height 18
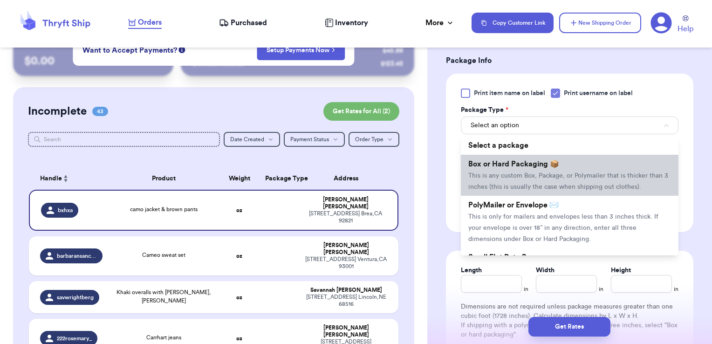
click at [522, 166] on span "Box or Hard Packaging 📦" at bounding box center [514, 163] width 91 height 7
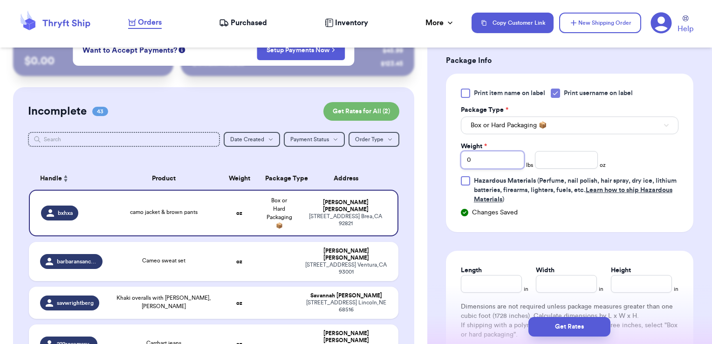
click at [381, 150] on div "Customer Link New Order Total Balance Payout $ 0.00 Recent Payments View all @ …" at bounding box center [356, 172] width 712 height 344
type input "1"
type input "8.67"
type input "7.5"
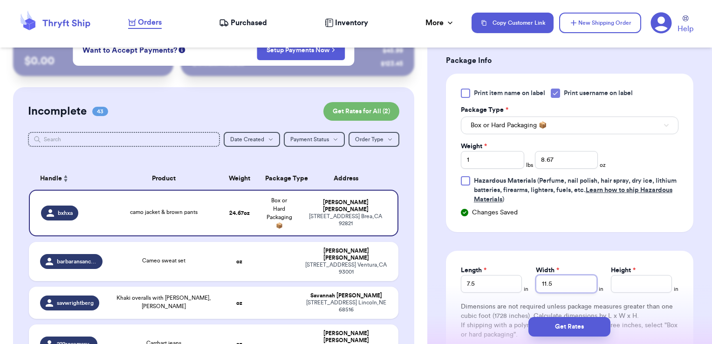
type input "11.5"
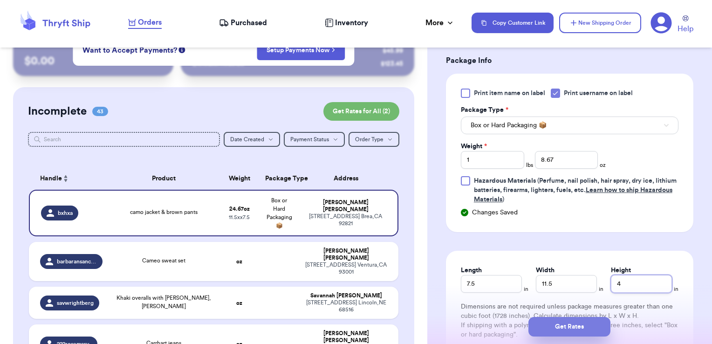
type input "4"
click at [545, 324] on button "Get Rates" at bounding box center [570, 327] width 82 height 20
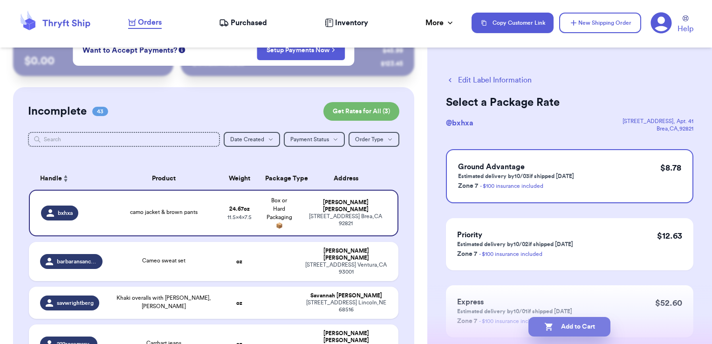
click at [590, 327] on button "Add to Cart" at bounding box center [570, 327] width 82 height 20
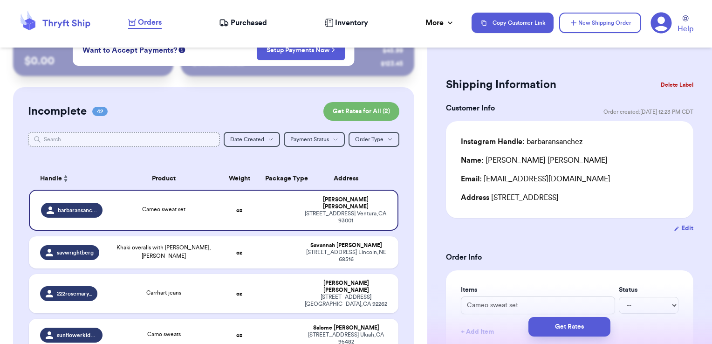
click at [175, 138] on input "text" at bounding box center [124, 139] width 193 height 15
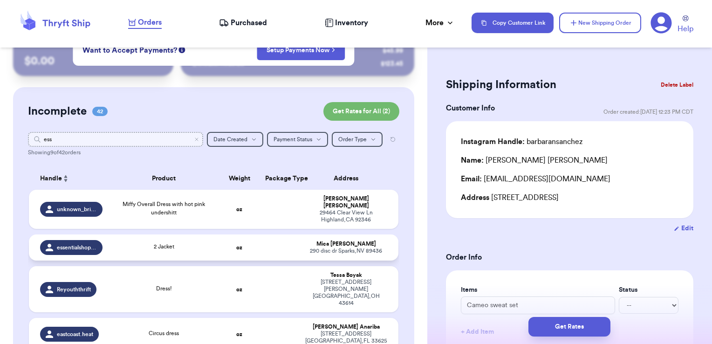
type input "ess"
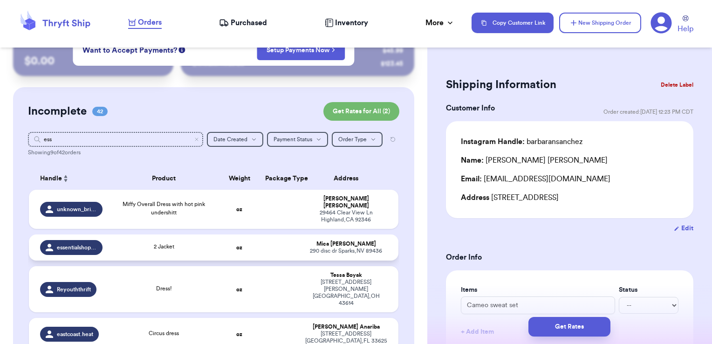
click at [271, 240] on td at bounding box center [280, 248] width 40 height 26
type input "2 Jacket"
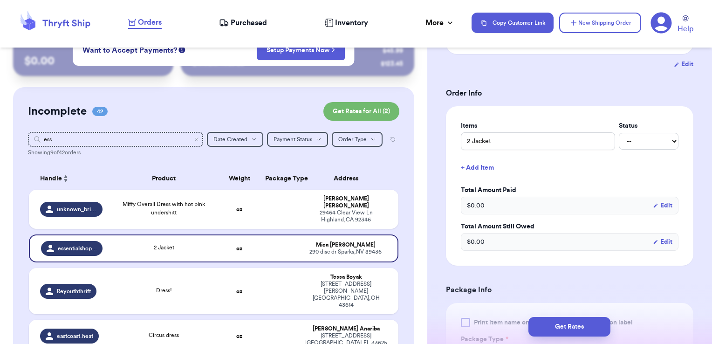
scroll to position [196, 0]
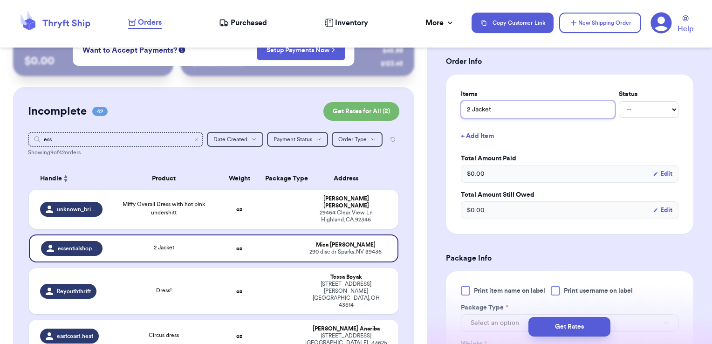
drag, startPoint x: 499, startPoint y: 113, endPoint x: 410, endPoint y: 111, distance: 89.5
click at [410, 111] on div "Customer Link New Order Total Balance Payout $ 0.00 Recent Payments View all @ …" at bounding box center [356, 172] width 712 height 344
type input "b"
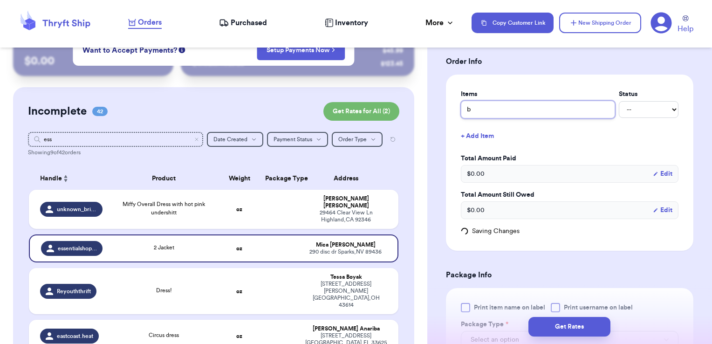
type input "bu"
type input "bun"
type input "bund"
type input "bundl"
type input "bundle"
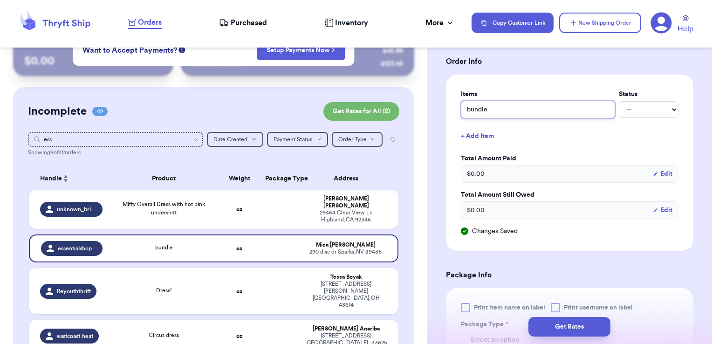
type input "bundle"
click at [451, 131] on div "Items Status bundle -- Paid Owes + Add Item Total Amount Paid $ 0.00 Edit Total…" at bounding box center [570, 163] width 248 height 176
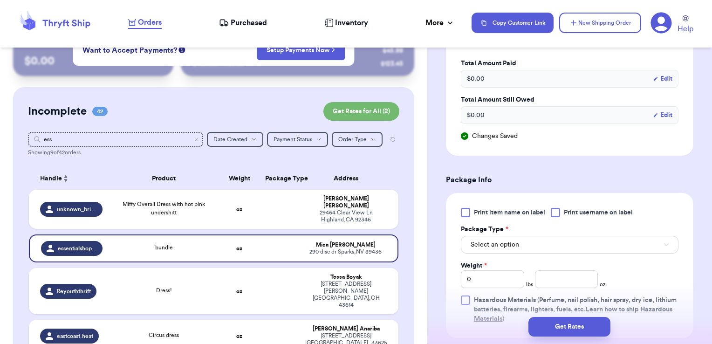
scroll to position [373, 0]
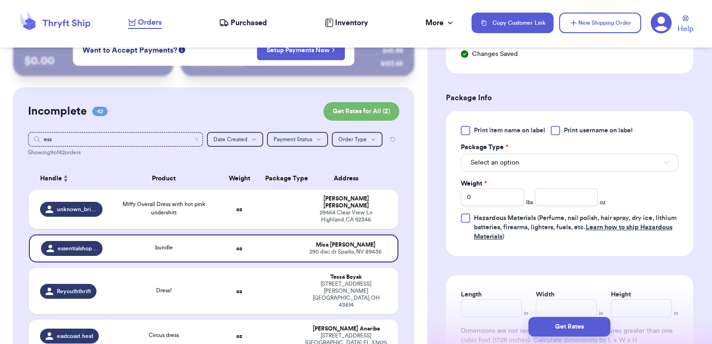
click at [586, 133] on span "Print username on label" at bounding box center [598, 130] width 69 height 9
click at [0, 0] on input "Print username on label" at bounding box center [0, 0] width 0 height 0
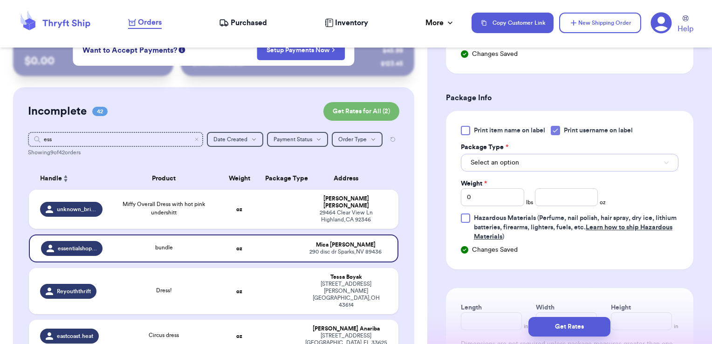
click at [558, 156] on button "Select an option" at bounding box center [570, 163] width 218 height 18
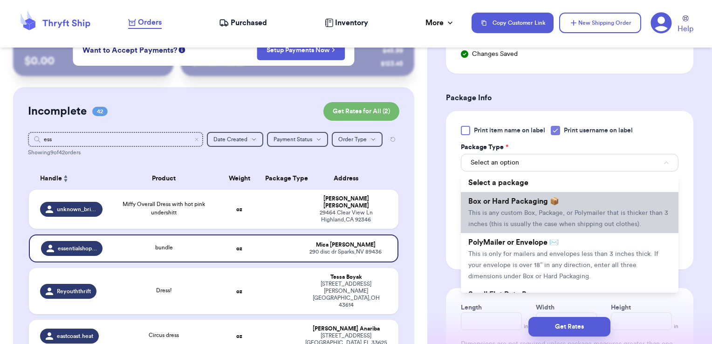
click at [531, 203] on span "Box or Hard Packaging 📦" at bounding box center [514, 201] width 91 height 7
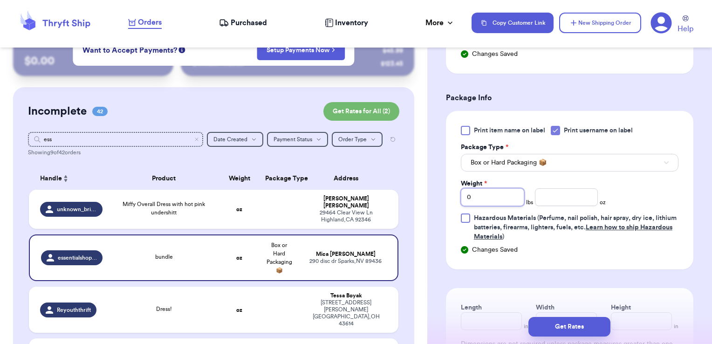
drag, startPoint x: 512, startPoint y: 199, endPoint x: 442, endPoint y: 187, distance: 70.4
click at [442, 187] on div "Shipping Information Delete Label Customer Info Order created: [DATE] 12:56 PM …" at bounding box center [570, 100] width 285 height 835
type input "7"
type input "6.40"
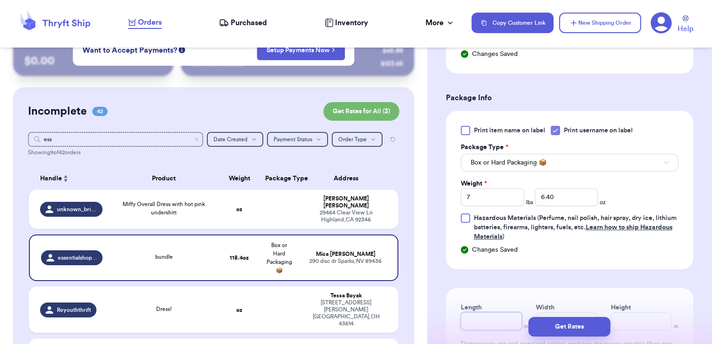
scroll to position [498, 0]
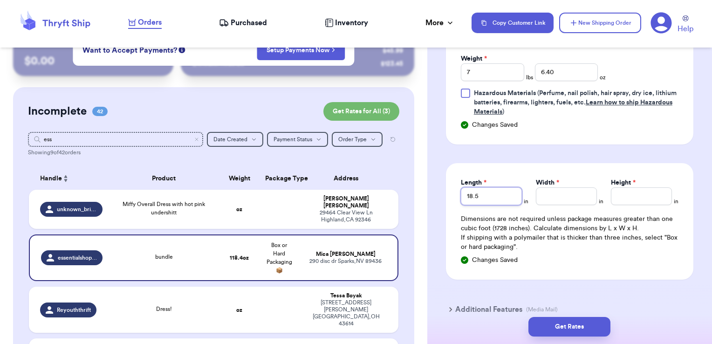
type input "18.5"
type input "10.5"
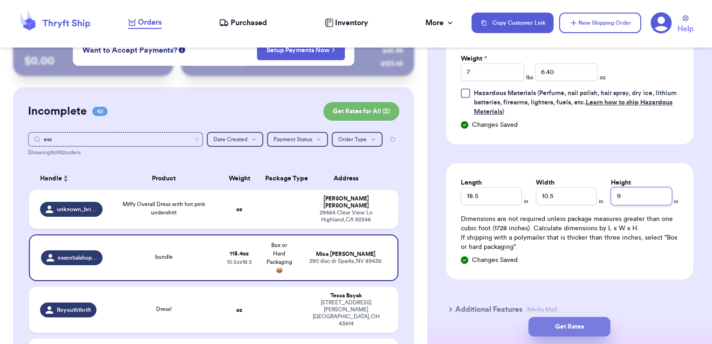
type input "9"
click at [562, 327] on button "Get Rates" at bounding box center [570, 327] width 82 height 20
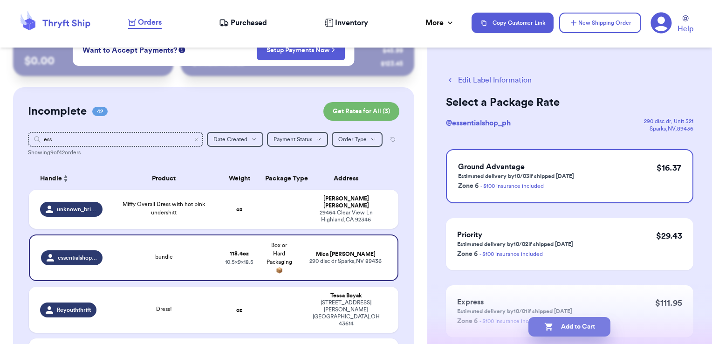
click at [602, 321] on button "Add to Cart" at bounding box center [570, 327] width 82 height 20
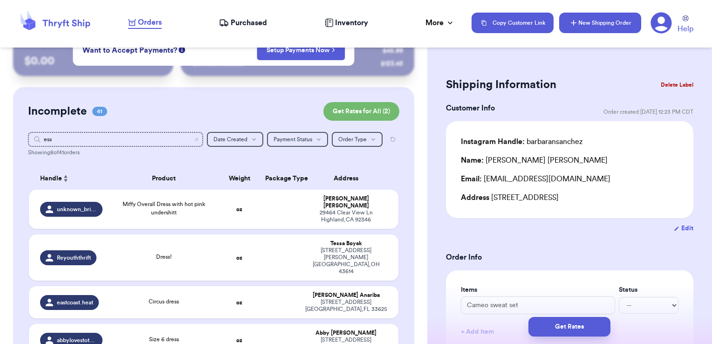
click at [610, 20] on button "New Shipping Order" at bounding box center [600, 23] width 82 height 21
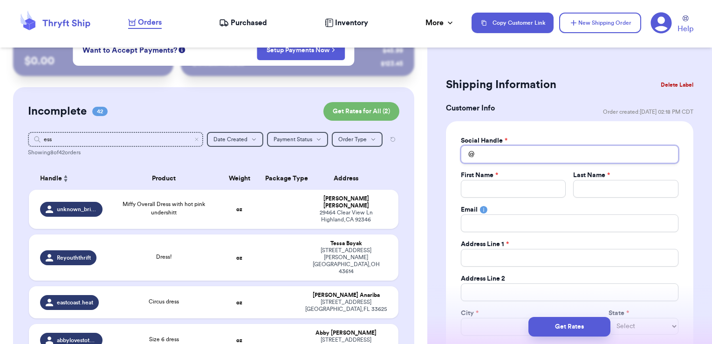
click at [532, 153] on input "Total Amount Paid" at bounding box center [570, 154] width 218 height 18
type input "y"
type input "ya"
type input "yar"
type input "ya"
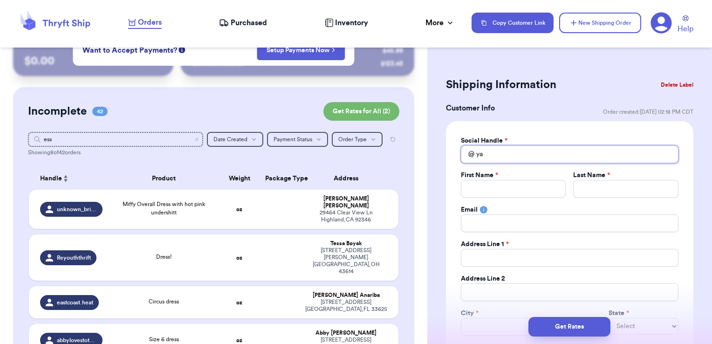
type input "y"
type input "_"
type input "_t"
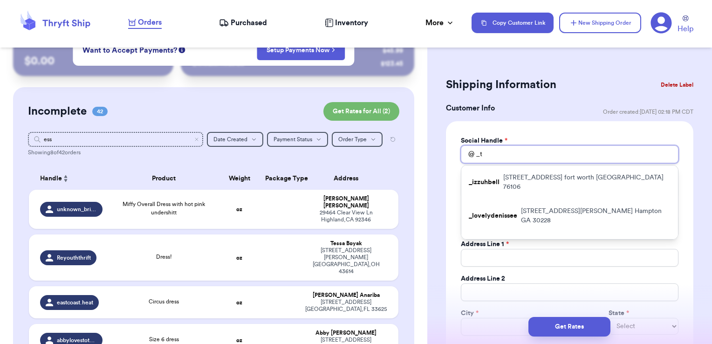
type input "_"
type input "_y"
type input "_ya"
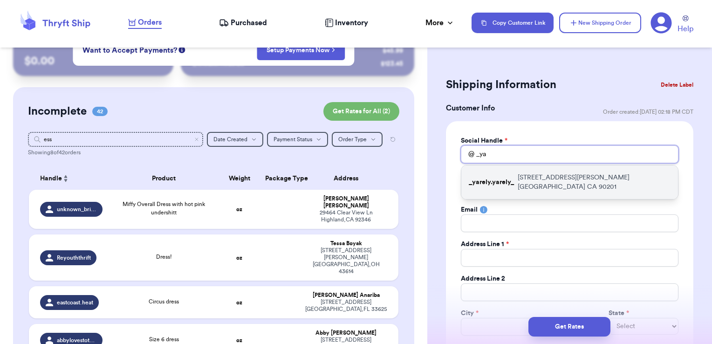
type input "_ya"
click at [525, 176] on p "[STREET_ADDRESS][PERSON_NAME]" at bounding box center [594, 182] width 153 height 19
type input "_yarely.yarely_"
type input "Yarely"
type input "Maciss"
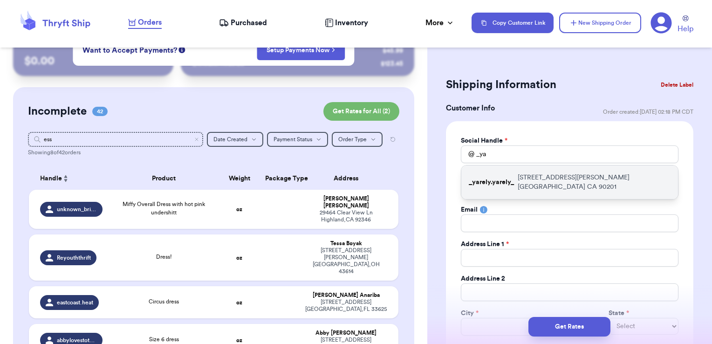
type input "[EMAIL_ADDRESS][DOMAIN_NAME]"
type input "[STREET_ADDRESS][PERSON_NAME]"
type input "[GEOGRAPHIC_DATA]"
select select "CA"
type input "90201"
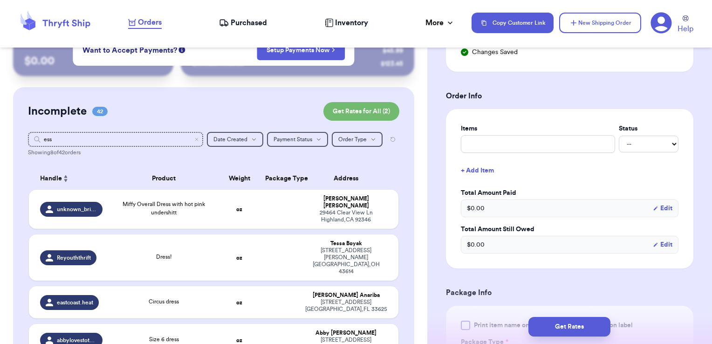
scroll to position [331, 0]
click at [517, 142] on input "text" at bounding box center [538, 143] width 154 height 18
type input "clothes- thank you!"
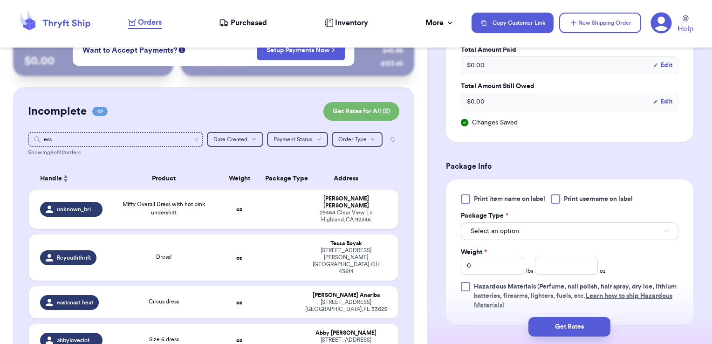
scroll to position [481, 0]
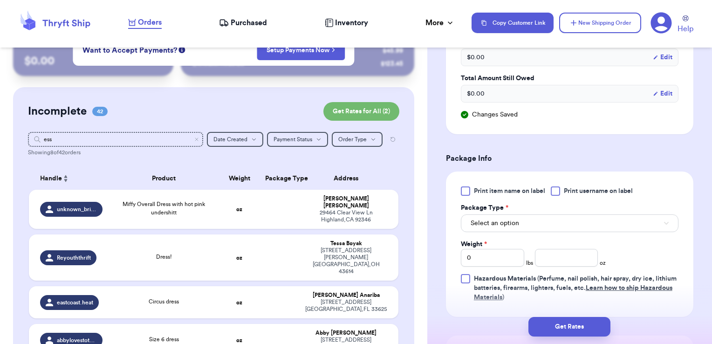
click at [577, 187] on span "Print username on label" at bounding box center [598, 190] width 69 height 9
click at [0, 0] on input "Print username on label" at bounding box center [0, 0] width 0 height 0
click at [571, 217] on button "Select an option" at bounding box center [570, 223] width 218 height 18
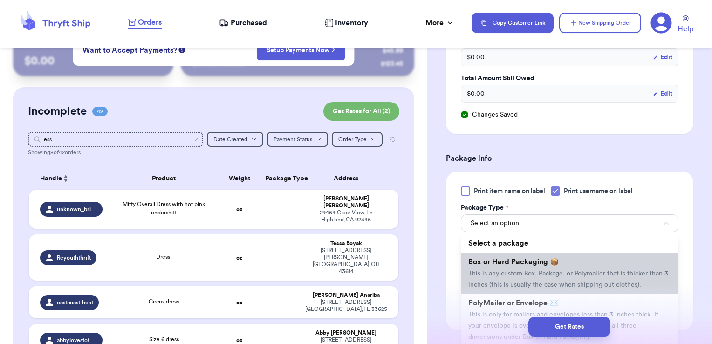
click at [556, 258] on span "Box or Hard Packaging 📦" at bounding box center [514, 261] width 91 height 7
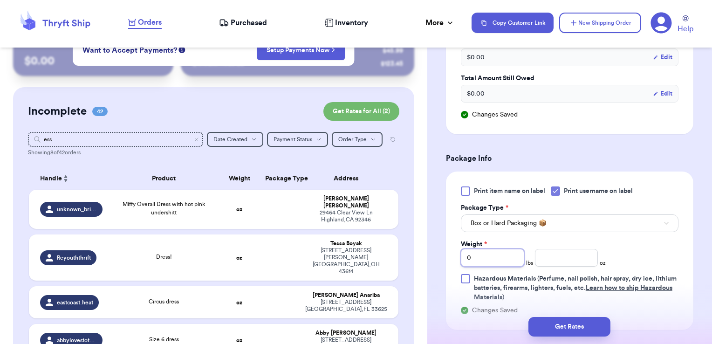
drag, startPoint x: 485, startPoint y: 254, endPoint x: 418, endPoint y: 243, distance: 68.1
click at [418, 243] on div "Customer Link New Order Total Balance Payout $ 0.00 Recent Payments View all @ …" at bounding box center [356, 172] width 712 height 344
type input "1"
type input "9.98"
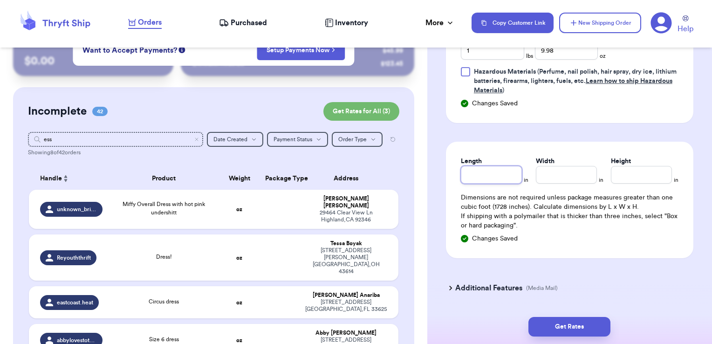
scroll to position [713, 0]
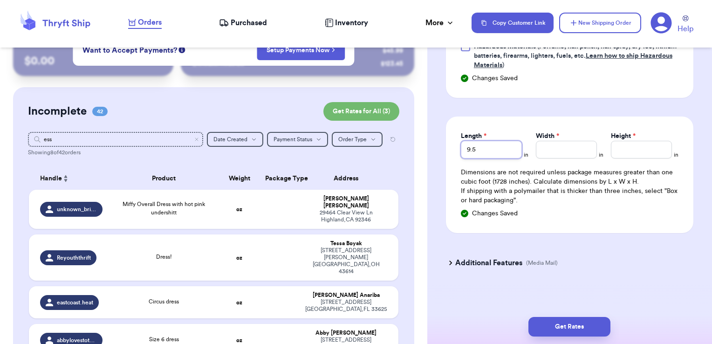
type input "9.5"
type input "11.5"
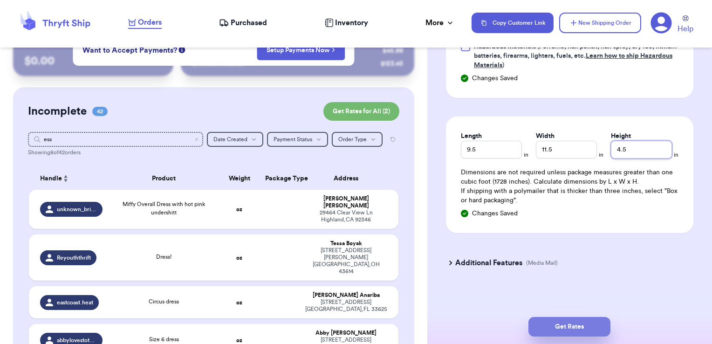
type input "4.5"
click at [544, 335] on button "Get Rates" at bounding box center [570, 327] width 82 height 20
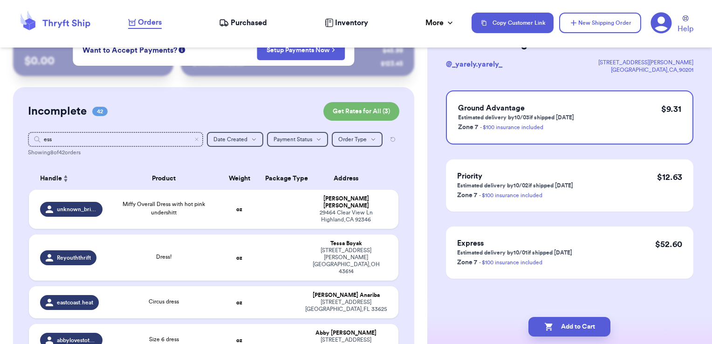
scroll to position [0, 0]
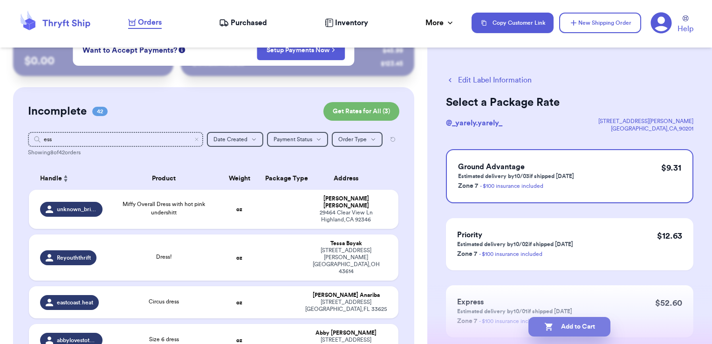
click at [599, 328] on button "Add to Cart" at bounding box center [570, 327] width 82 height 20
